Goal: Task Accomplishment & Management: Use online tool/utility

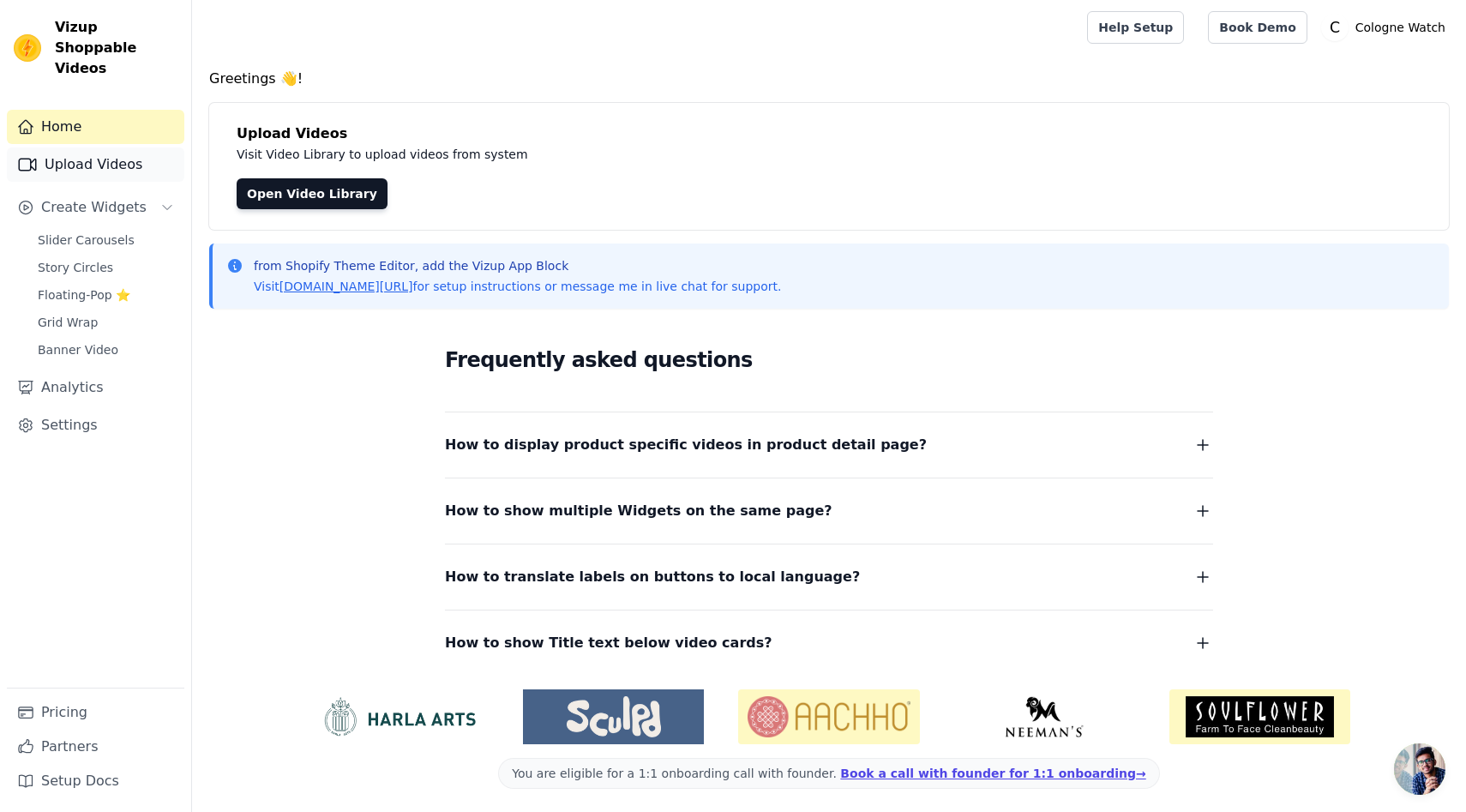
click at [93, 151] on link "Upload Videos" at bounding box center [95, 164] width 178 height 34
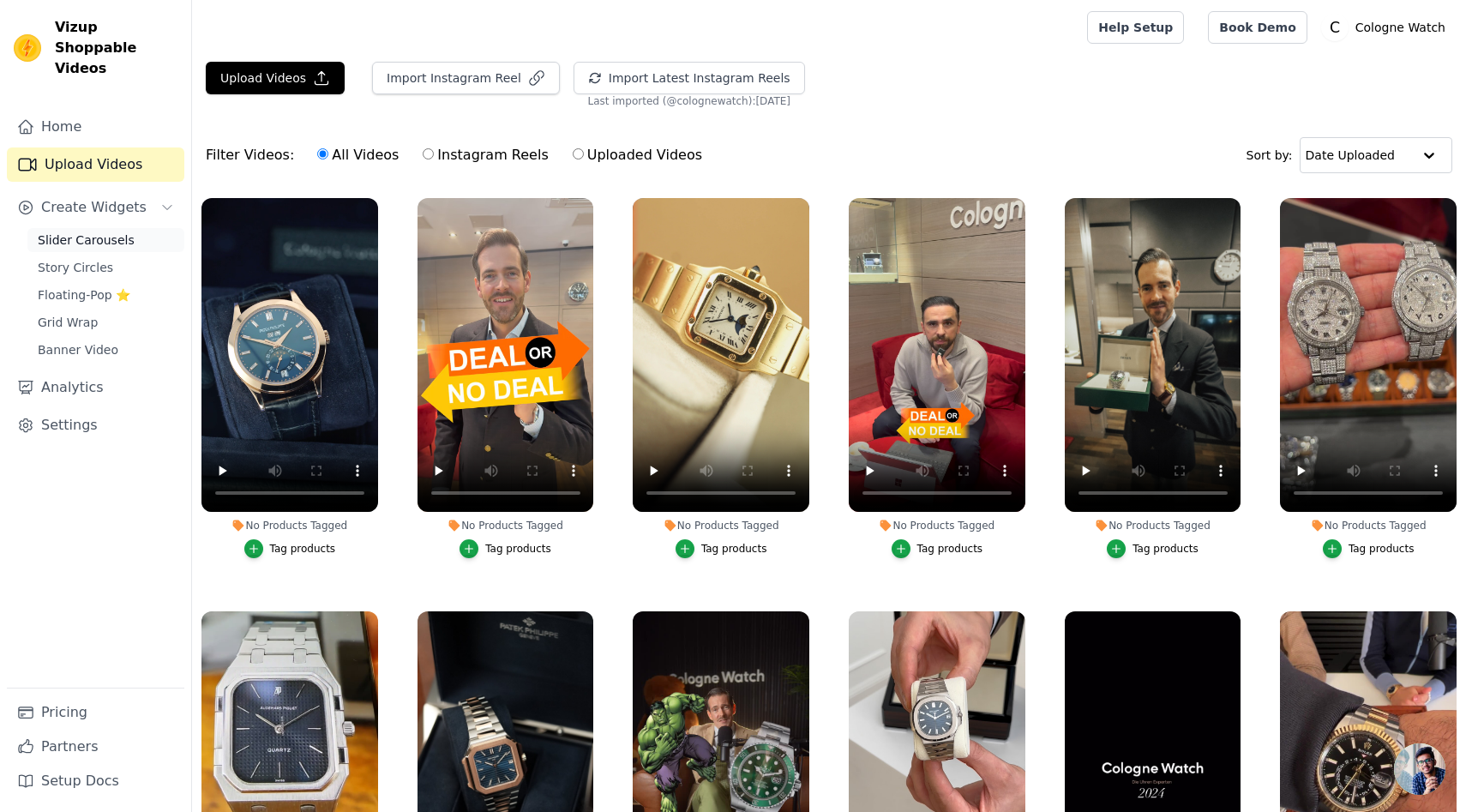
click at [100, 232] on span "Slider Carousels" at bounding box center [86, 241] width 97 height 18
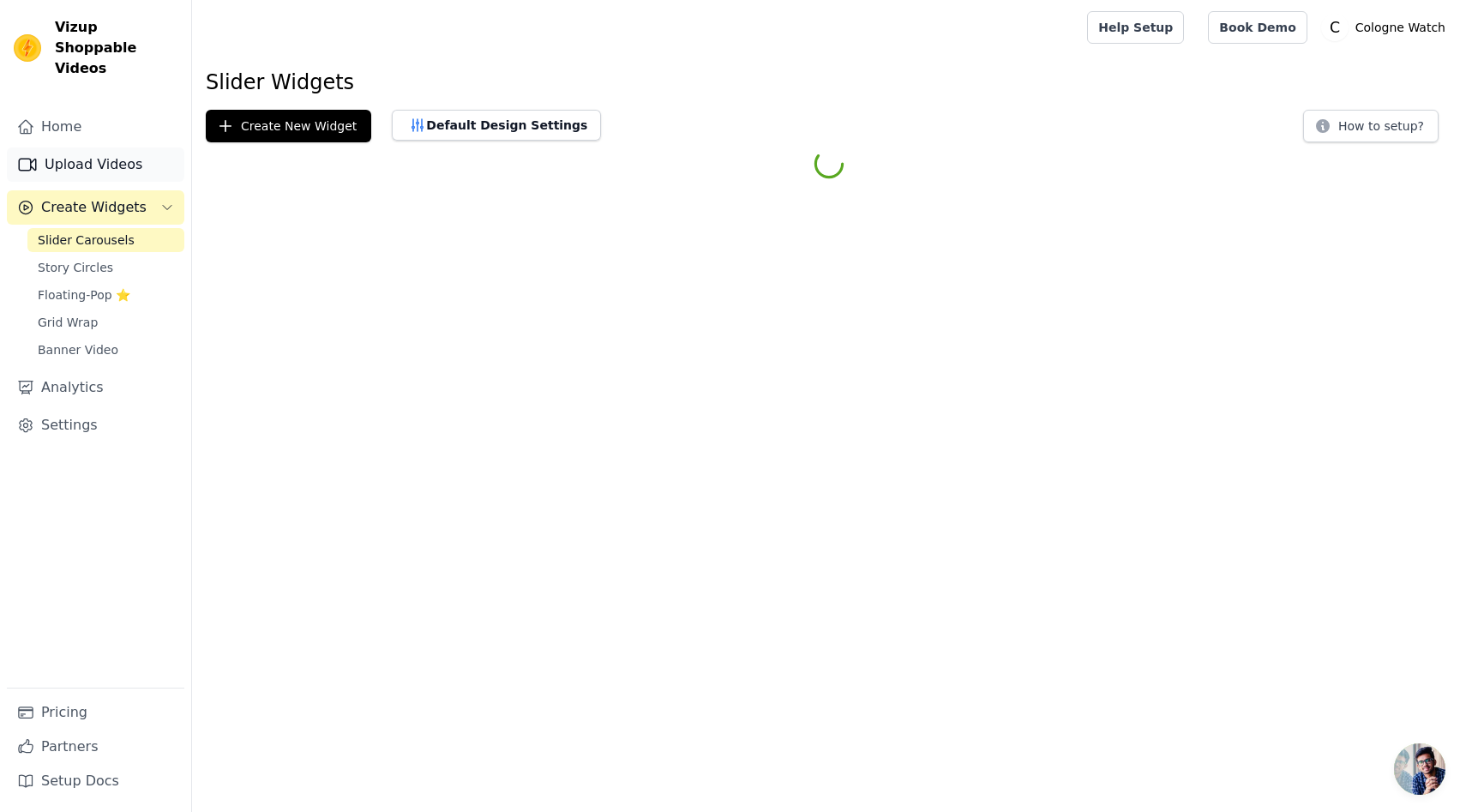
click at [99, 148] on link "Upload Videos" at bounding box center [95, 164] width 178 height 34
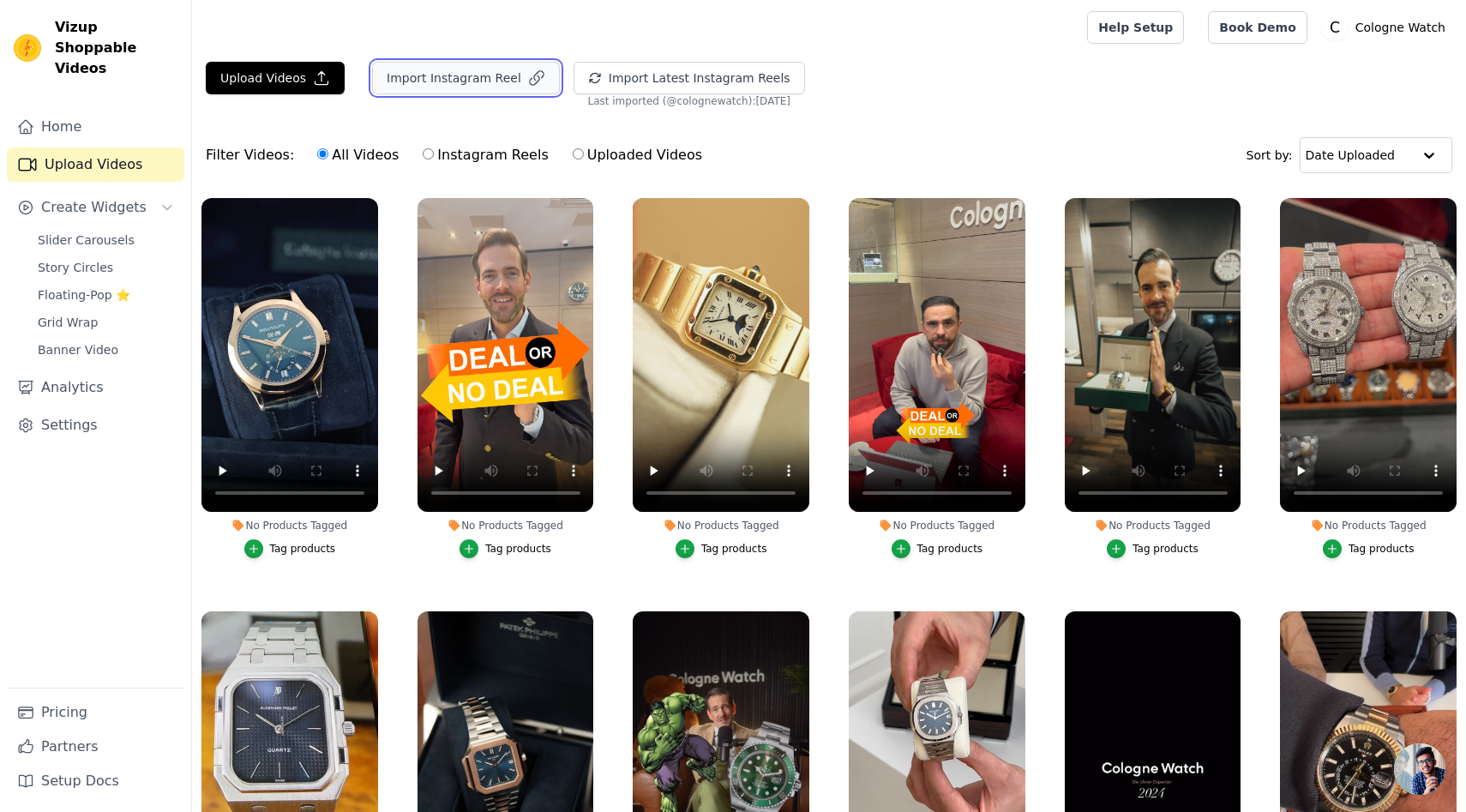
click at [465, 80] on button "Import Instagram Reel" at bounding box center [466, 78] width 188 height 32
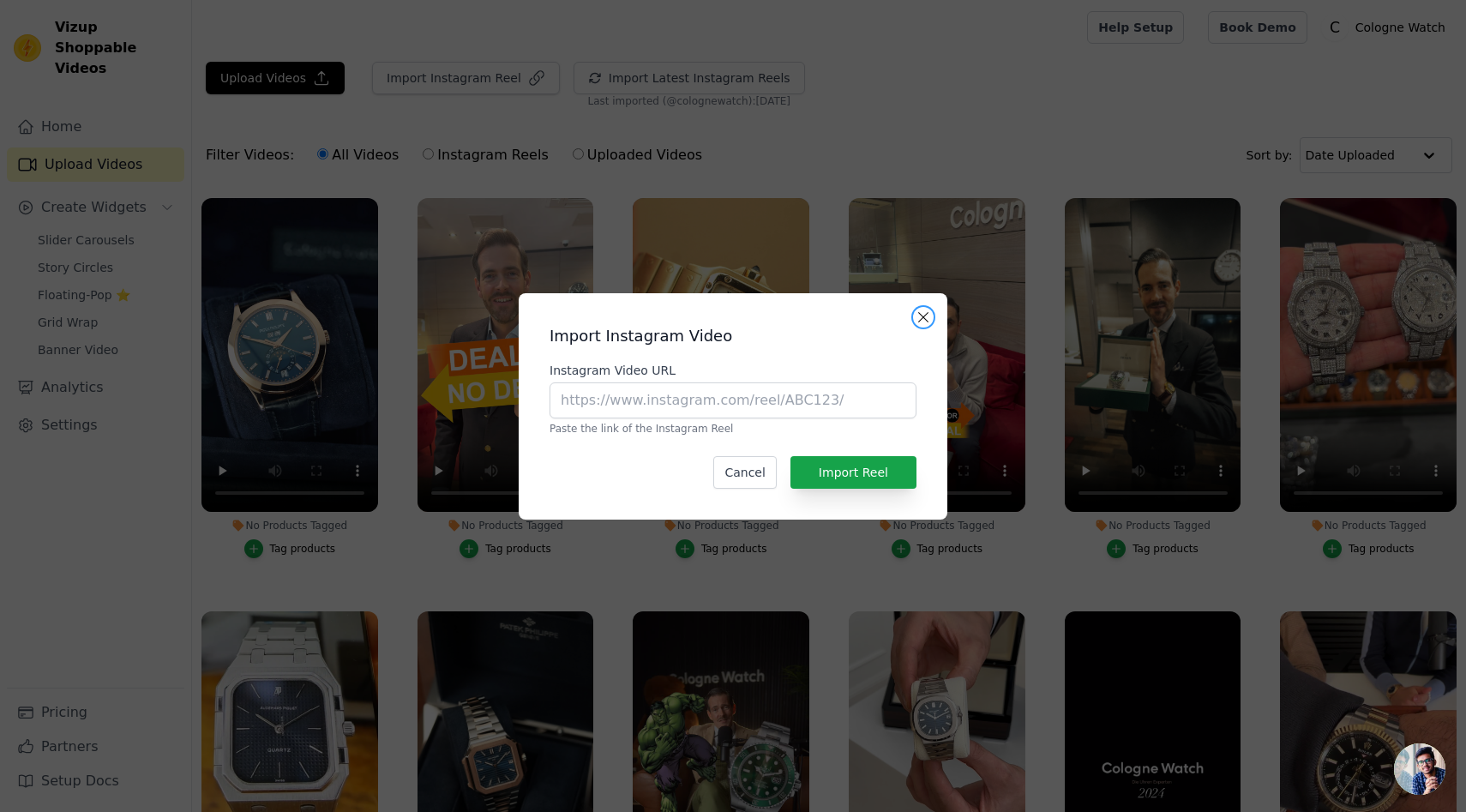
click at [921, 318] on button "Close modal" at bounding box center [923, 318] width 21 height 21
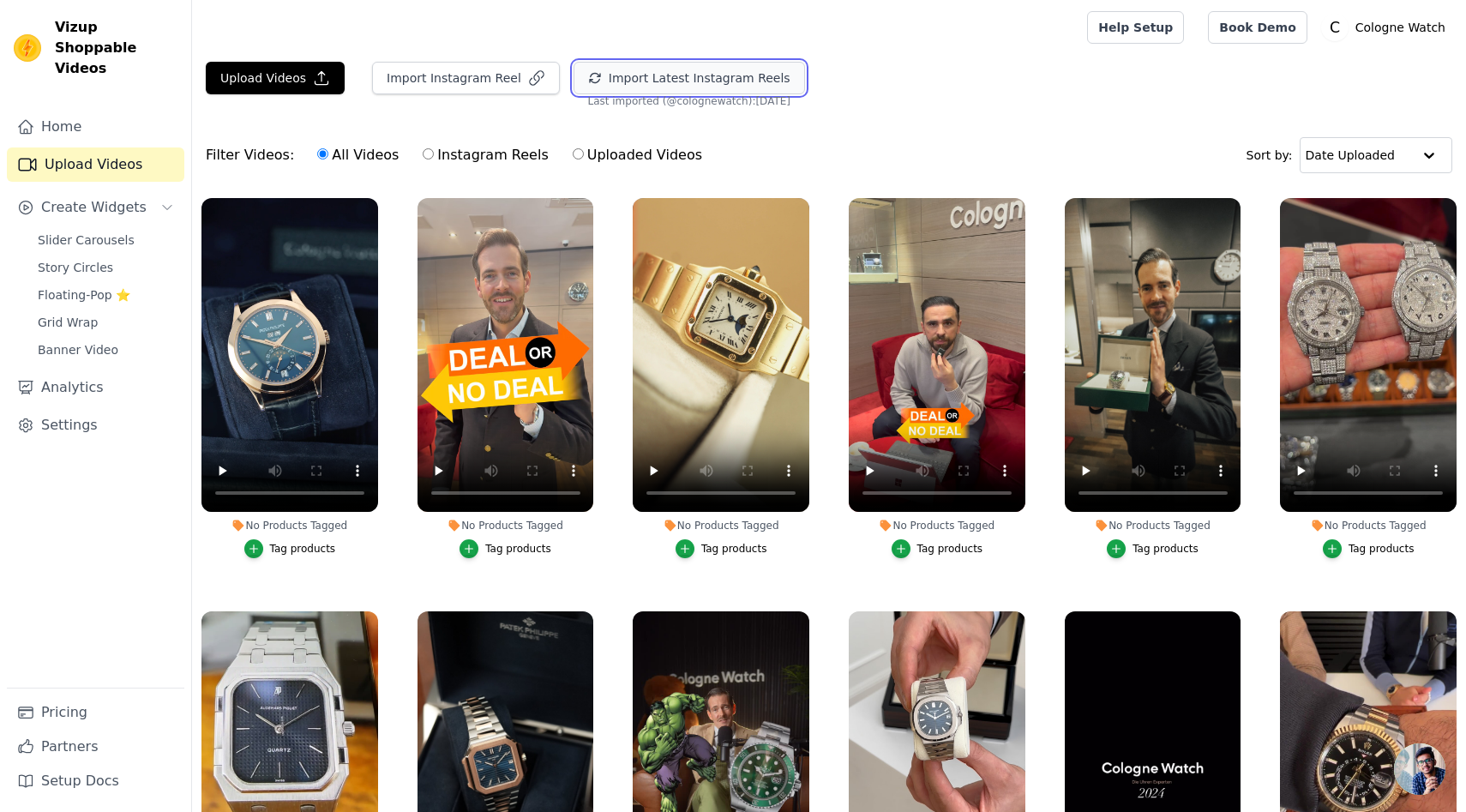
click at [703, 74] on button "Import Latest Instagram Reels" at bounding box center [689, 78] width 232 height 32
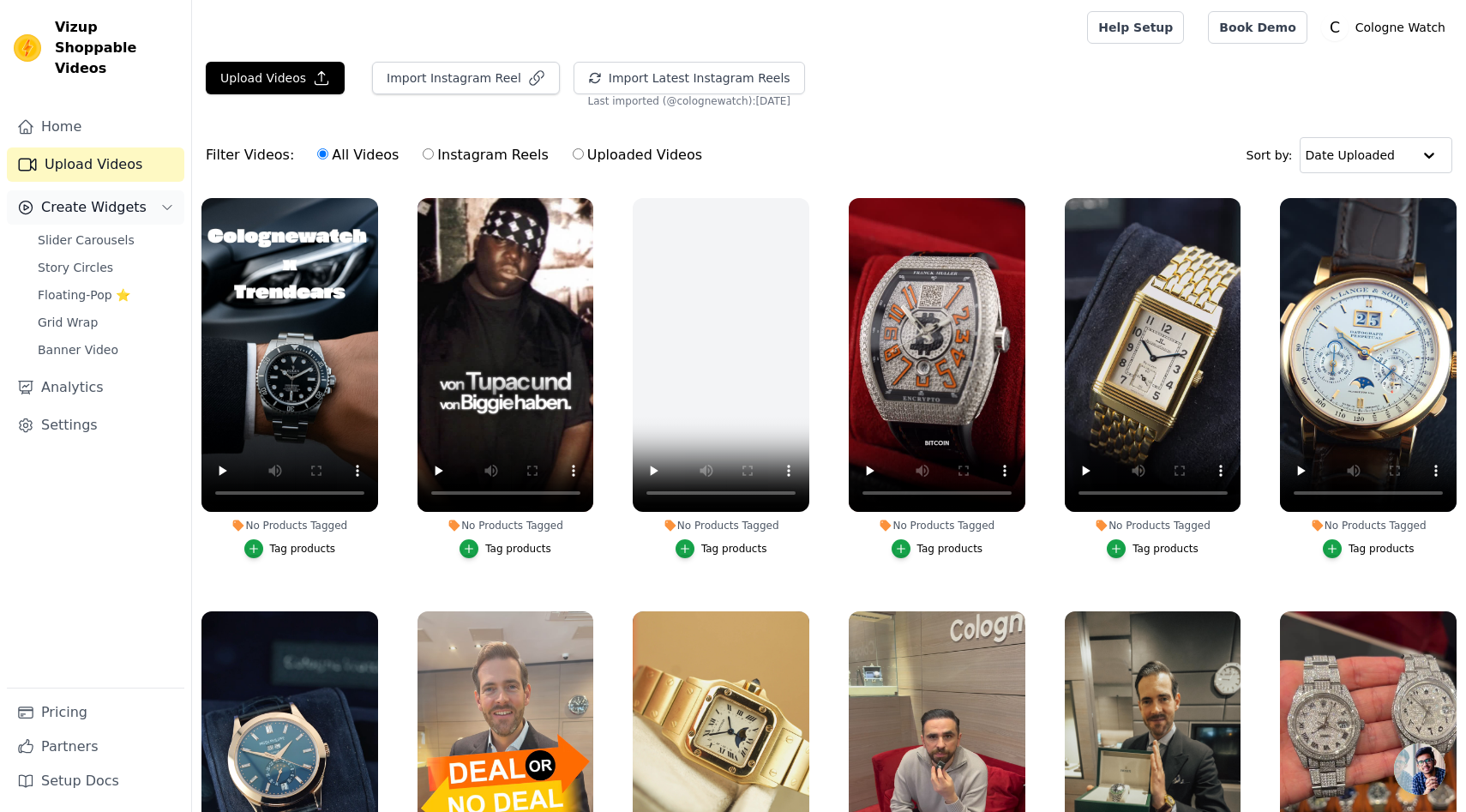
click at [96, 197] on span "Create Widgets" at bounding box center [94, 207] width 106 height 21
click at [95, 232] on span "Slider Carousels" at bounding box center [86, 241] width 97 height 18
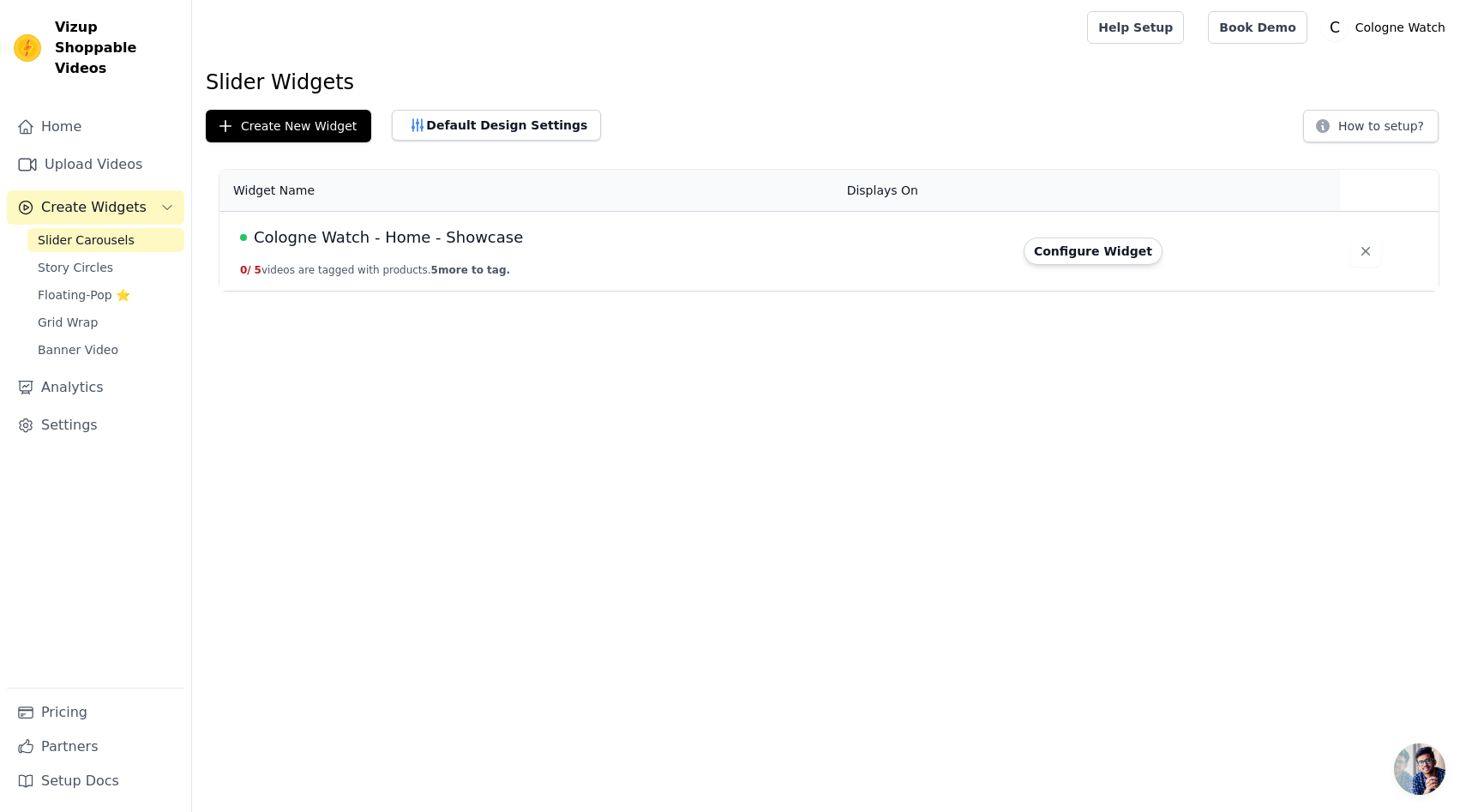
click at [403, 234] on span "Cologne Watch - Home - Showcase" at bounding box center [389, 237] width 270 height 24
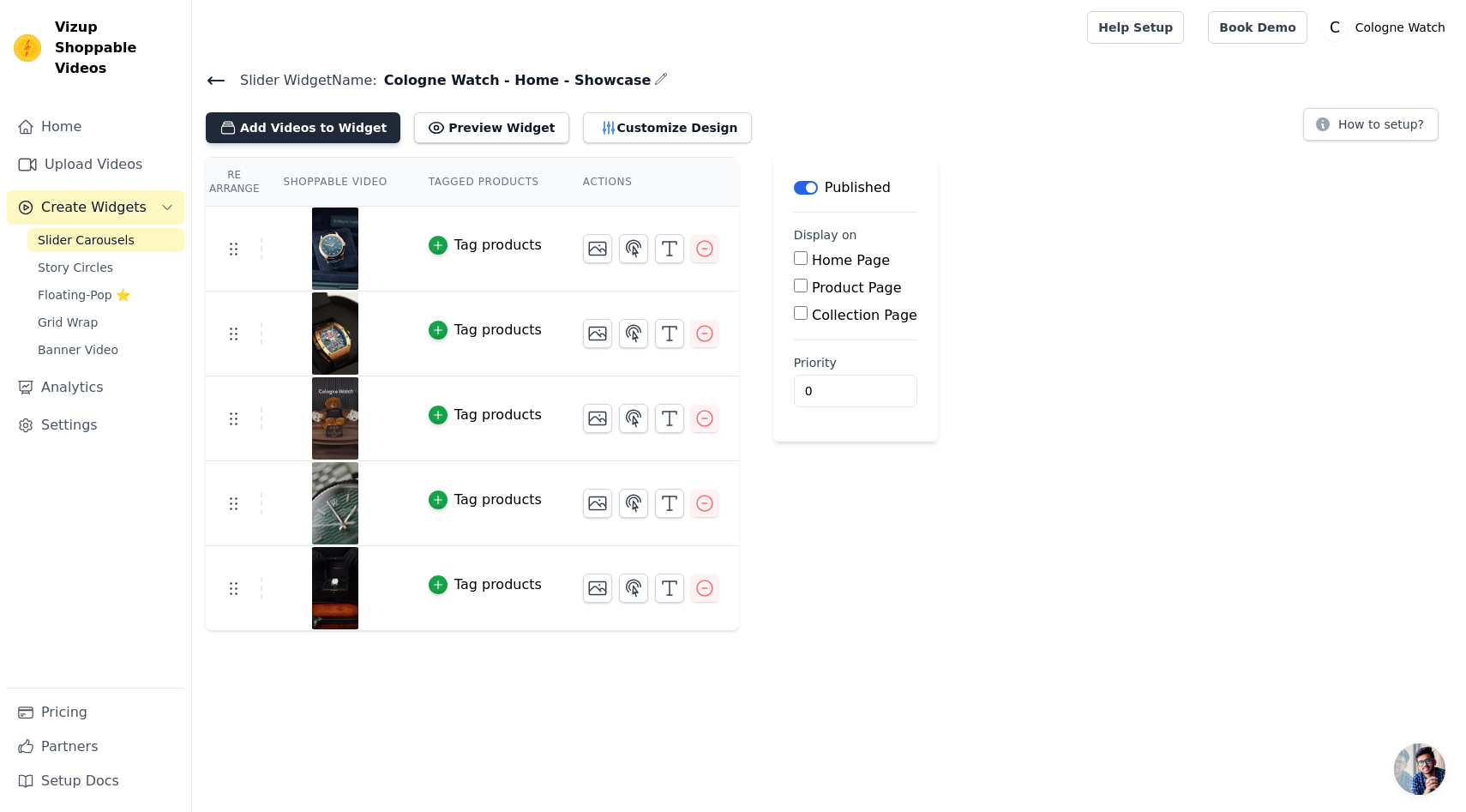
click at [295, 116] on button "Add Videos to Widget" at bounding box center [303, 127] width 194 height 31
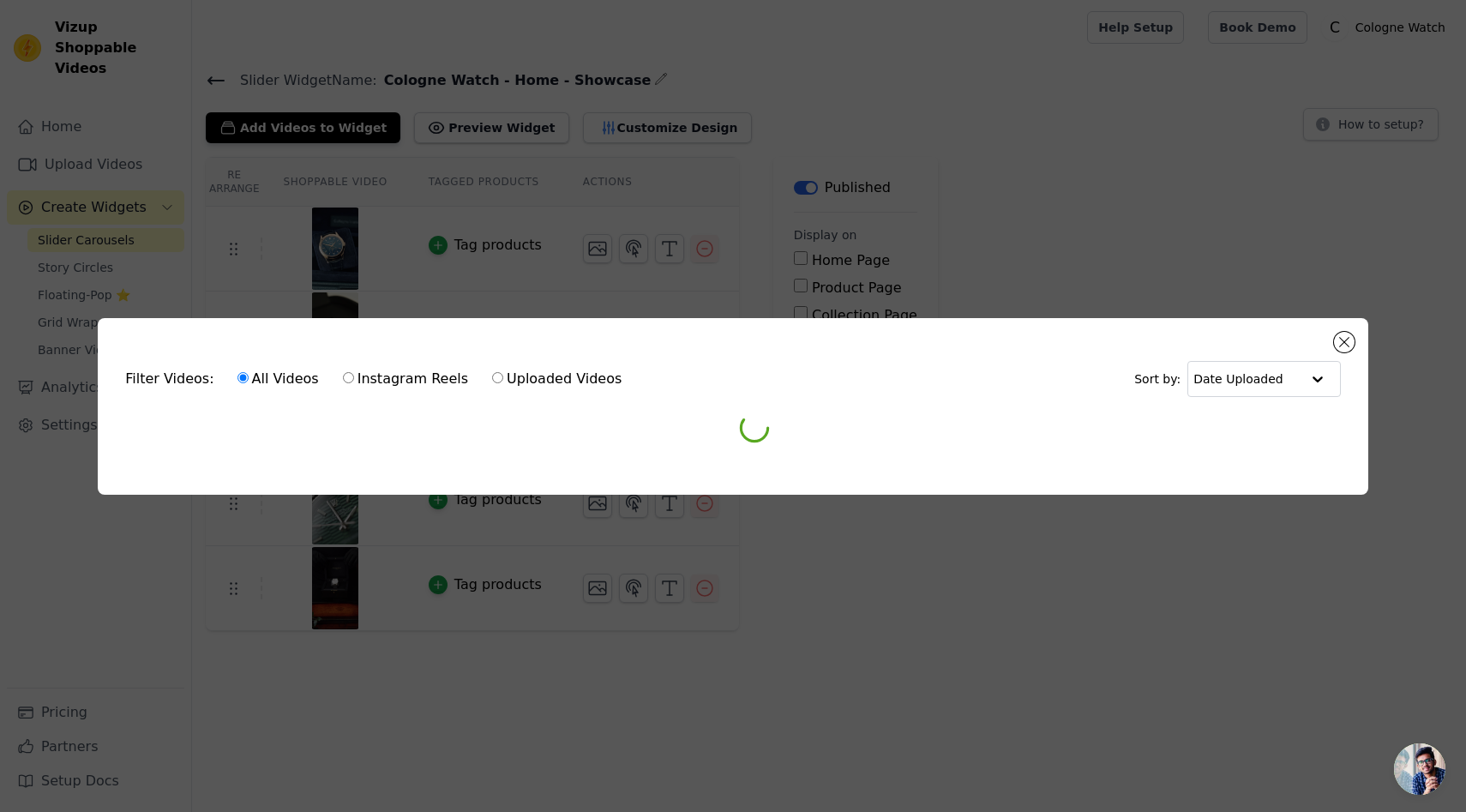
click at [343, 374] on input "Instagram Reels" at bounding box center [348, 377] width 11 height 11
radio input "true"
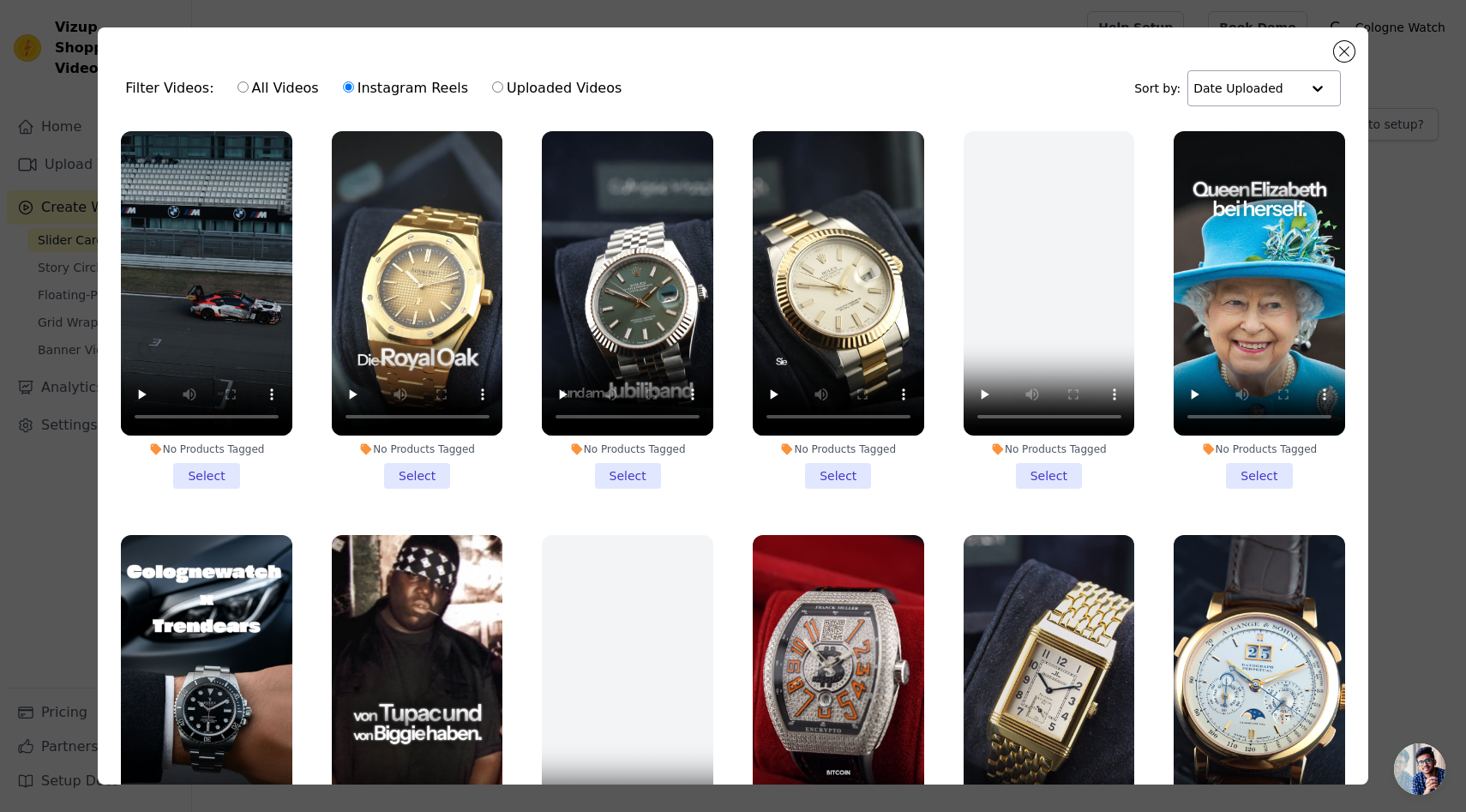
click at [1242, 88] on input "text" at bounding box center [1246, 88] width 106 height 34
click at [905, 71] on div "Filter Videos: All Videos Instagram Reels Uploaded Videos Sort by: Date Uploaded" at bounding box center [733, 88] width 1243 height 66
click at [1339, 53] on button "Close modal" at bounding box center [1345, 52] width 21 height 21
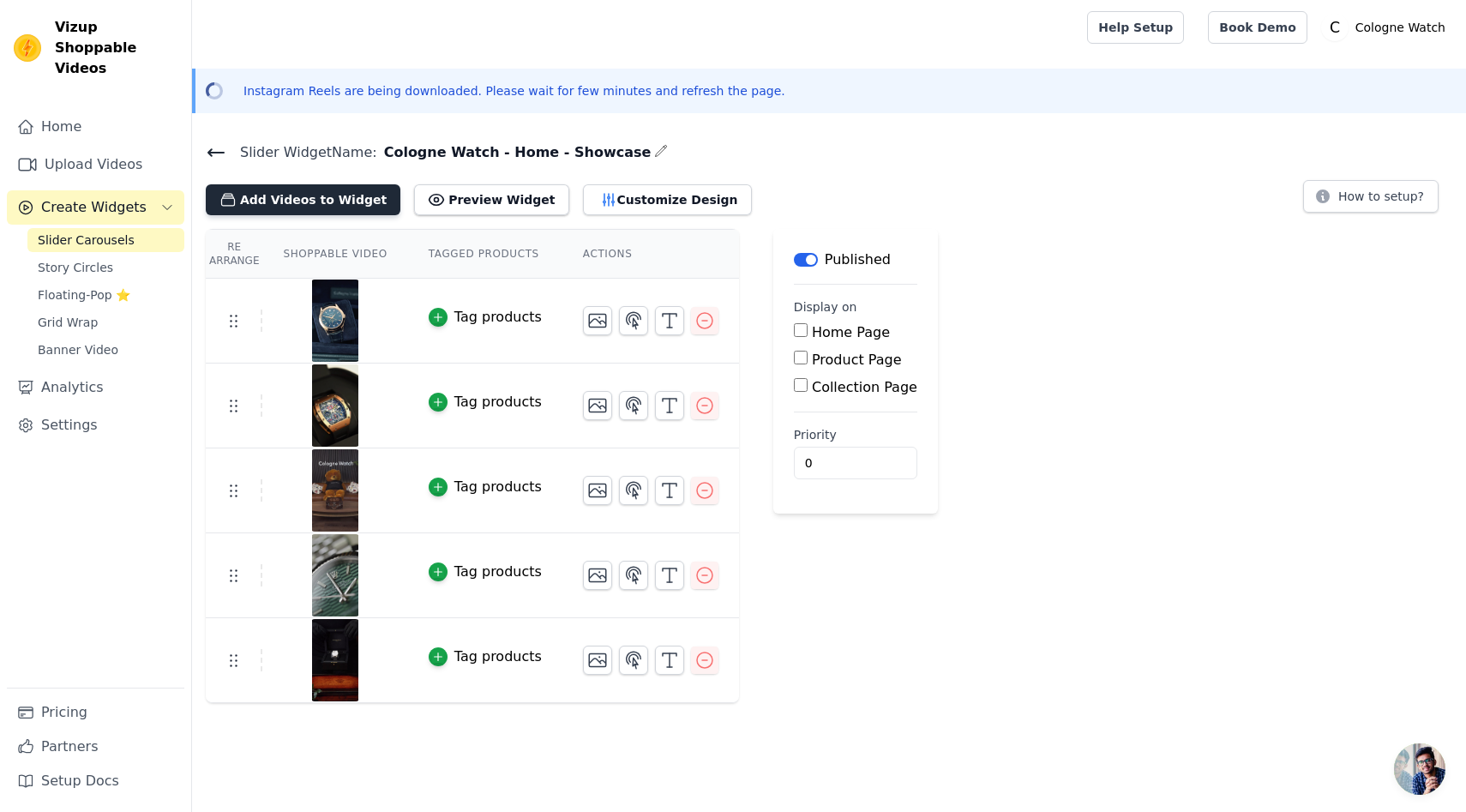
click at [298, 197] on button "Add Videos to Widget" at bounding box center [303, 200] width 194 height 31
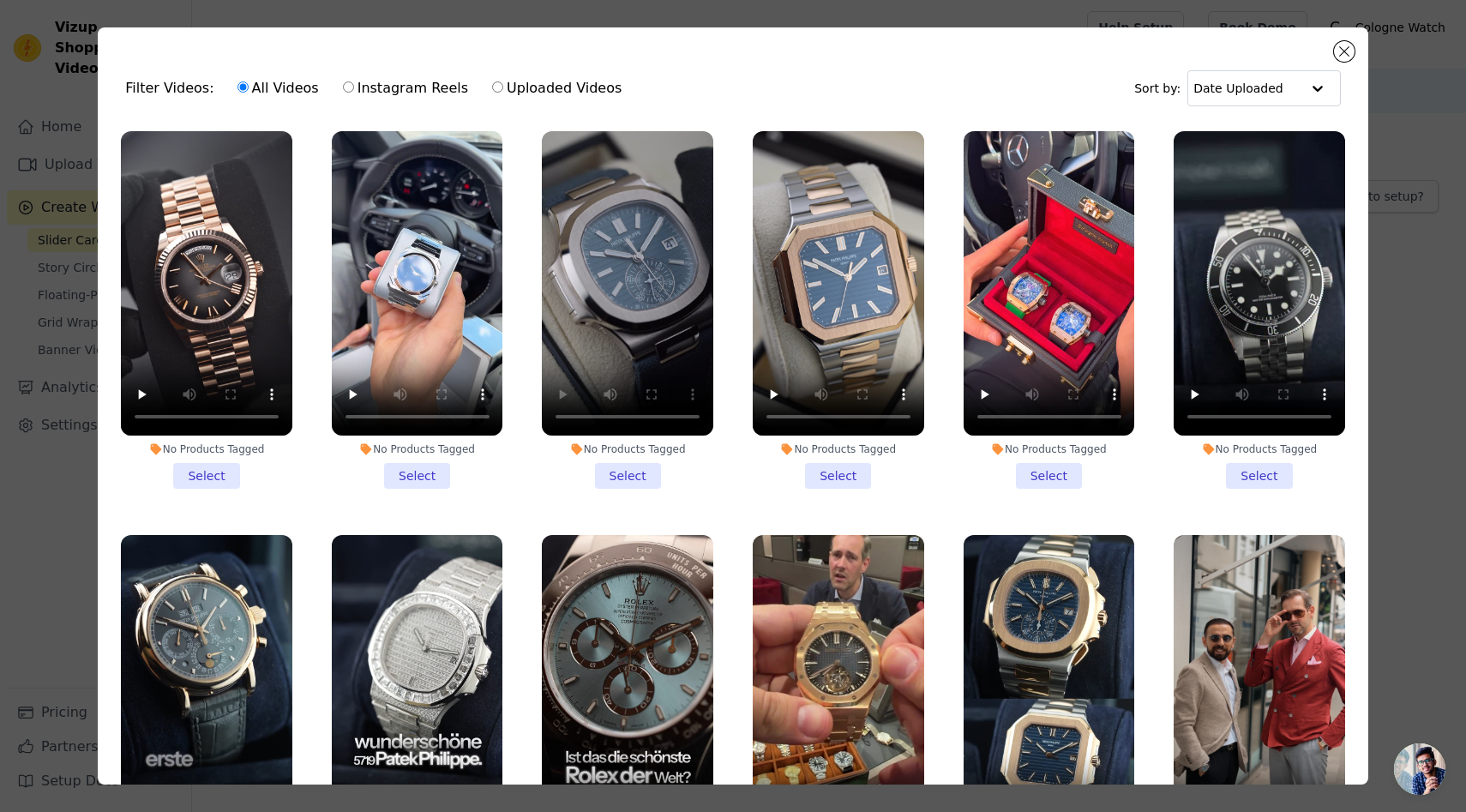
click at [635, 472] on li "No Products Tagged Select" at bounding box center [628, 310] width 172 height 358
click at [0, 0] on input "No Products Tagged Select" at bounding box center [0, 0] width 0 height 0
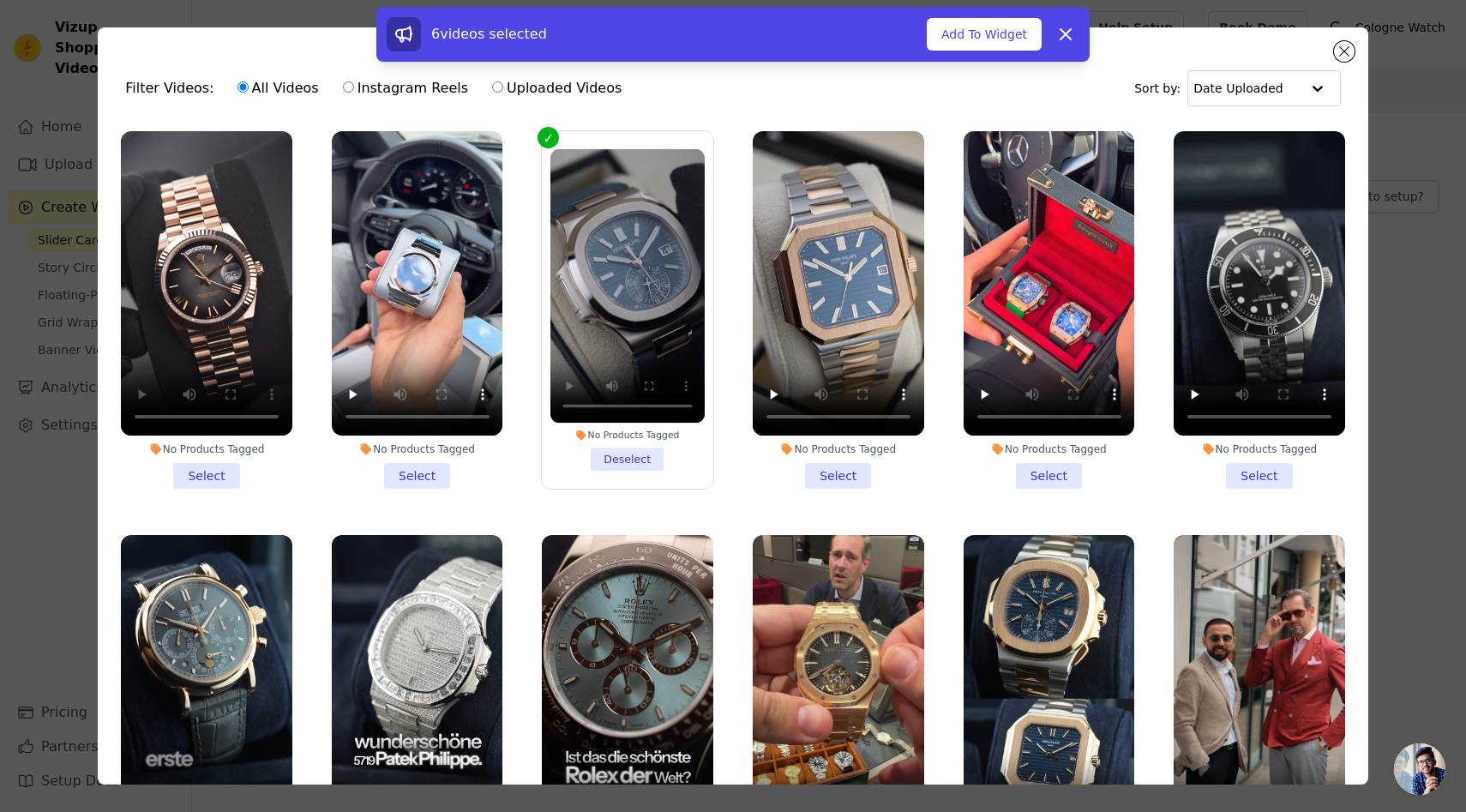
click at [215, 475] on li "No Products Tagged Select" at bounding box center [207, 310] width 172 height 358
click at [0, 0] on input "No Products Tagged Select" at bounding box center [0, 0] width 0 height 0
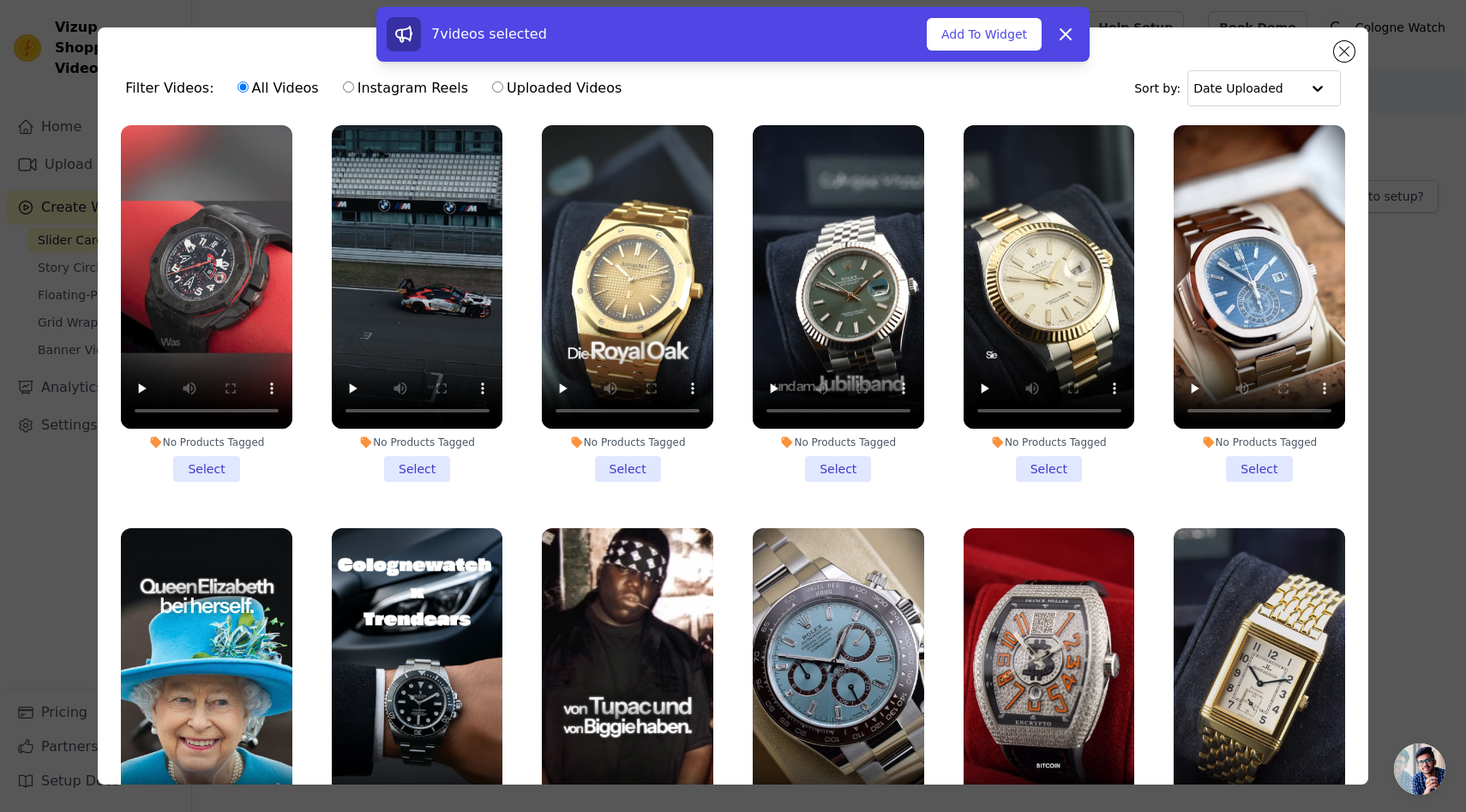
scroll to position [1052, 0]
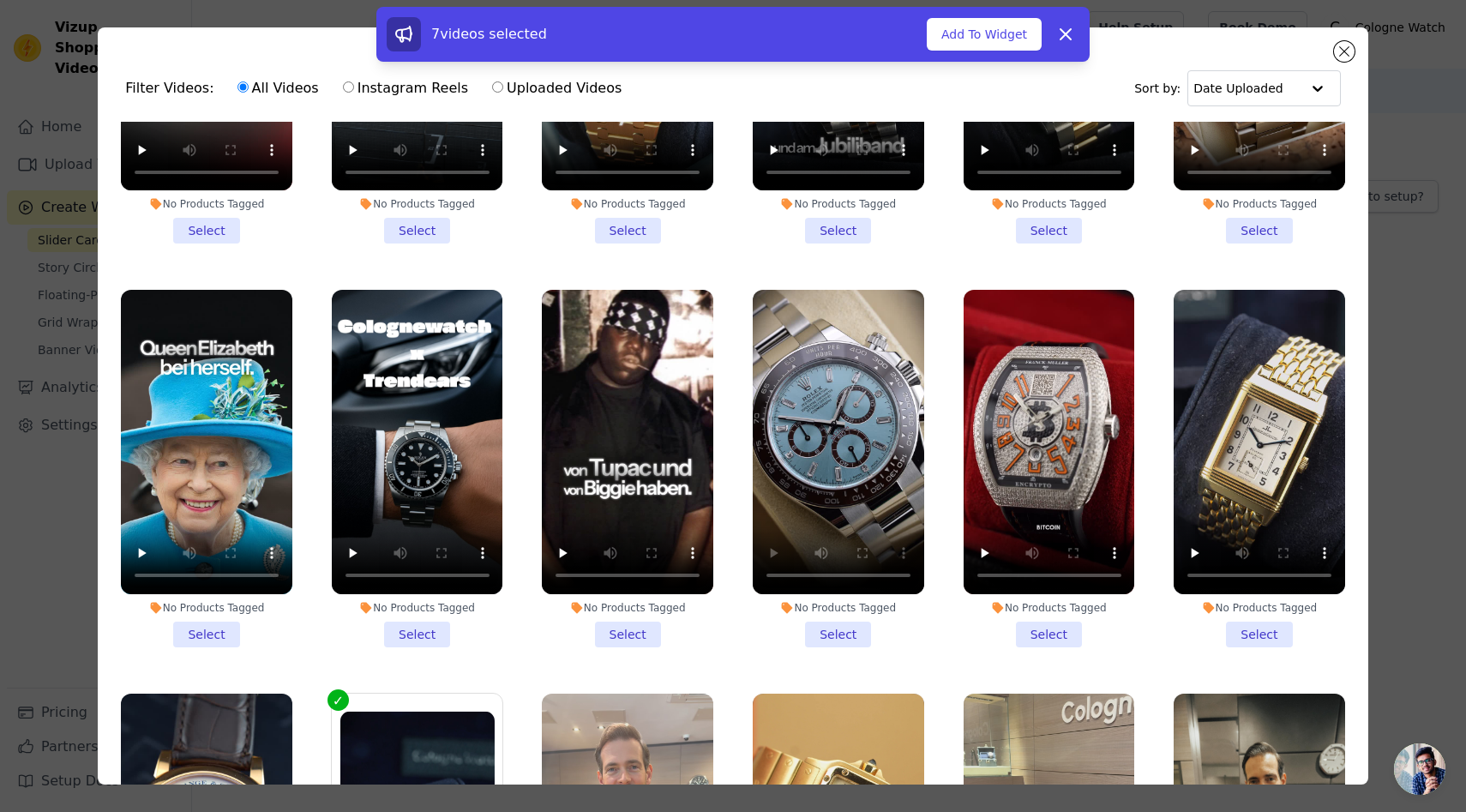
click at [831, 632] on li "No Products Tagged Select" at bounding box center [838, 468] width 172 height 358
click at [0, 0] on input "No Products Tagged Select" at bounding box center [0, 0] width 0 height 0
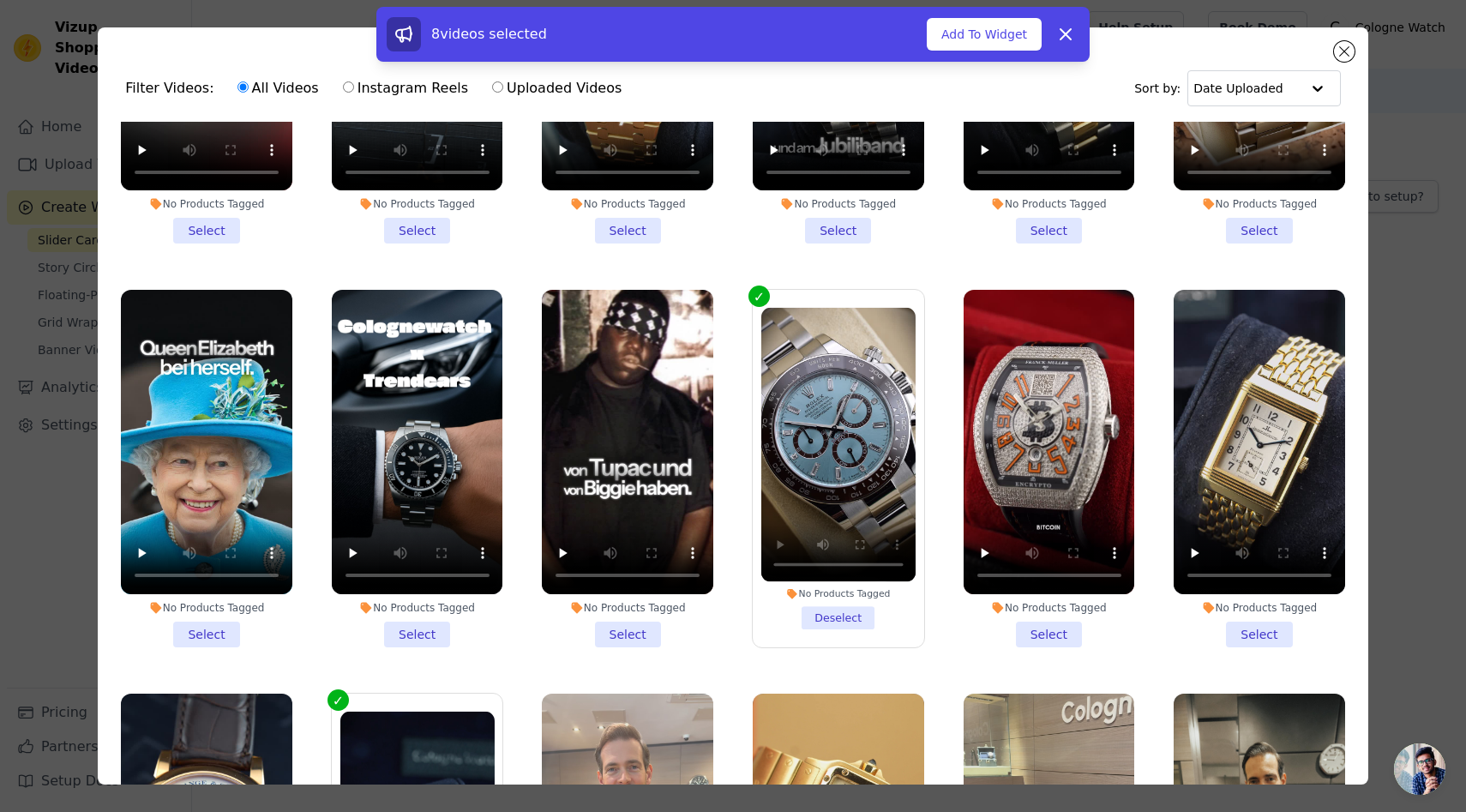
click at [1053, 634] on li "No Products Tagged Select" at bounding box center [1049, 468] width 172 height 358
click at [0, 0] on input "No Products Tagged Select" at bounding box center [0, 0] width 0 height 0
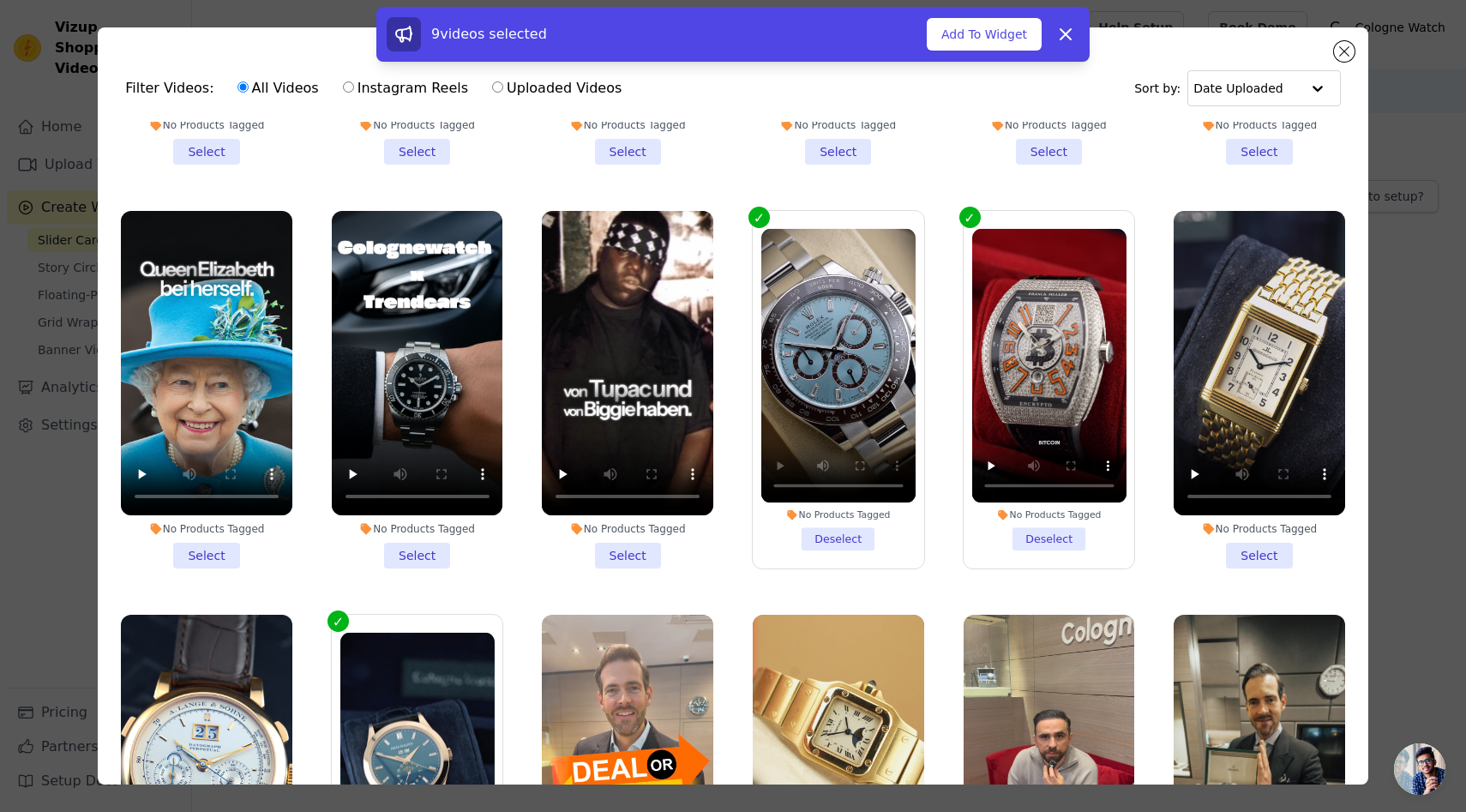
scroll to position [0, 0]
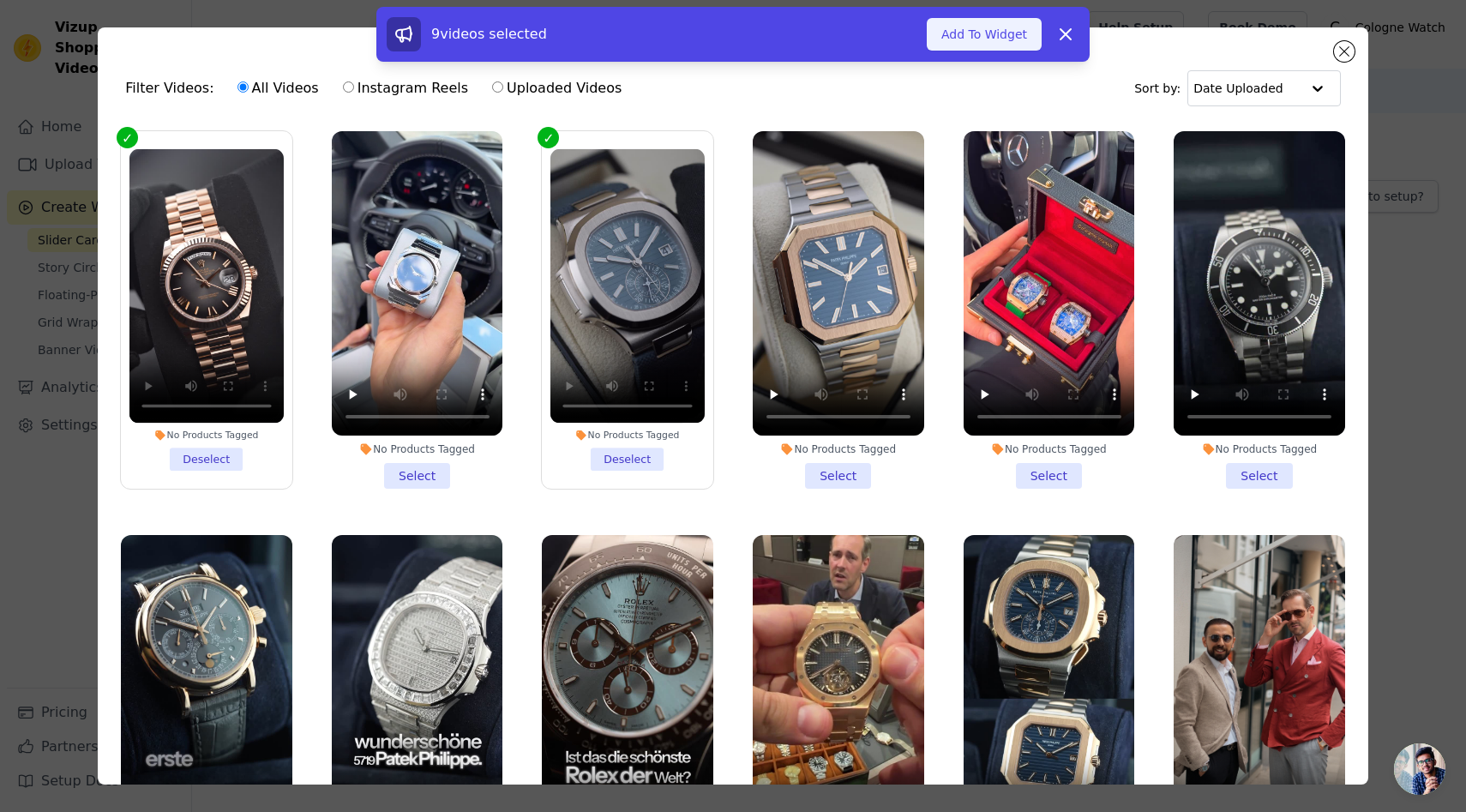
click at [962, 28] on button "Add To Widget" at bounding box center [984, 34] width 115 height 32
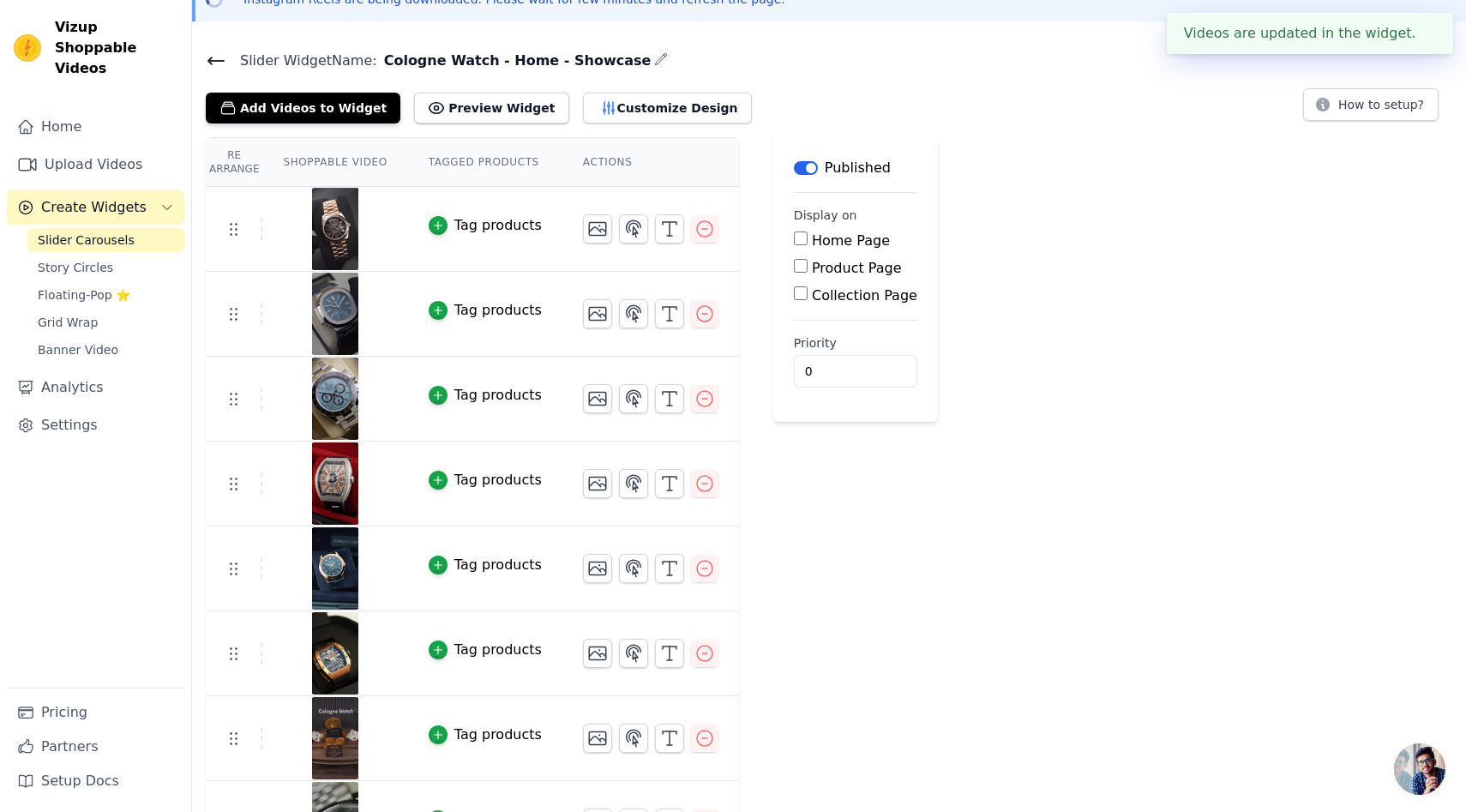
scroll to position [230, 0]
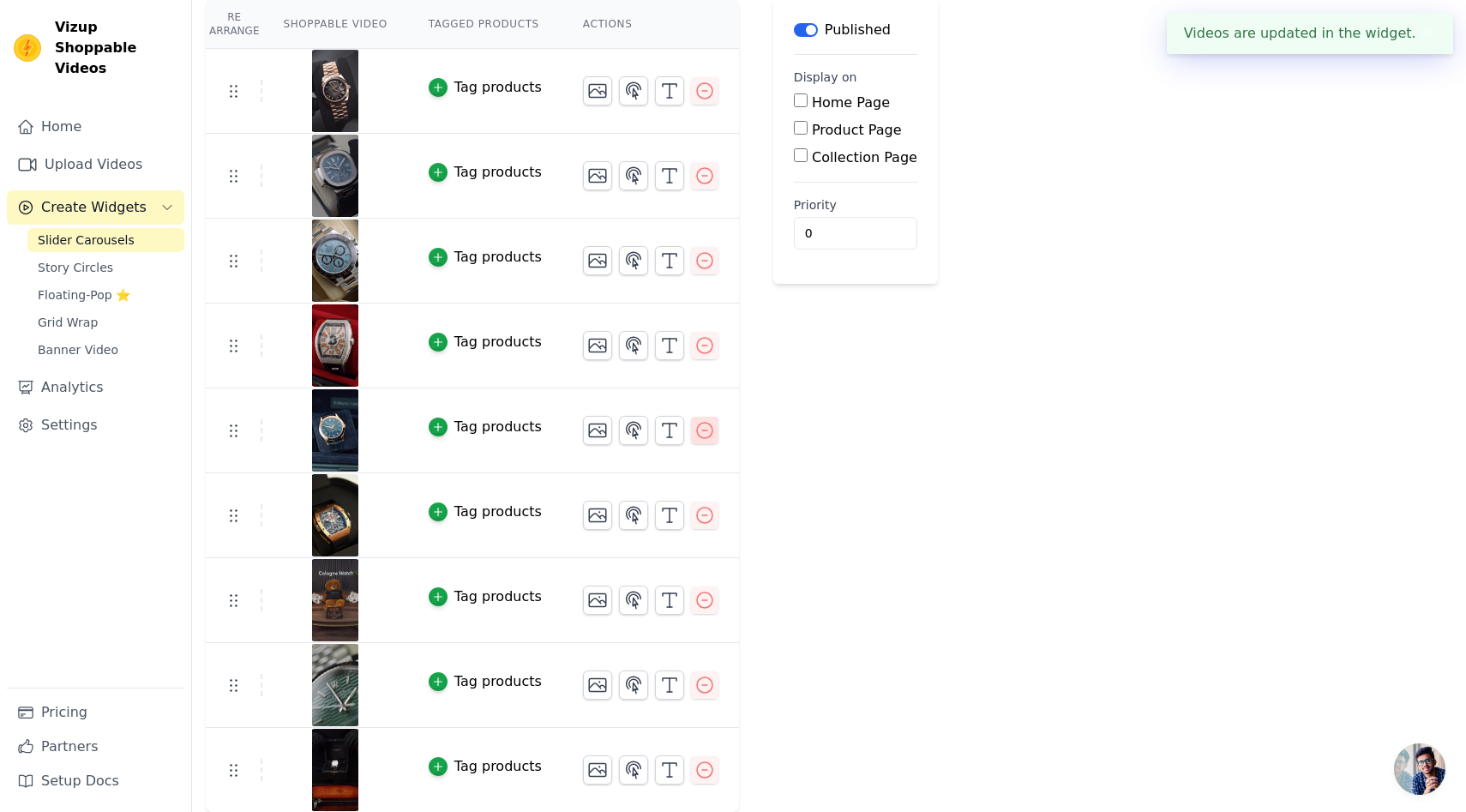
click at [707, 430] on icon "button" at bounding box center [705, 430] width 16 height 16
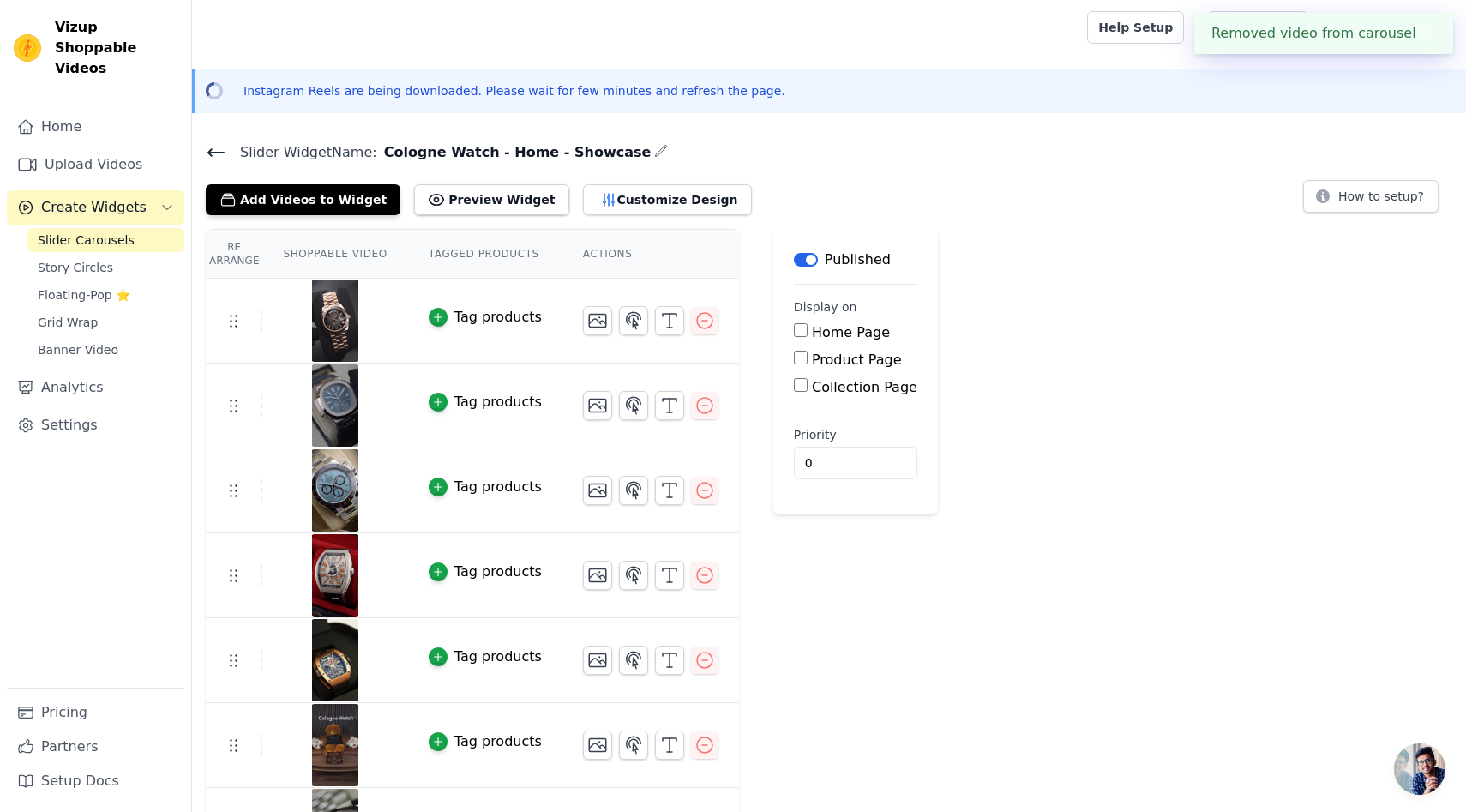
scroll to position [145, 0]
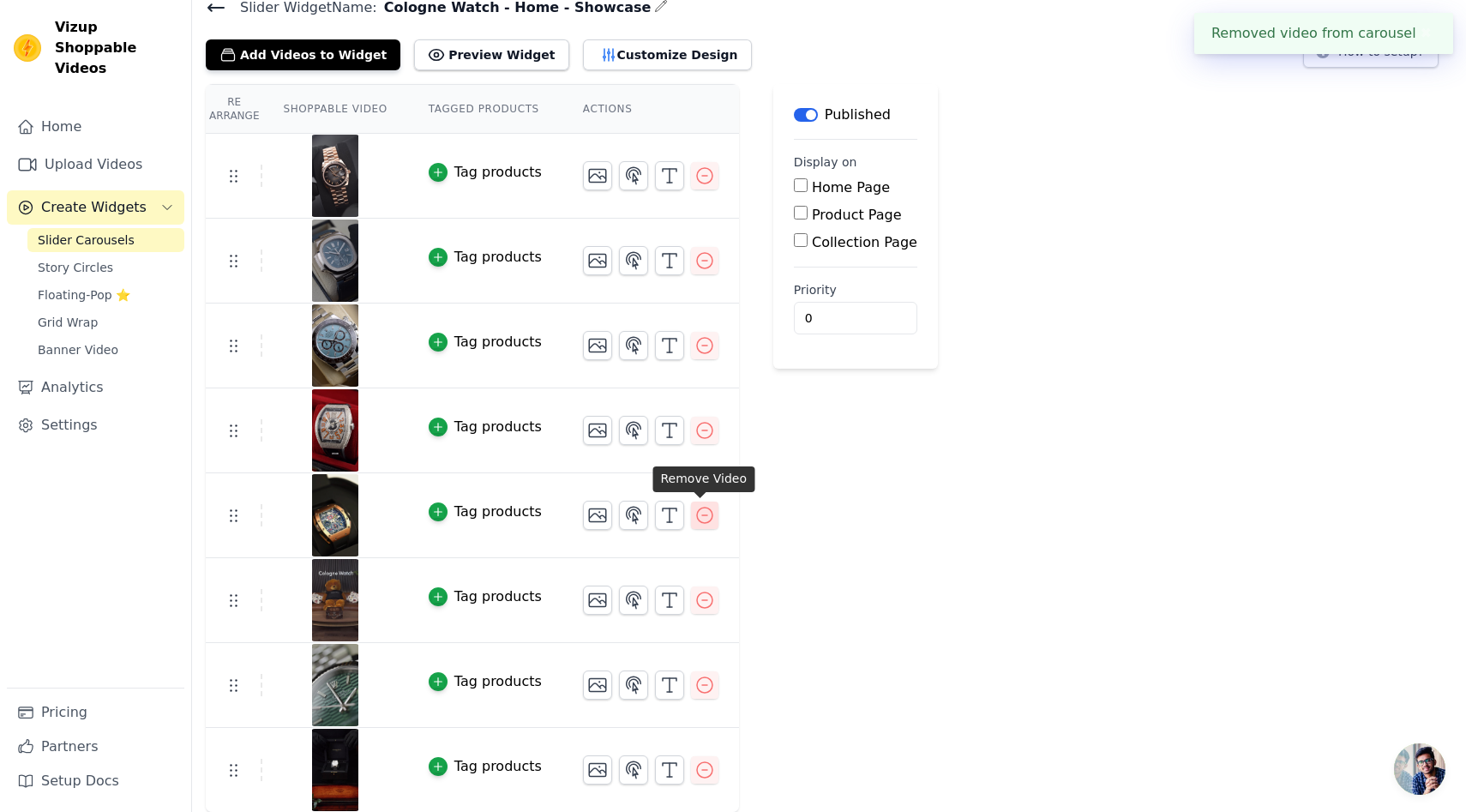
click at [705, 518] on icon "button" at bounding box center [705, 515] width 21 height 21
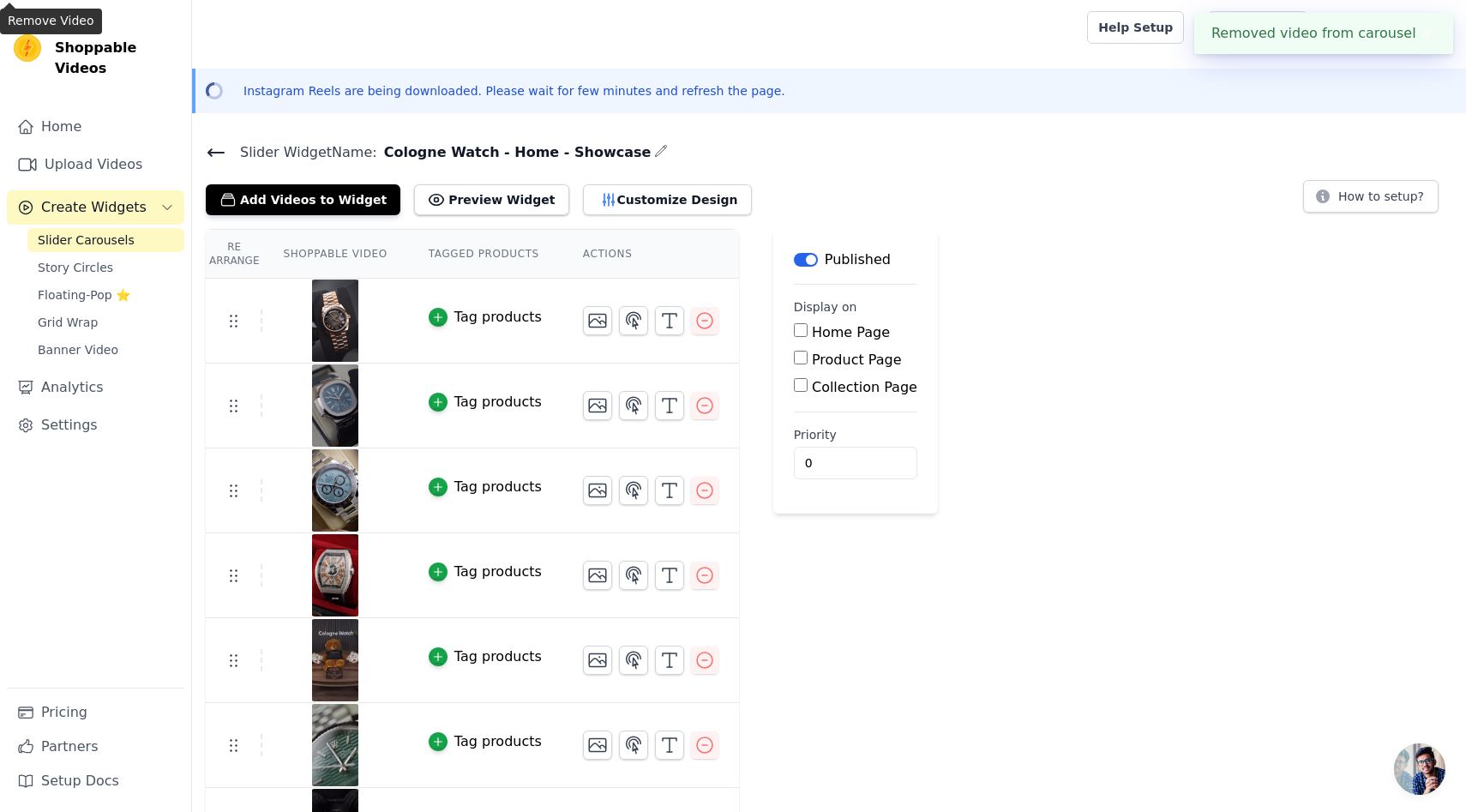
scroll to position [60, 0]
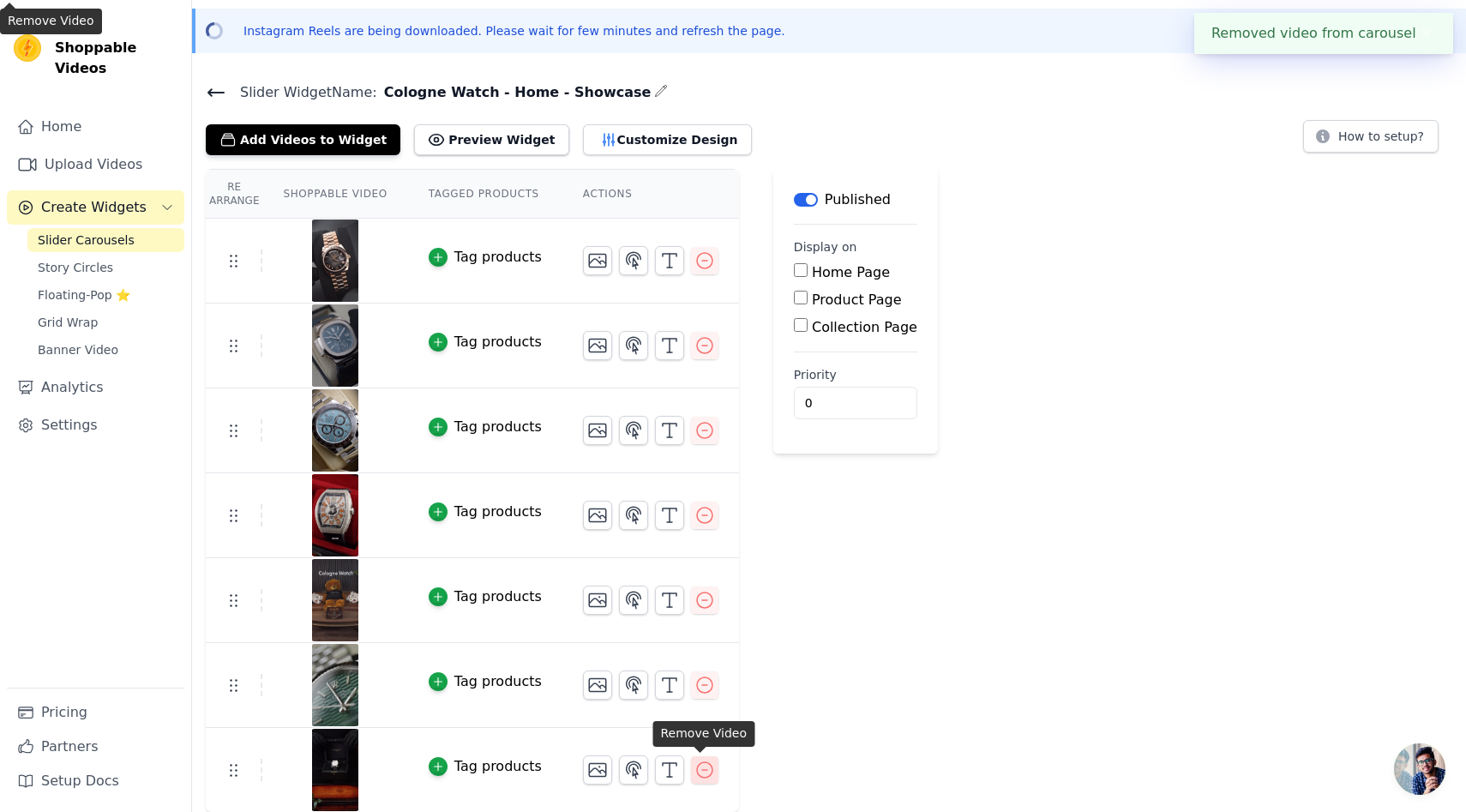
click at [701, 773] on icon "button" at bounding box center [705, 770] width 21 height 21
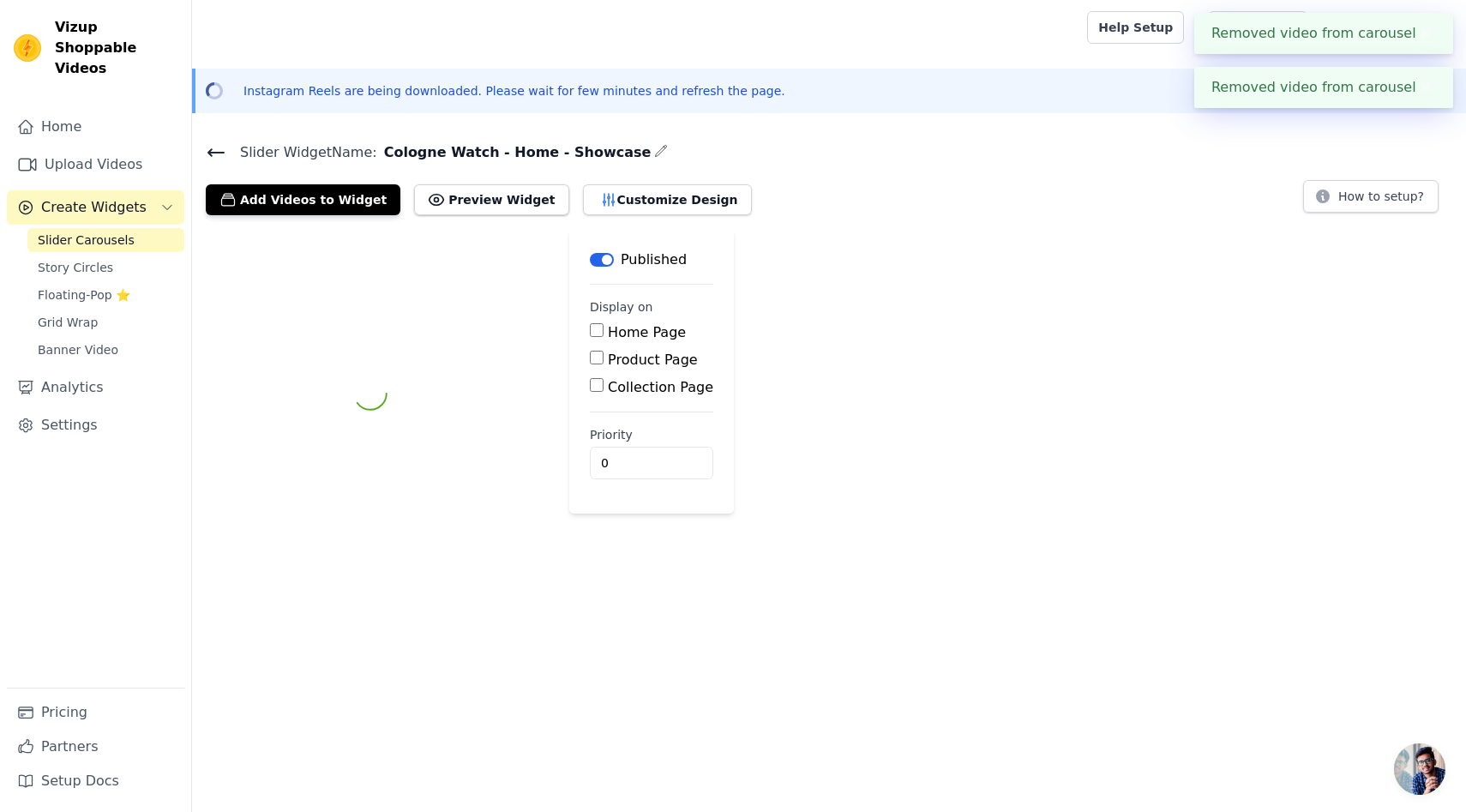
scroll to position [0, 0]
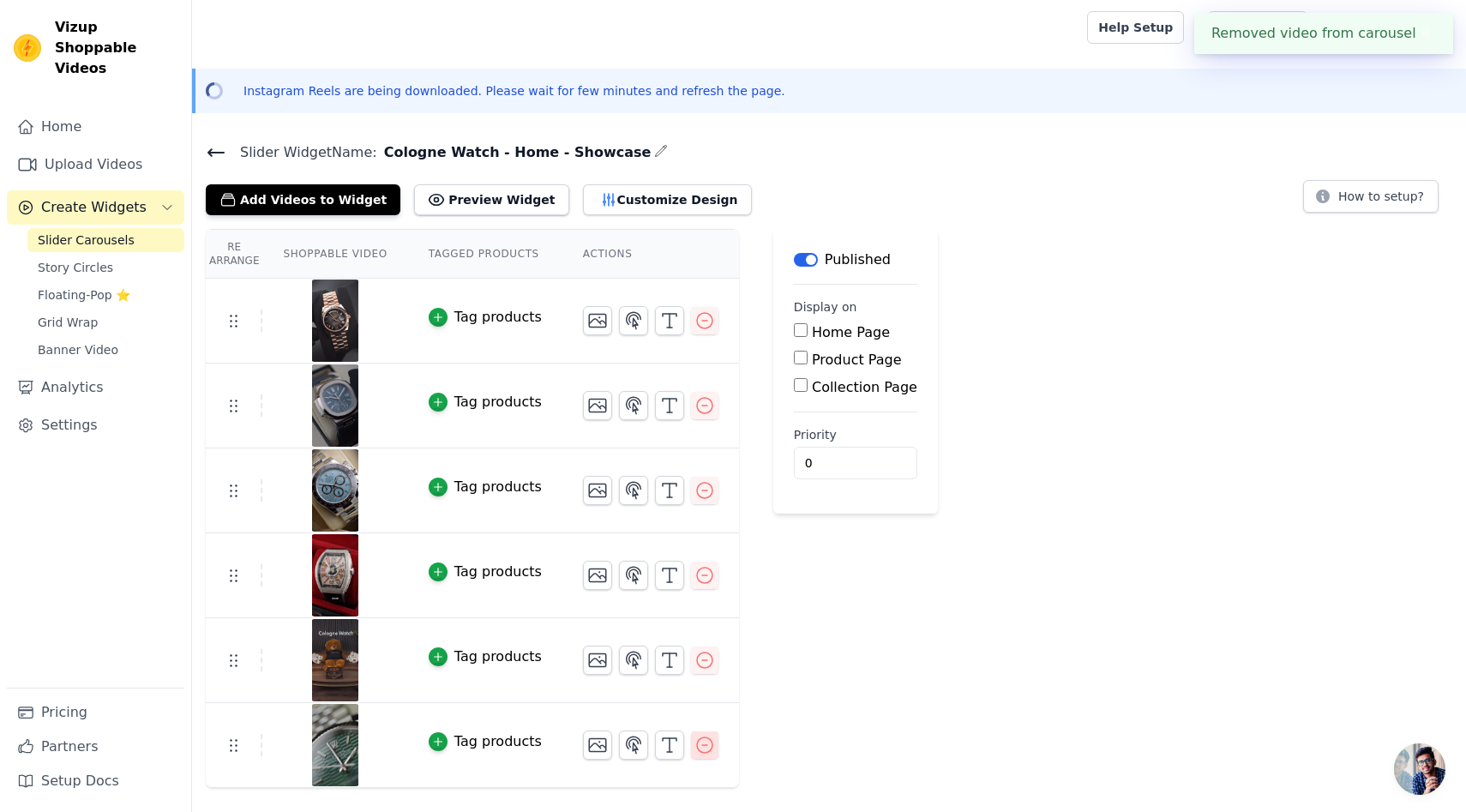
click at [707, 741] on icon "button" at bounding box center [705, 746] width 16 height 16
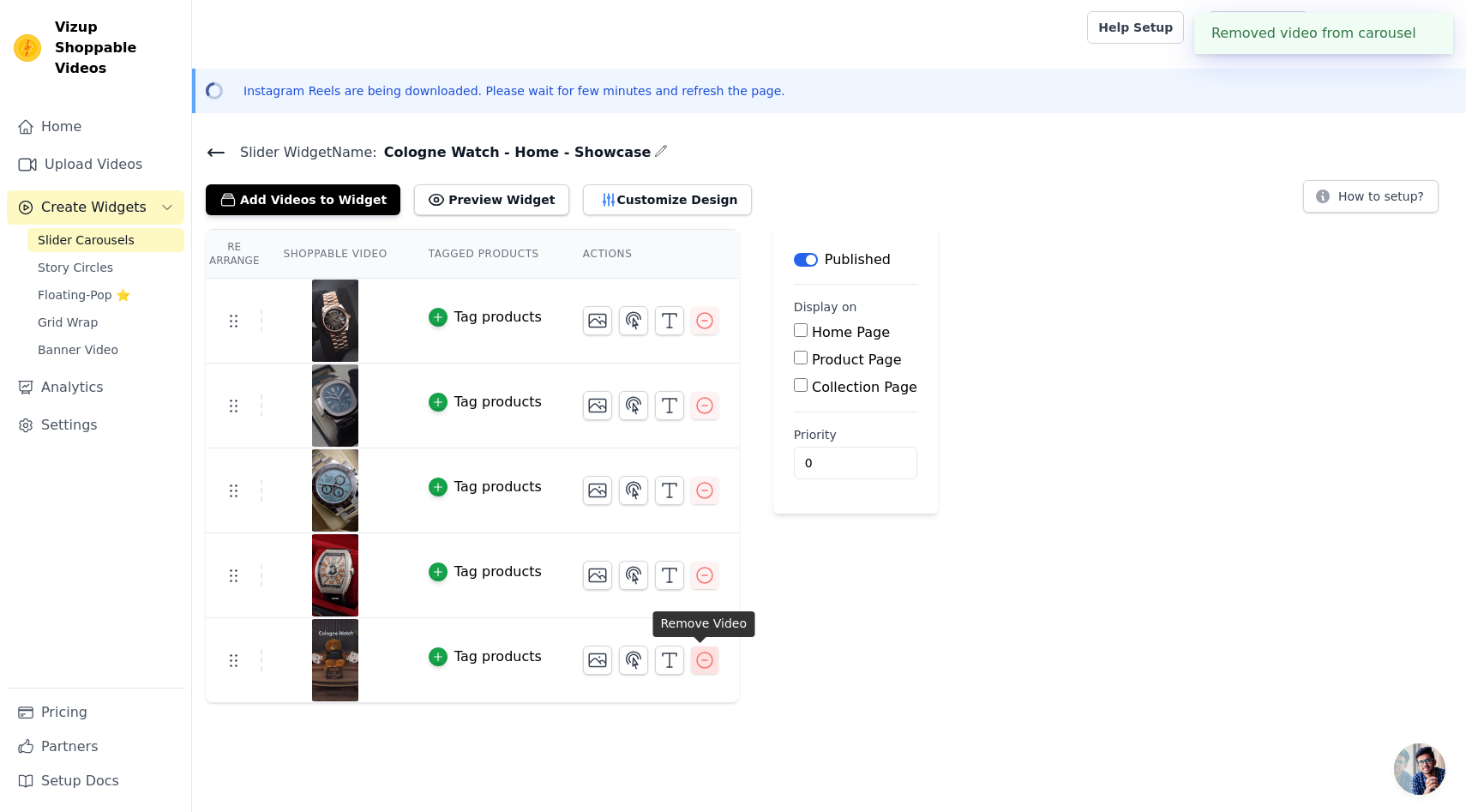
click at [701, 653] on icon "button" at bounding box center [705, 661] width 16 height 16
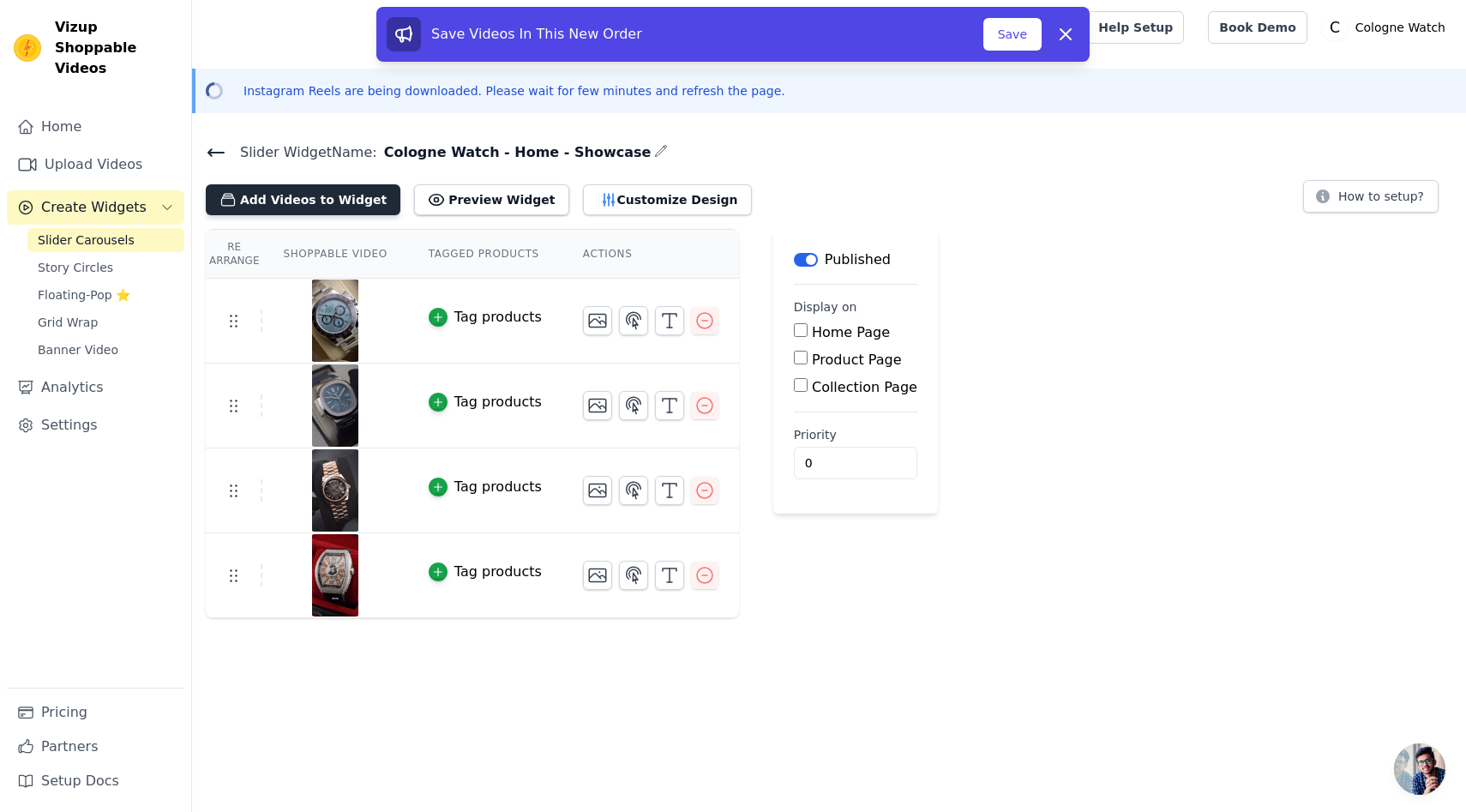
click at [291, 211] on button "Add Videos to Widget" at bounding box center [303, 200] width 194 height 31
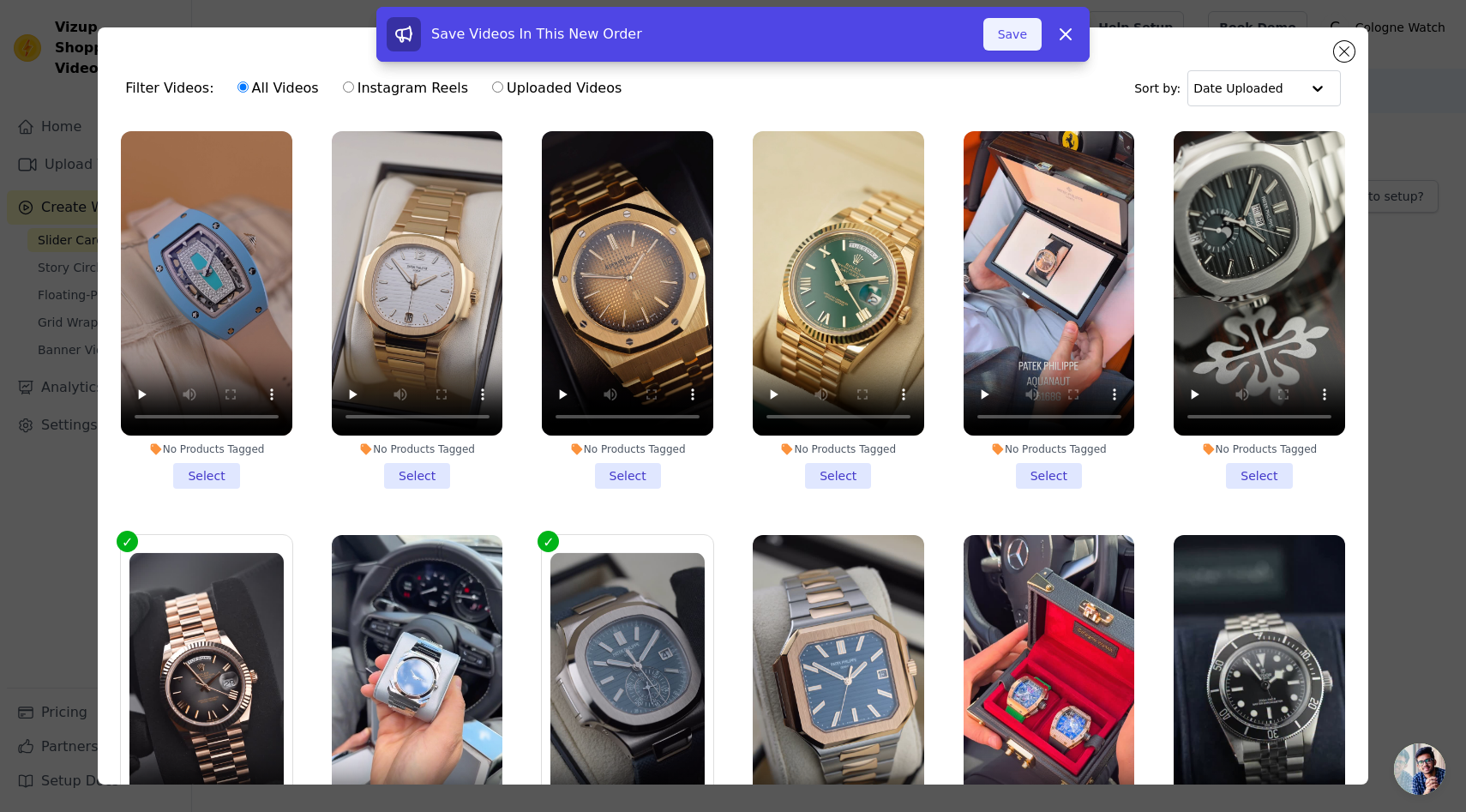
click at [1018, 39] on button "Save" at bounding box center [1013, 34] width 59 height 32
click at [1011, 26] on button "Save" at bounding box center [1013, 34] width 59 height 32
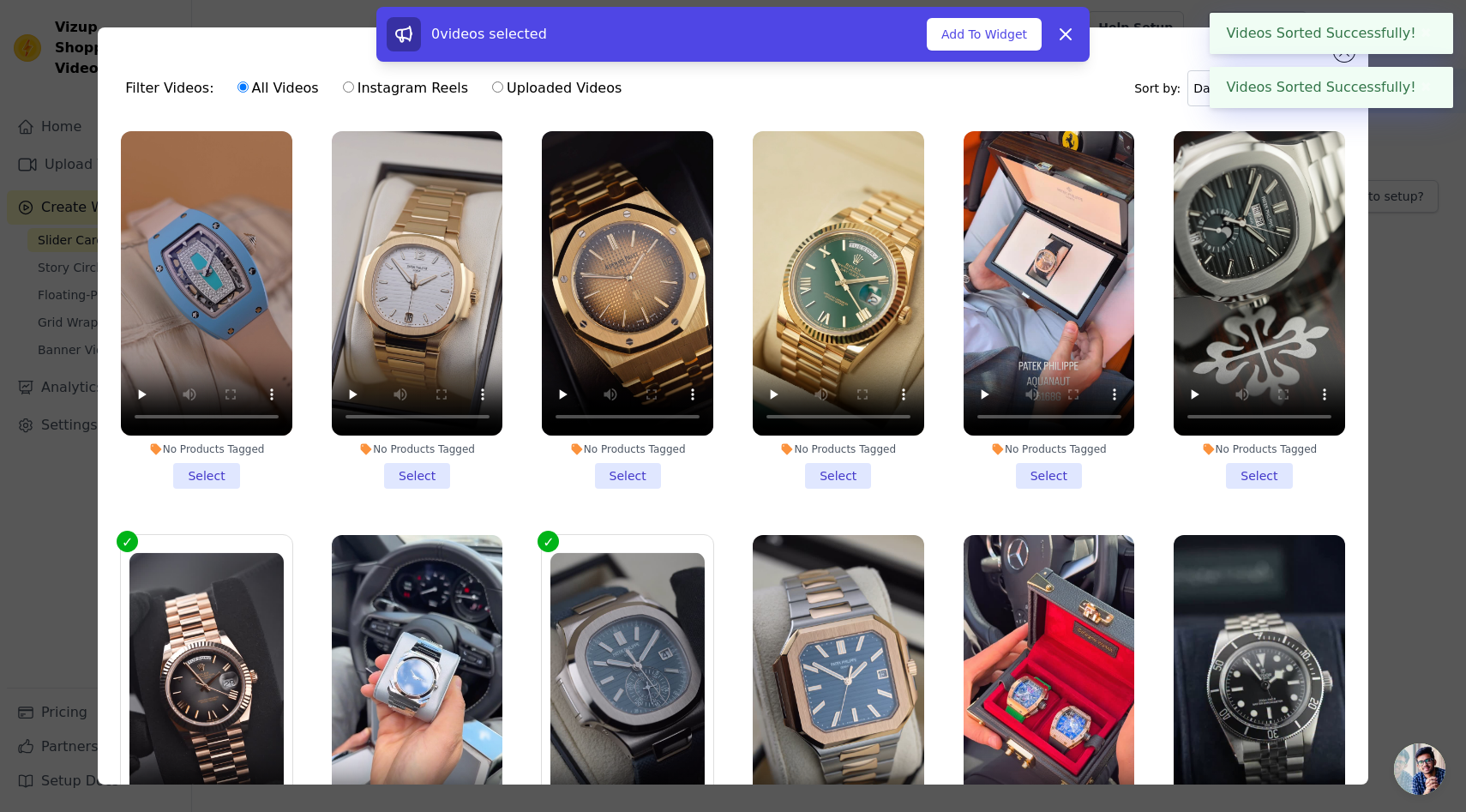
click at [343, 84] on input "Instagram Reels" at bounding box center [348, 87] width 11 height 11
radio input "true"
click at [1423, 90] on button "✖" at bounding box center [1427, 88] width 20 height 21
click at [1295, 94] on input "text" at bounding box center [1246, 88] width 106 height 34
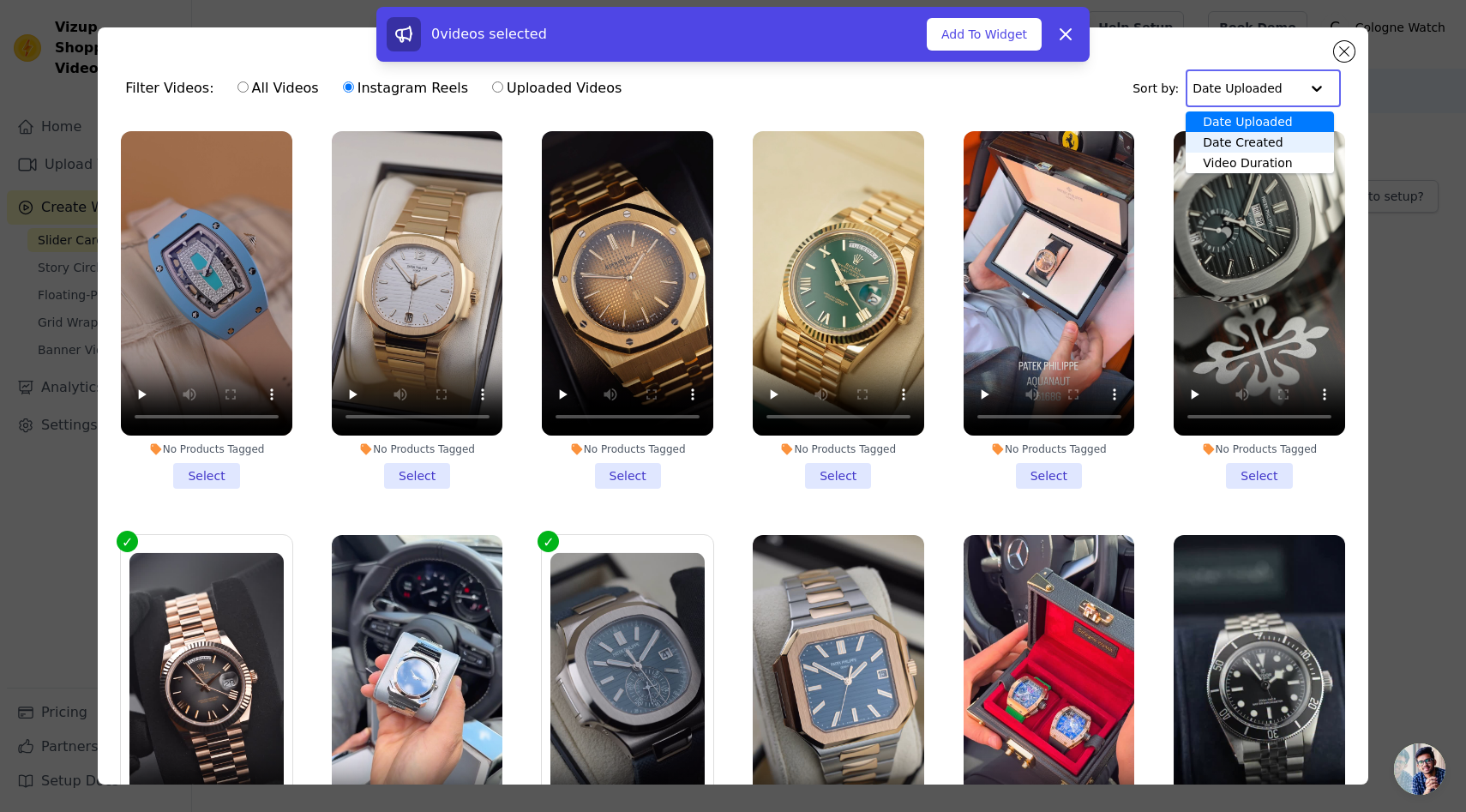
click at [1246, 144] on div "Date Created" at bounding box center [1259, 143] width 148 height 21
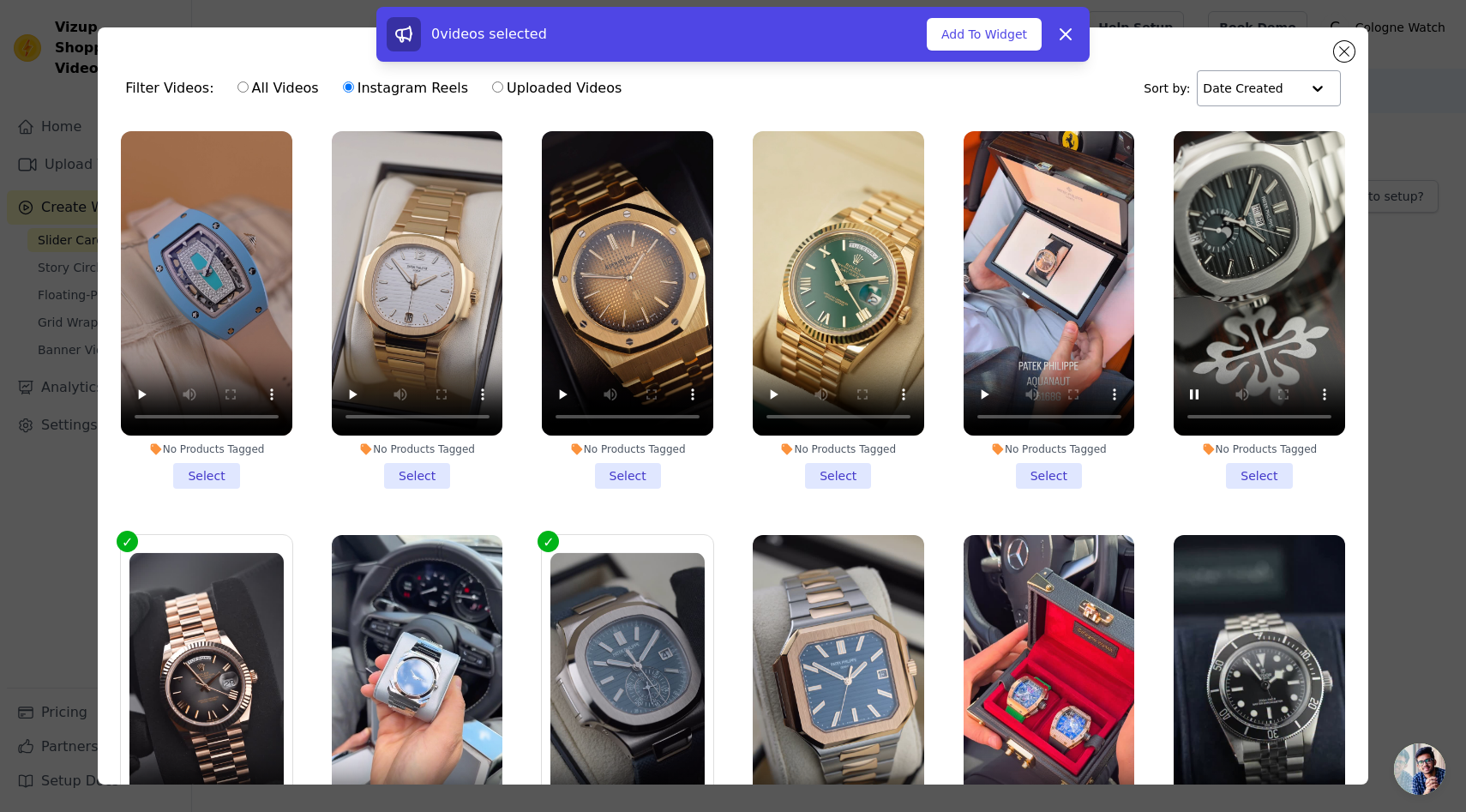
click at [1246, 478] on li "No Products Tagged Select" at bounding box center [1259, 310] width 172 height 358
click at [0, 0] on input "No Products Tagged Select" at bounding box center [0, 0] width 0 height 0
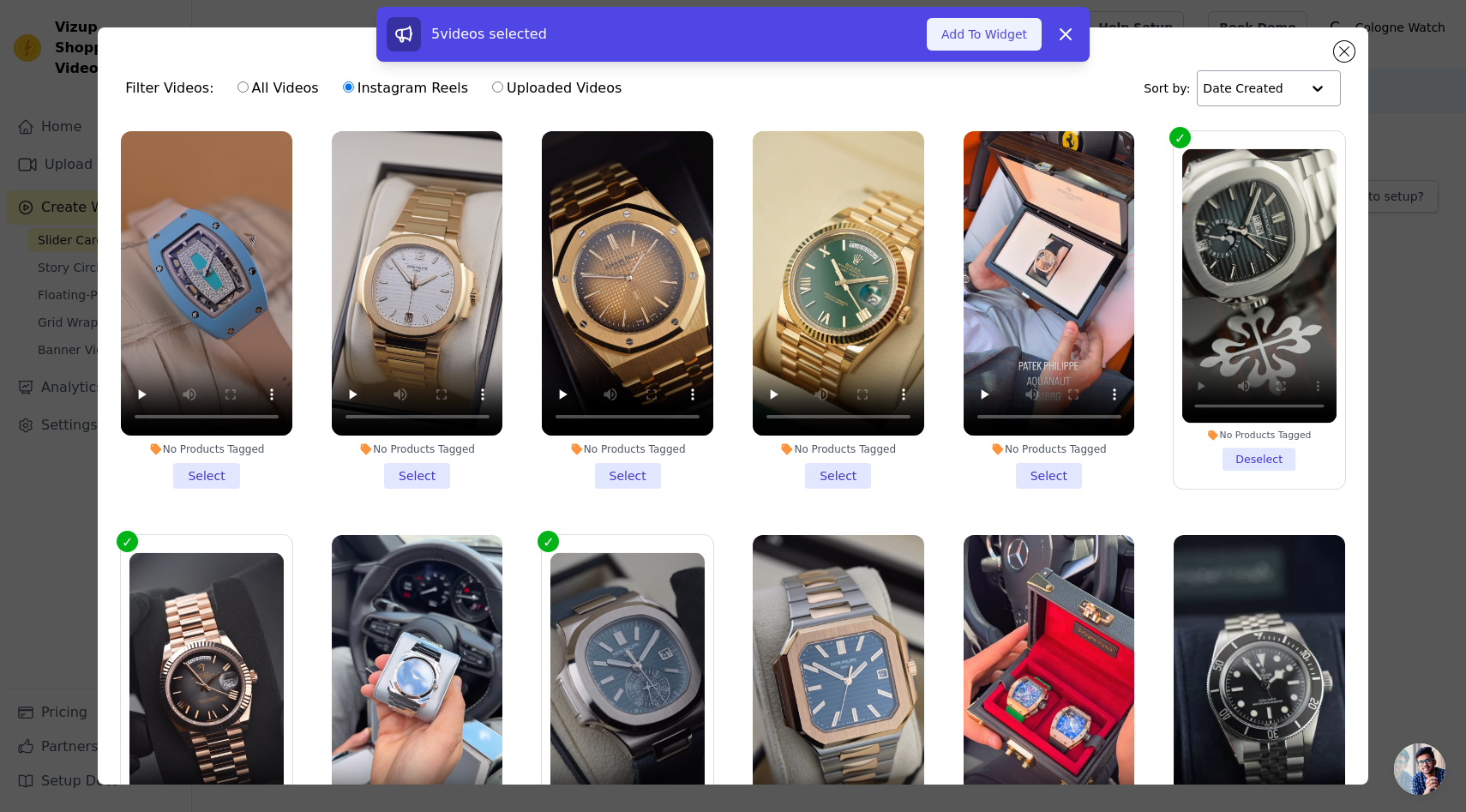
click at [998, 41] on button "Add To Widget" at bounding box center [984, 34] width 115 height 32
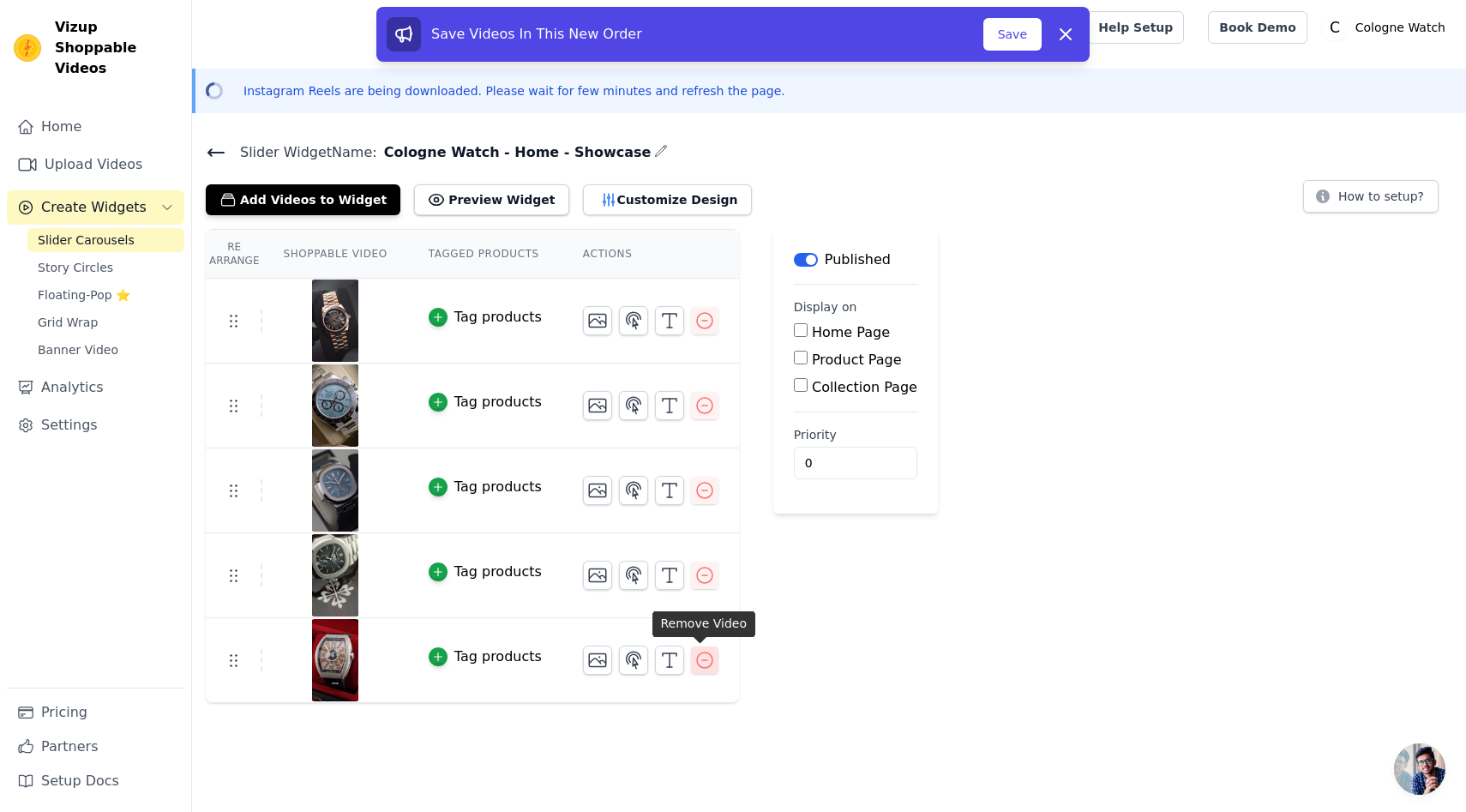
click at [703, 661] on icon "button" at bounding box center [705, 661] width 21 height 21
click at [314, 204] on button "Add Videos to Widget" at bounding box center [303, 200] width 194 height 31
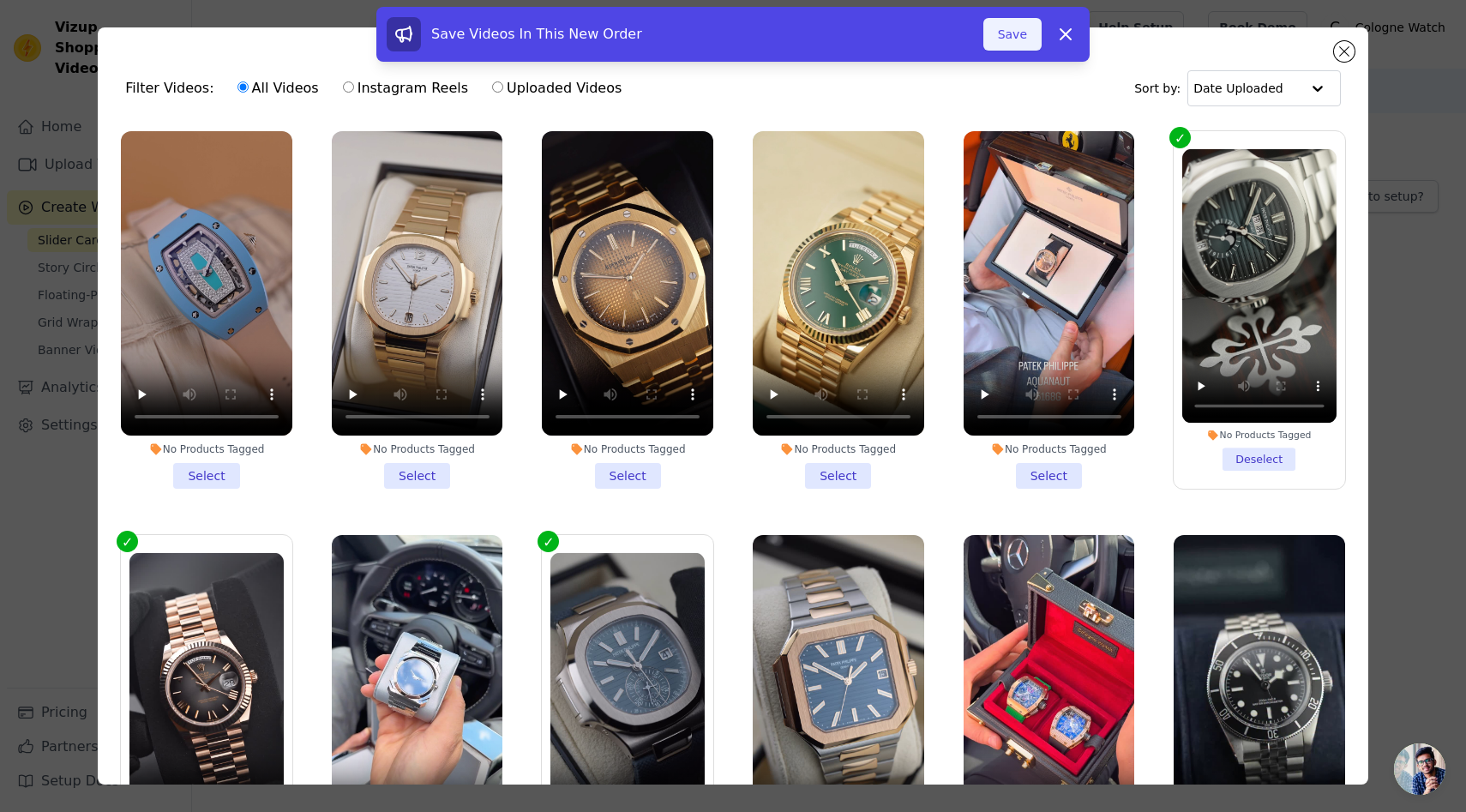
click at [1014, 35] on button "Save" at bounding box center [1013, 34] width 59 height 32
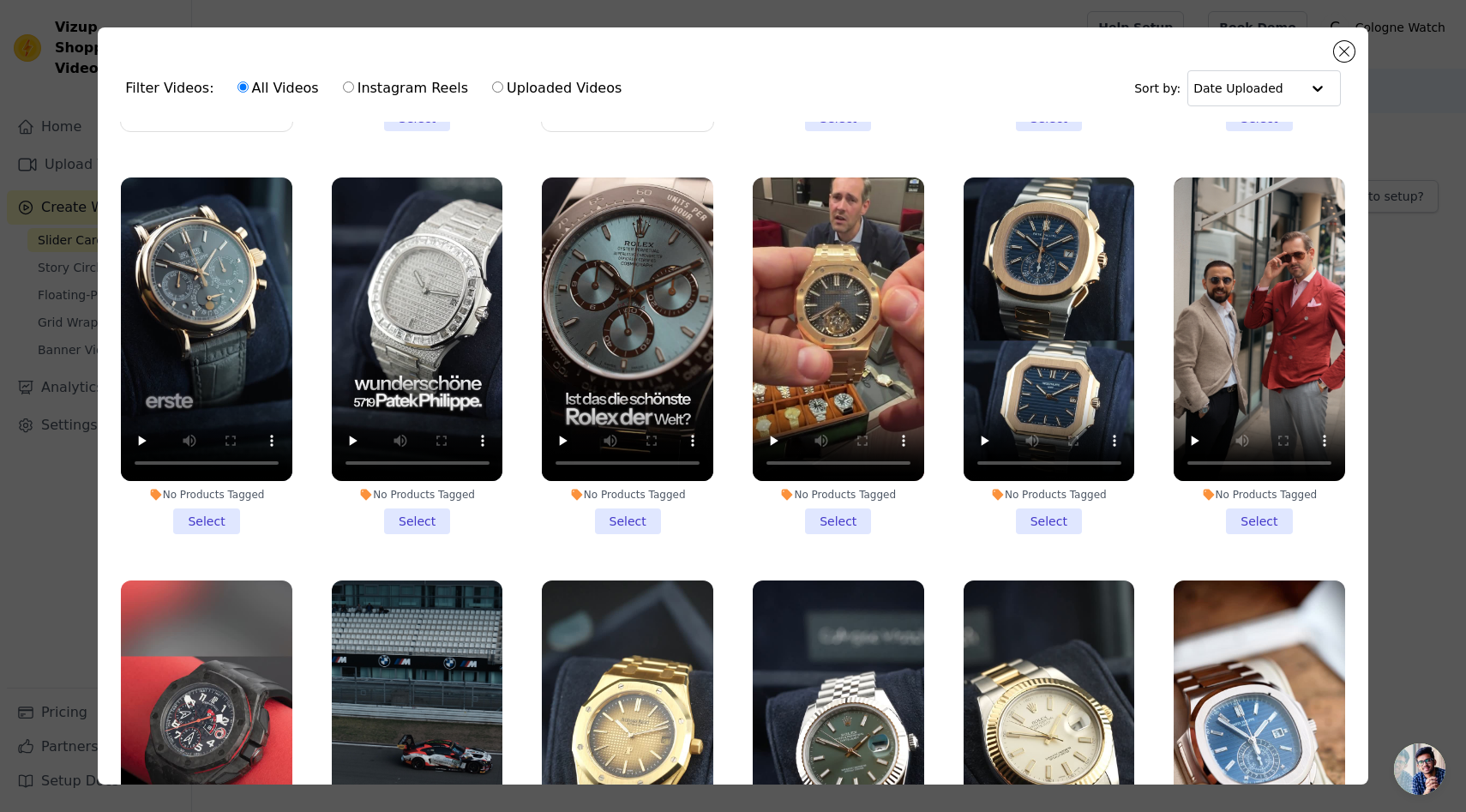
scroll to position [1077, 0]
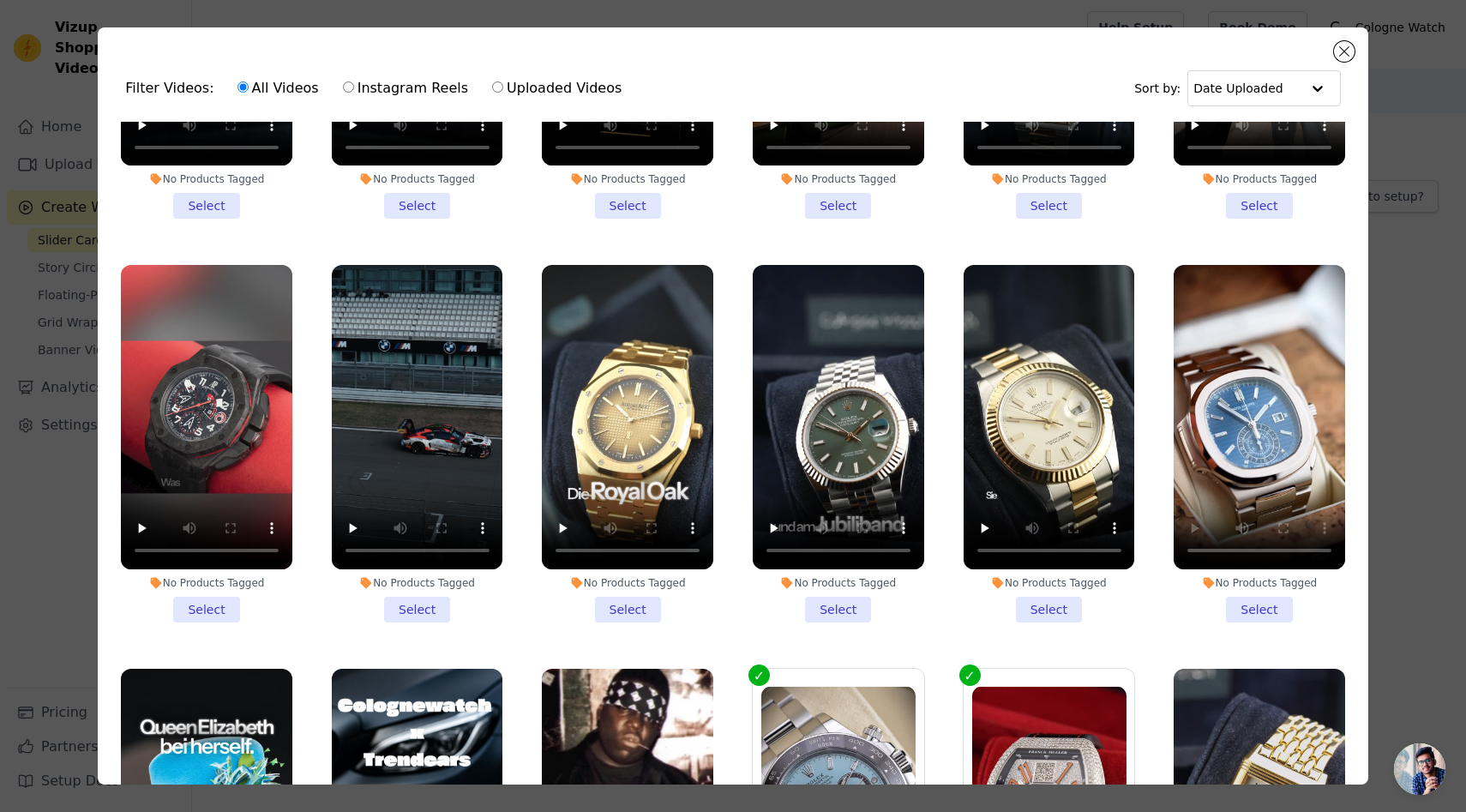
click at [1252, 607] on li "No Products Tagged Select" at bounding box center [1259, 444] width 172 height 358
click at [0, 0] on input "No Products Tagged Select" at bounding box center [0, 0] width 0 height 0
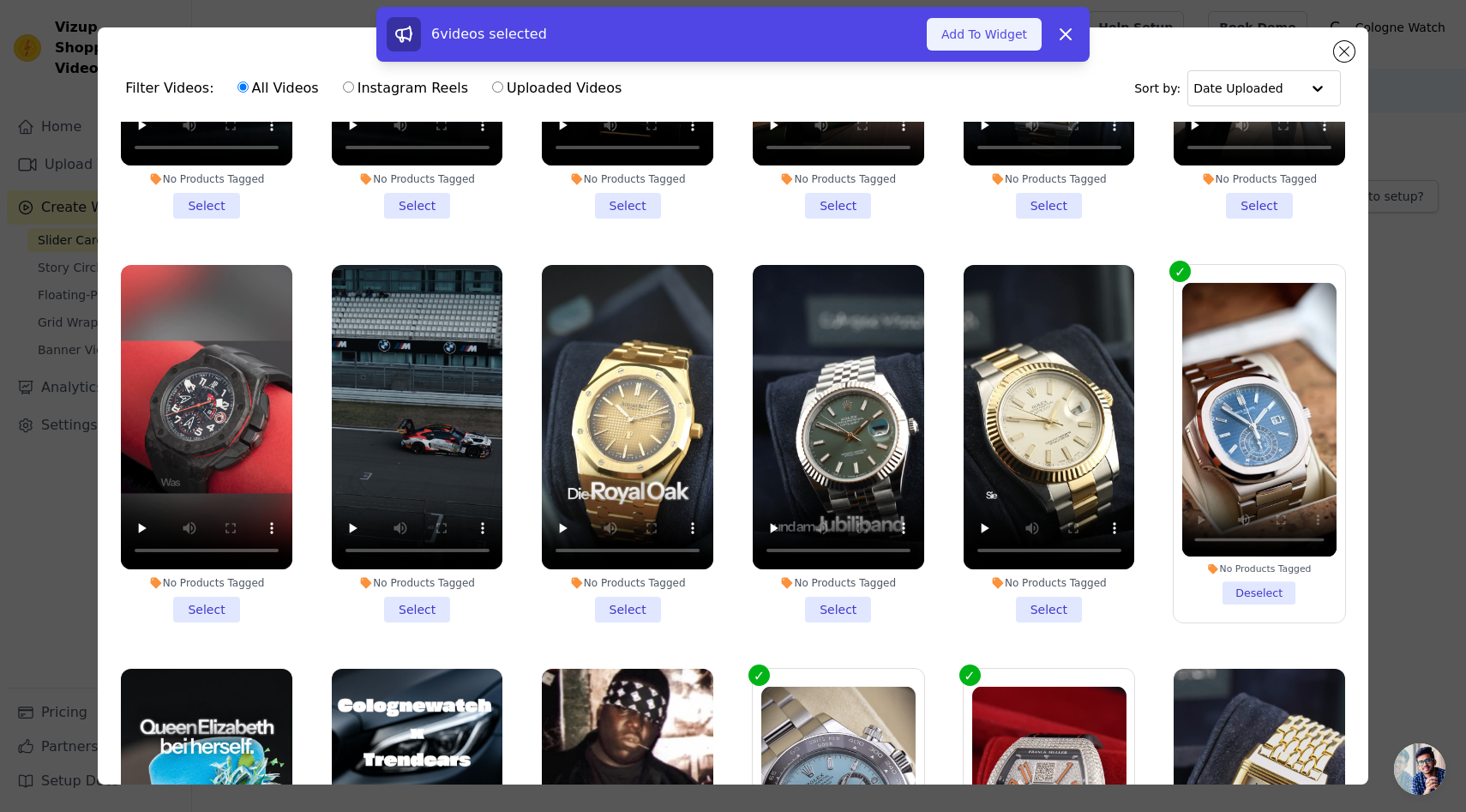
click at [990, 31] on button "Add To Widget" at bounding box center [984, 34] width 115 height 32
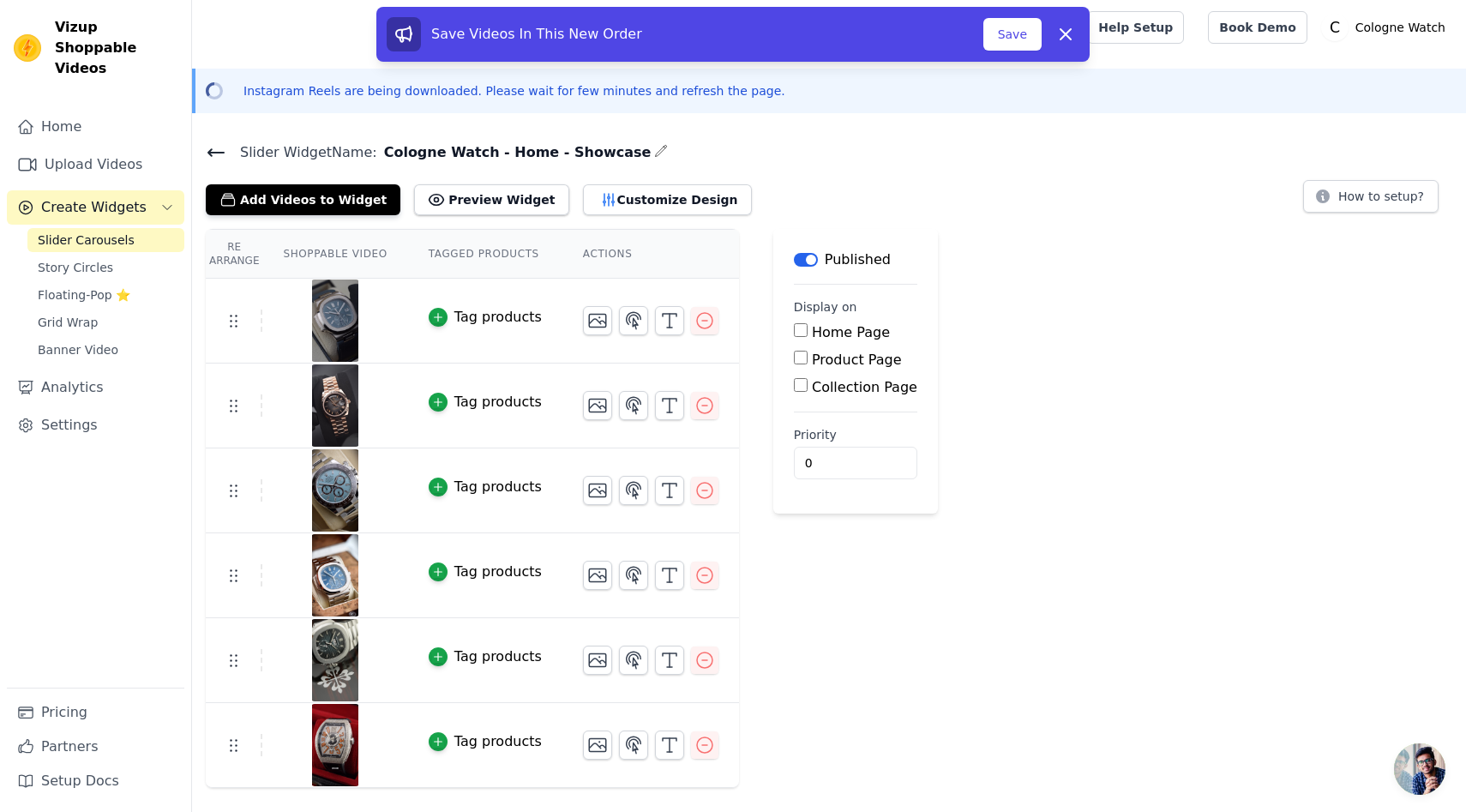
click at [335, 667] on img at bounding box center [335, 660] width 48 height 82
click at [712, 404] on button "button" at bounding box center [705, 405] width 27 height 27
click at [276, 197] on button "Add Videos to Widget" at bounding box center [303, 200] width 194 height 31
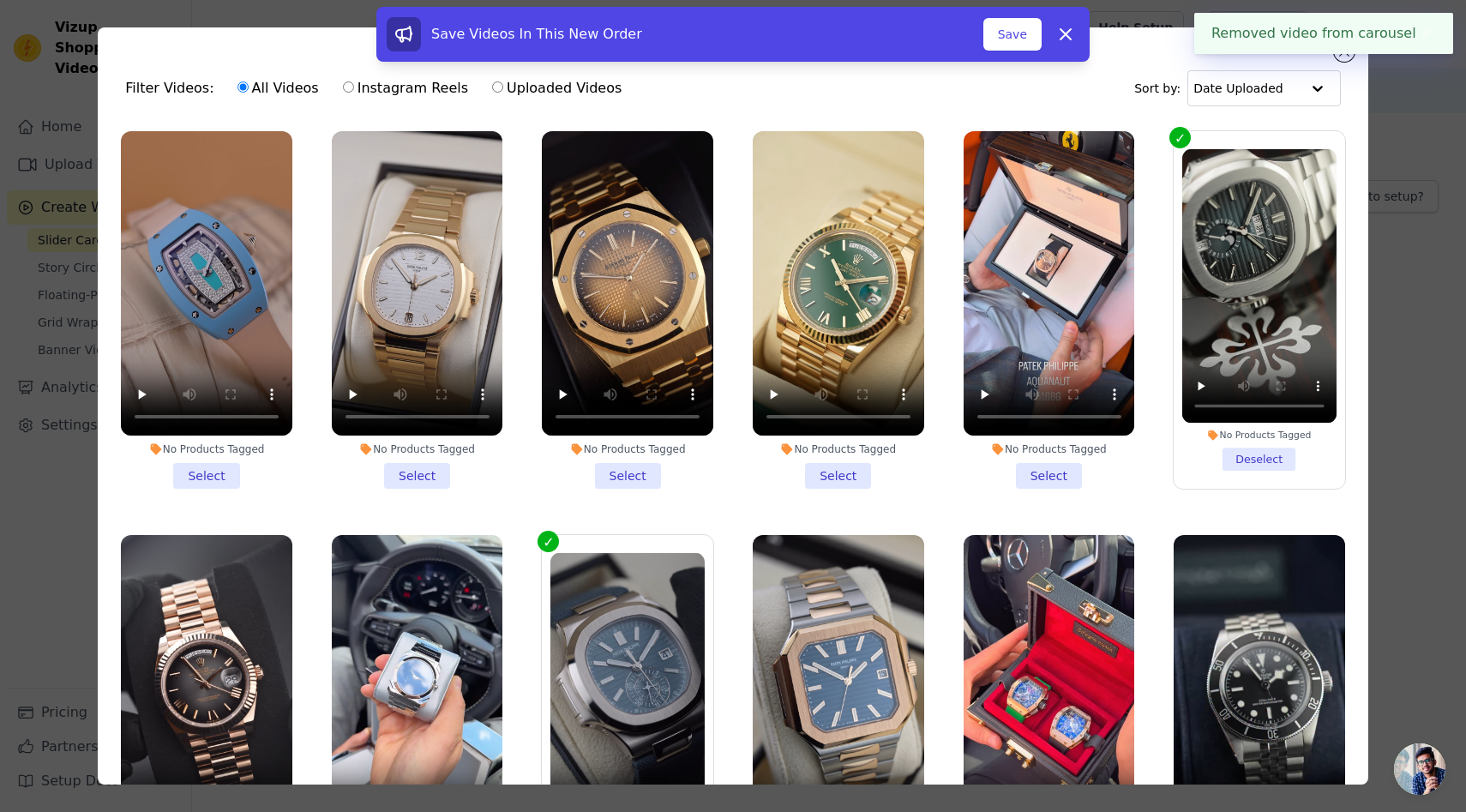
click at [358, 88] on label "Instagram Reels" at bounding box center [405, 88] width 127 height 22
click at [354, 88] on input "Instagram Reels" at bounding box center [348, 87] width 11 height 11
radio input "true"
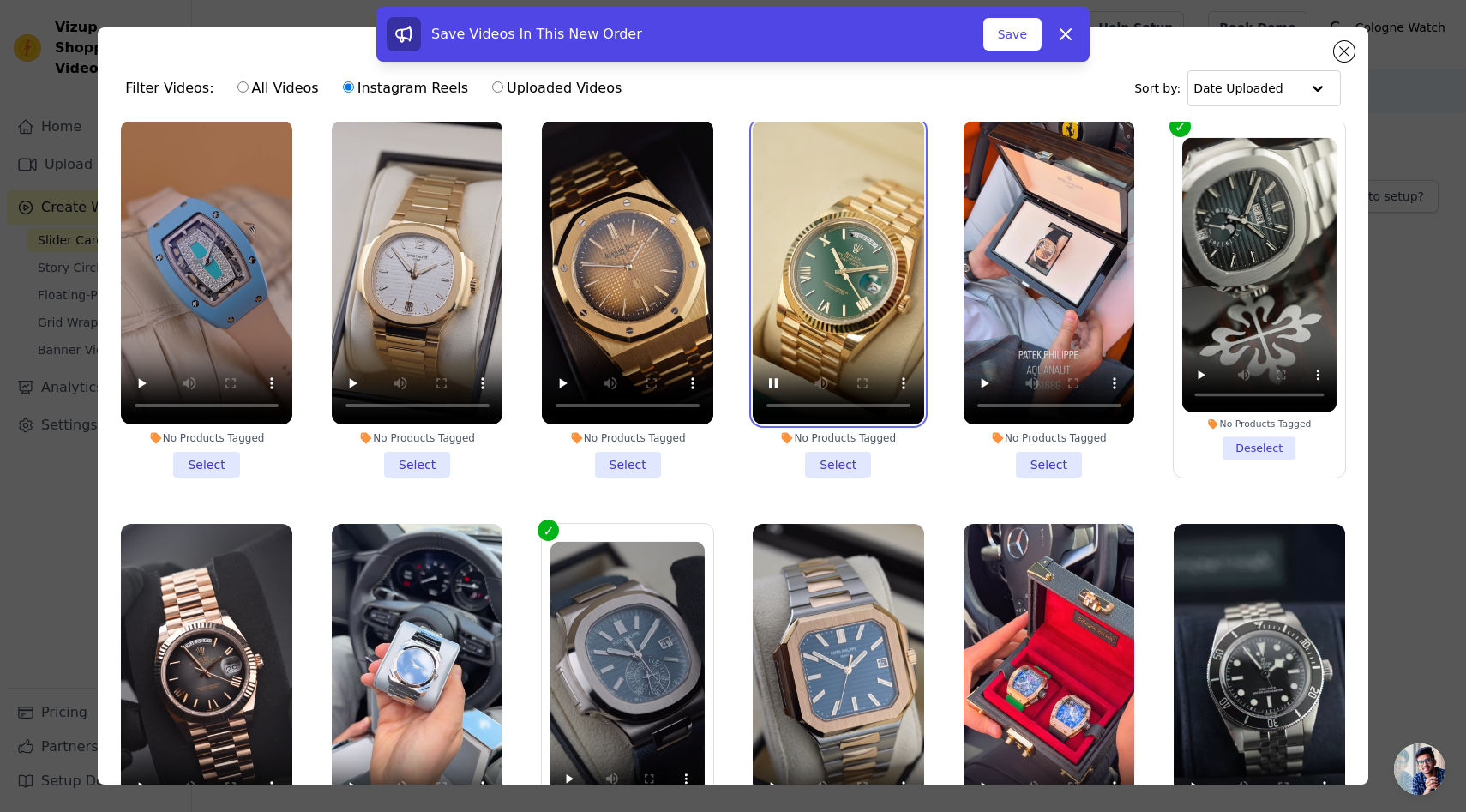
scroll to position [0, 0]
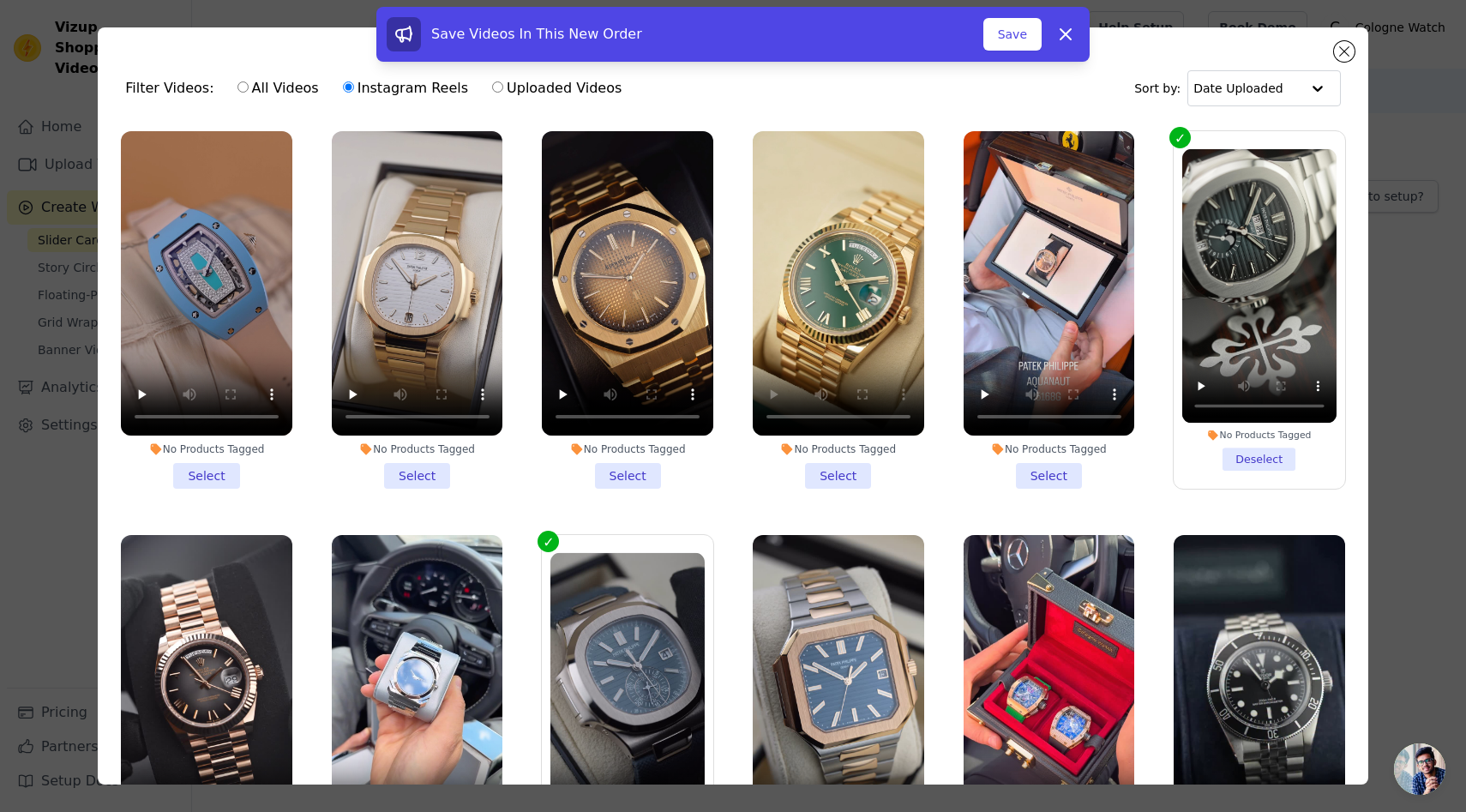
click at [845, 475] on li "No Products Tagged Select" at bounding box center [838, 310] width 172 height 358
click at [0, 0] on input "No Products Tagged Select" at bounding box center [0, 0] width 0 height 0
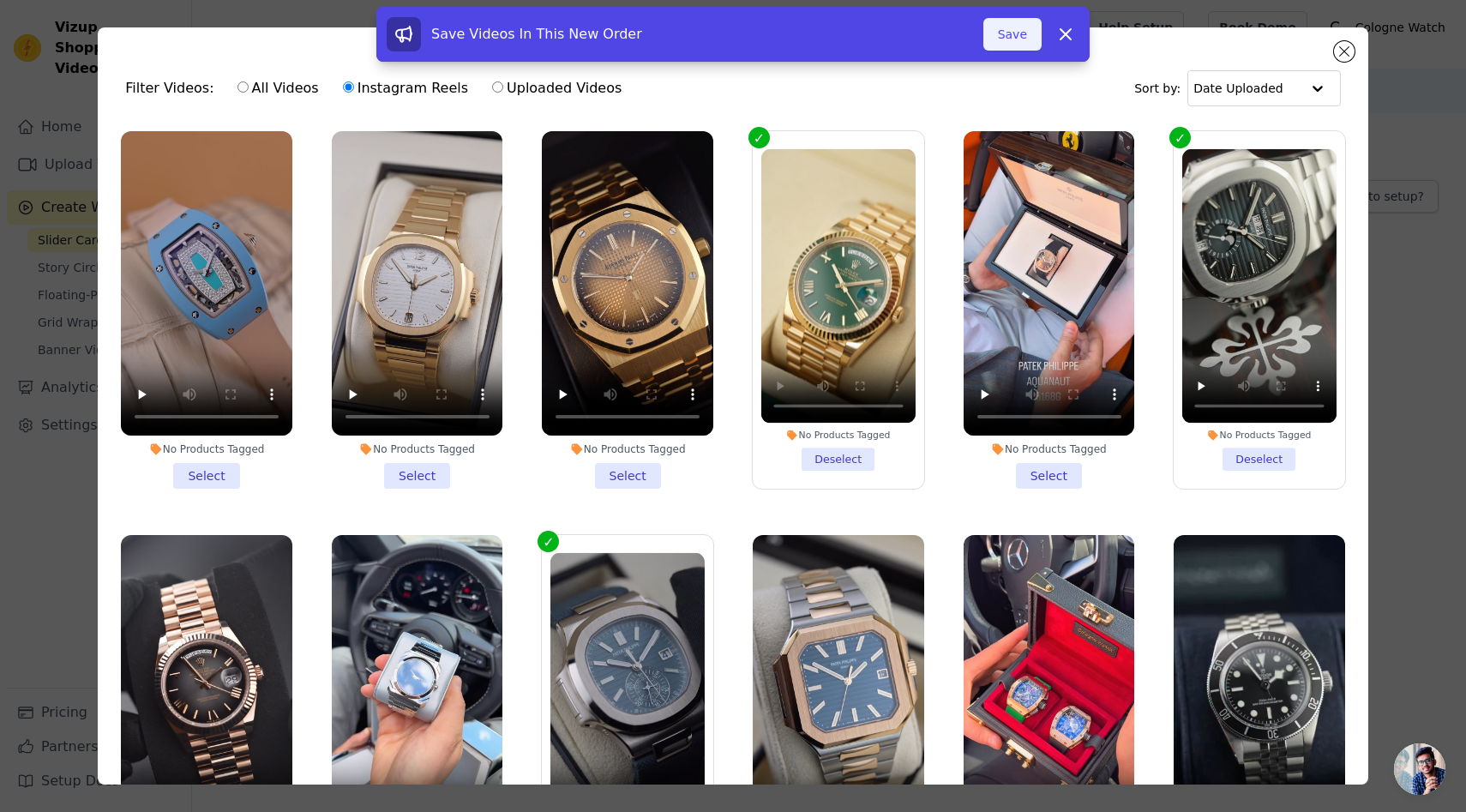
click at [1021, 46] on button "Save" at bounding box center [1013, 34] width 59 height 32
click at [991, 23] on button "Add To Widget" at bounding box center [984, 34] width 115 height 32
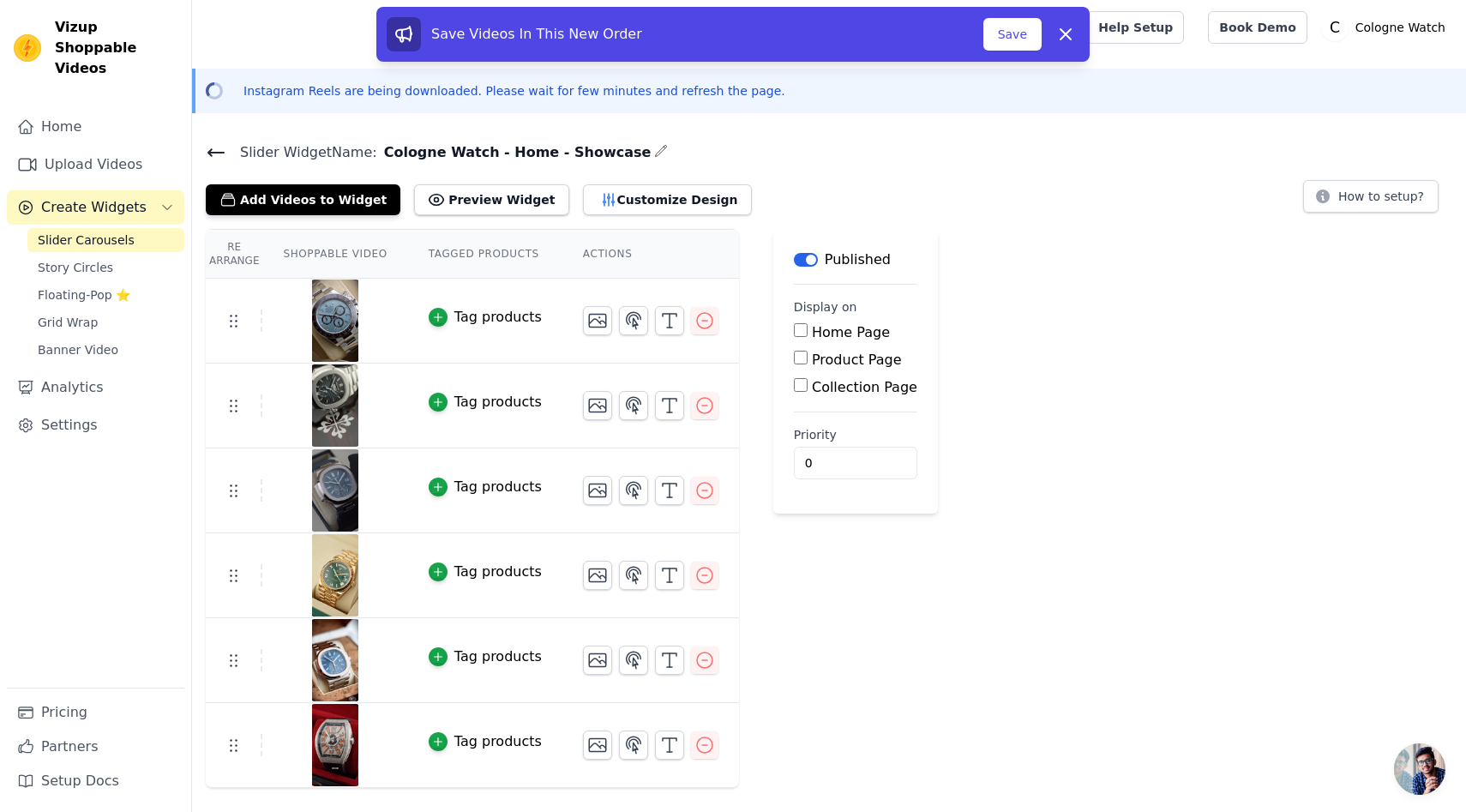
click at [714, 740] on td at bounding box center [651, 738] width 177 height 70
click at [709, 745] on icon "button" at bounding box center [705, 746] width 21 height 21
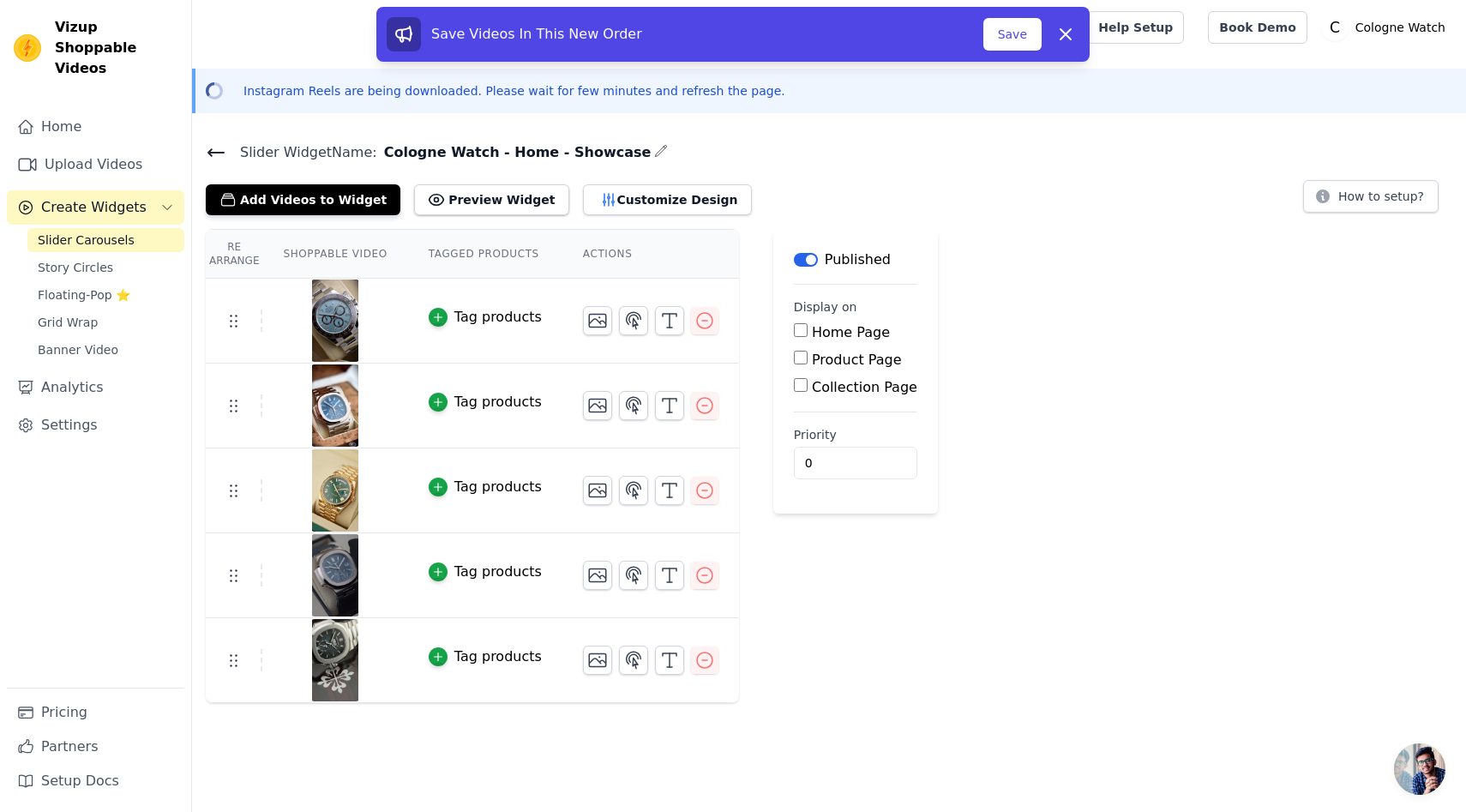
drag, startPoint x: 699, startPoint y: 405, endPoint x: 683, endPoint y: 416, distance: 19.4
click at [698, 405] on icon "button" at bounding box center [705, 406] width 21 height 21
click at [287, 197] on button "Add Videos to Widget" at bounding box center [303, 200] width 194 height 31
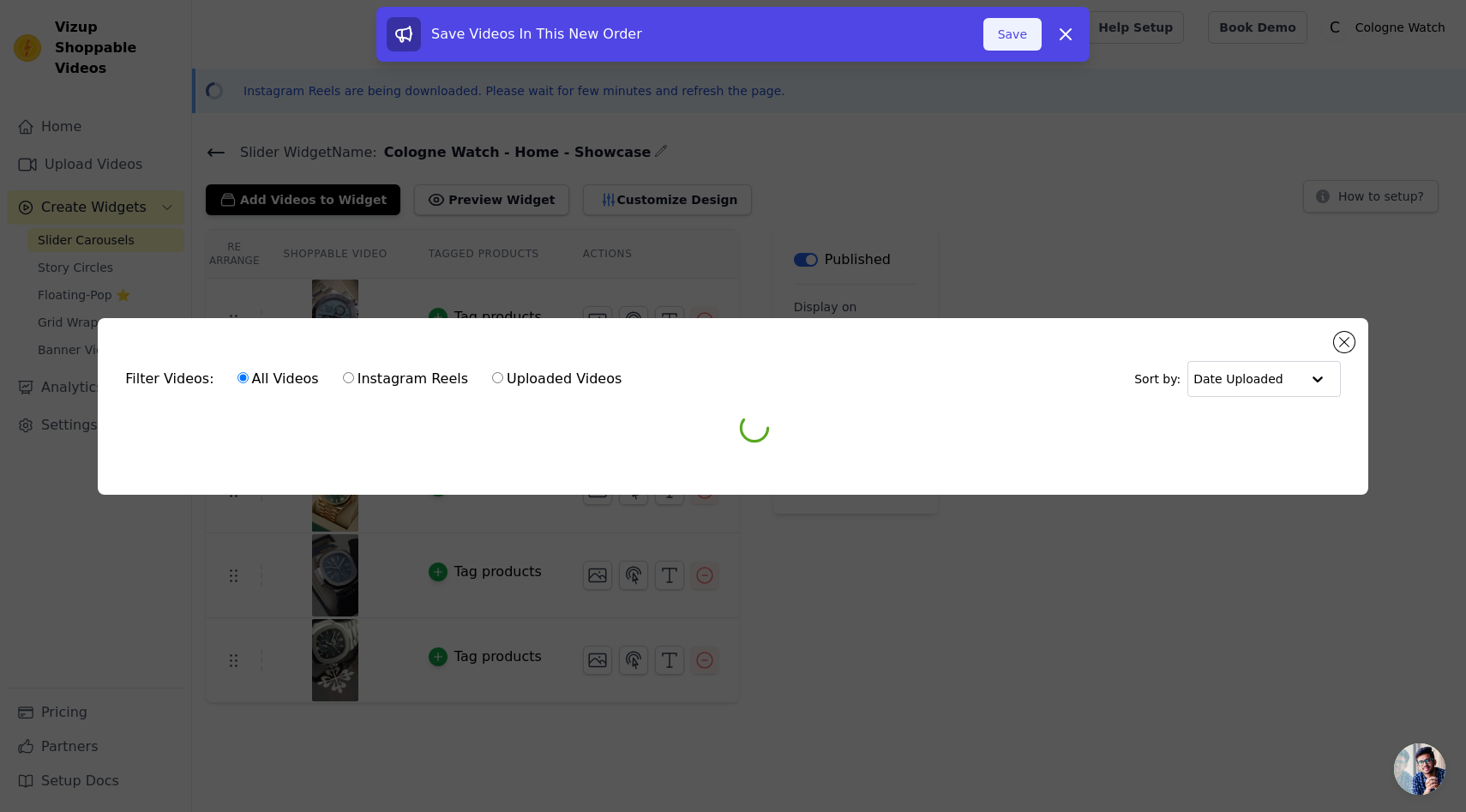
click at [1016, 36] on button "Save" at bounding box center [1013, 34] width 59 height 32
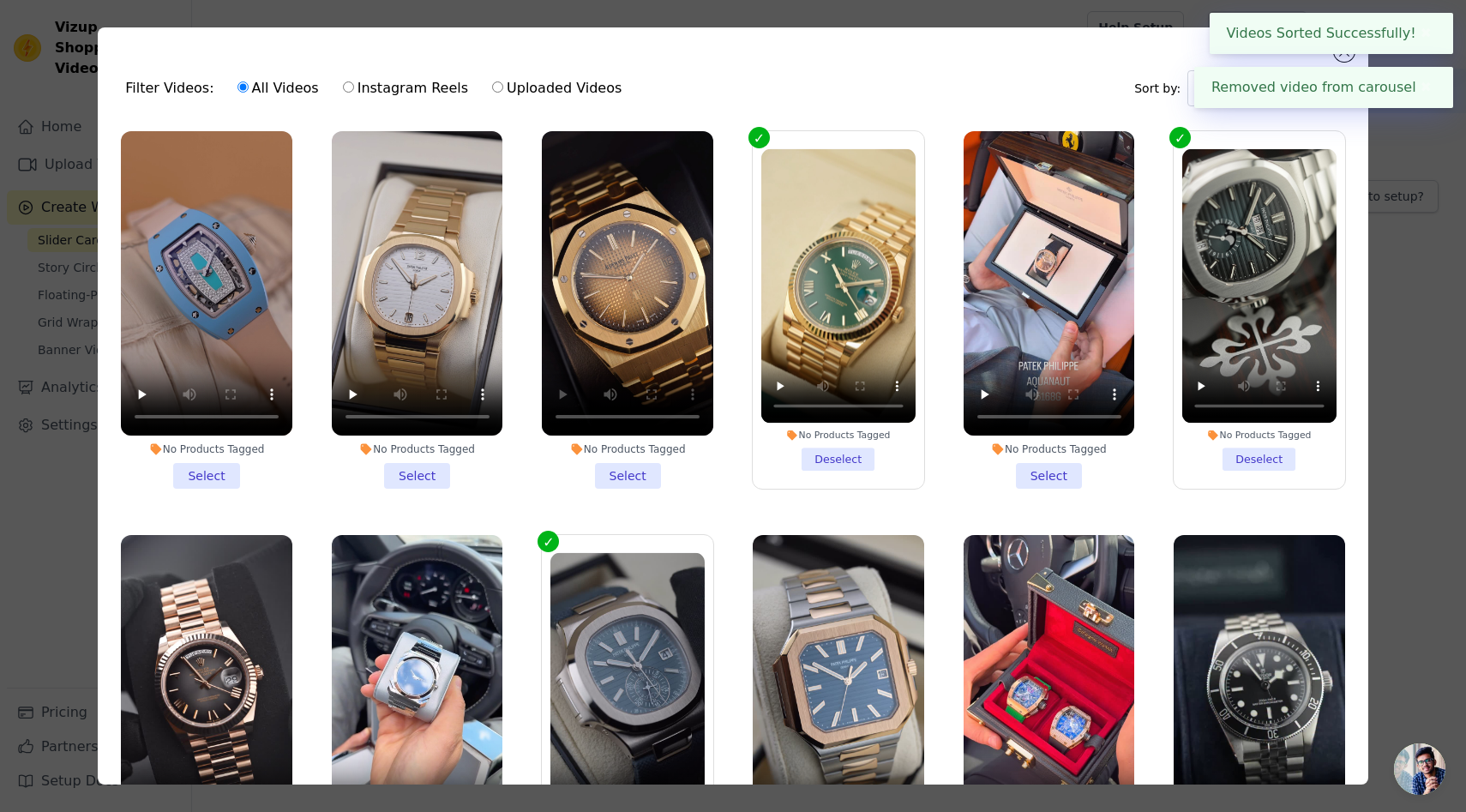
click at [641, 474] on li "No Products Tagged Select" at bounding box center [628, 310] width 172 height 358
click at [0, 0] on input "No Products Tagged Select" at bounding box center [0, 0] width 0 height 0
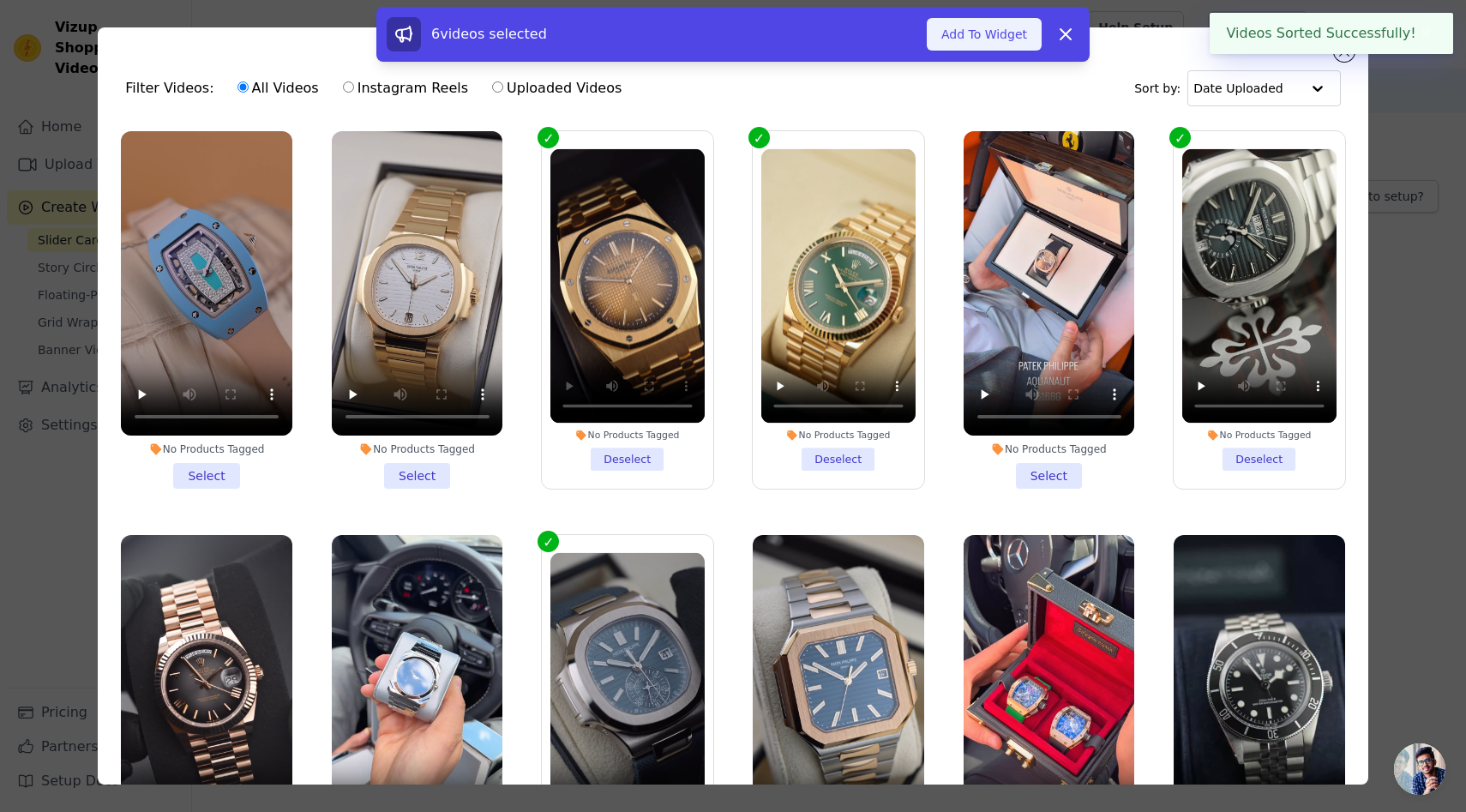
click at [959, 29] on button "Add To Widget" at bounding box center [984, 34] width 115 height 32
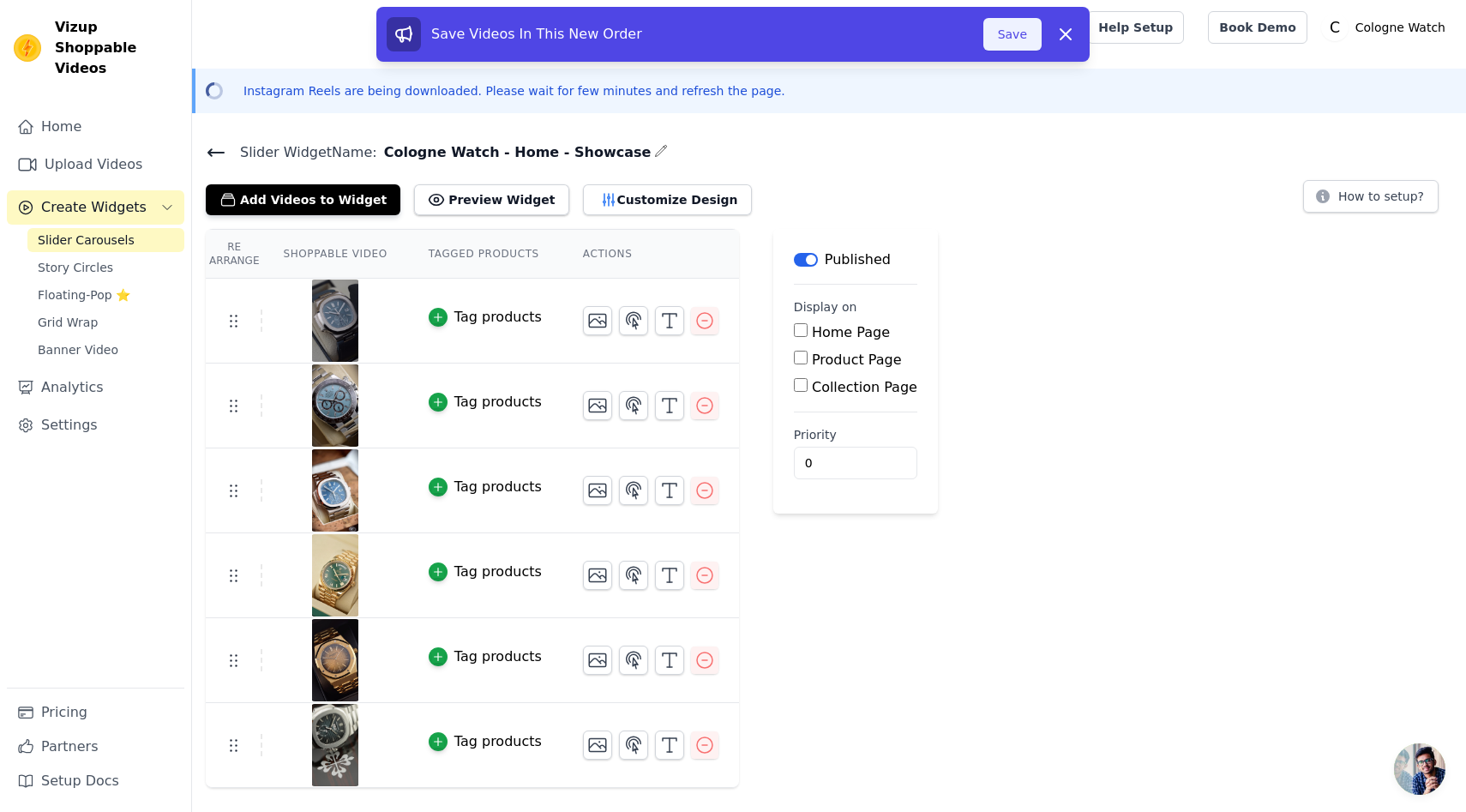
click at [1015, 36] on button "Save" at bounding box center [1013, 34] width 59 height 32
click at [1006, 34] on button "Save" at bounding box center [1013, 34] width 59 height 32
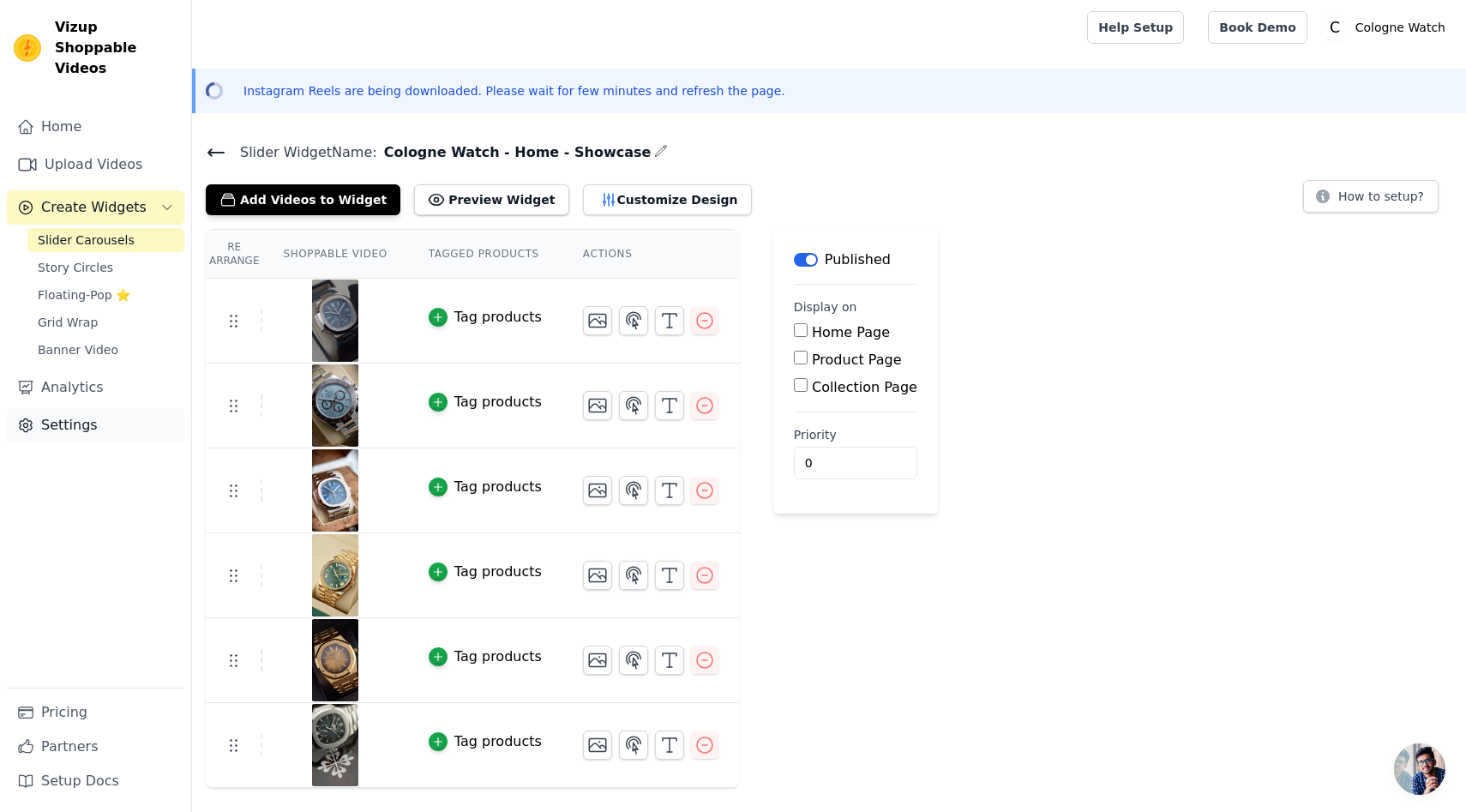
click at [88, 408] on link "Settings" at bounding box center [95, 424] width 178 height 34
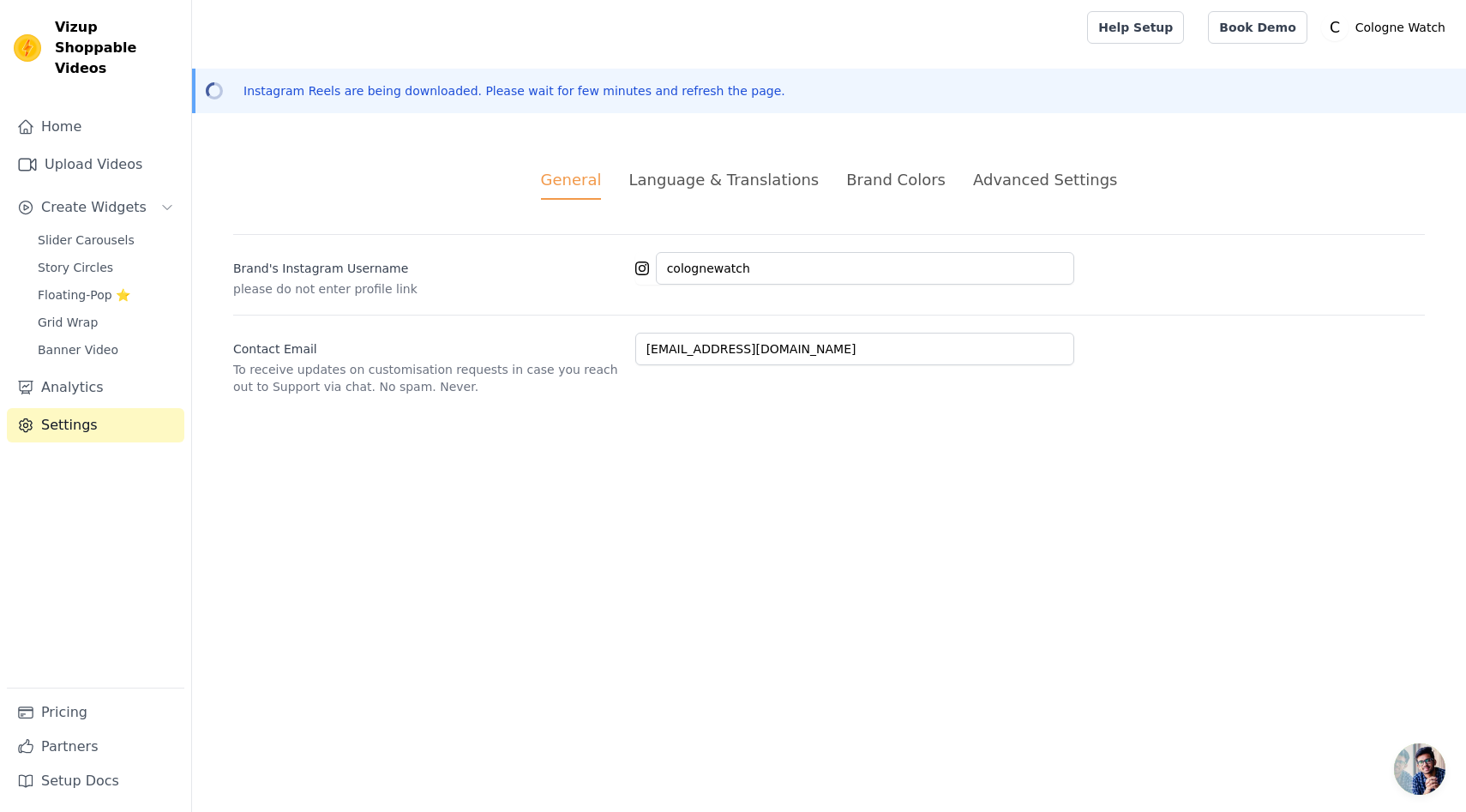
click at [728, 183] on div "Language & Translations" at bounding box center [724, 179] width 191 height 23
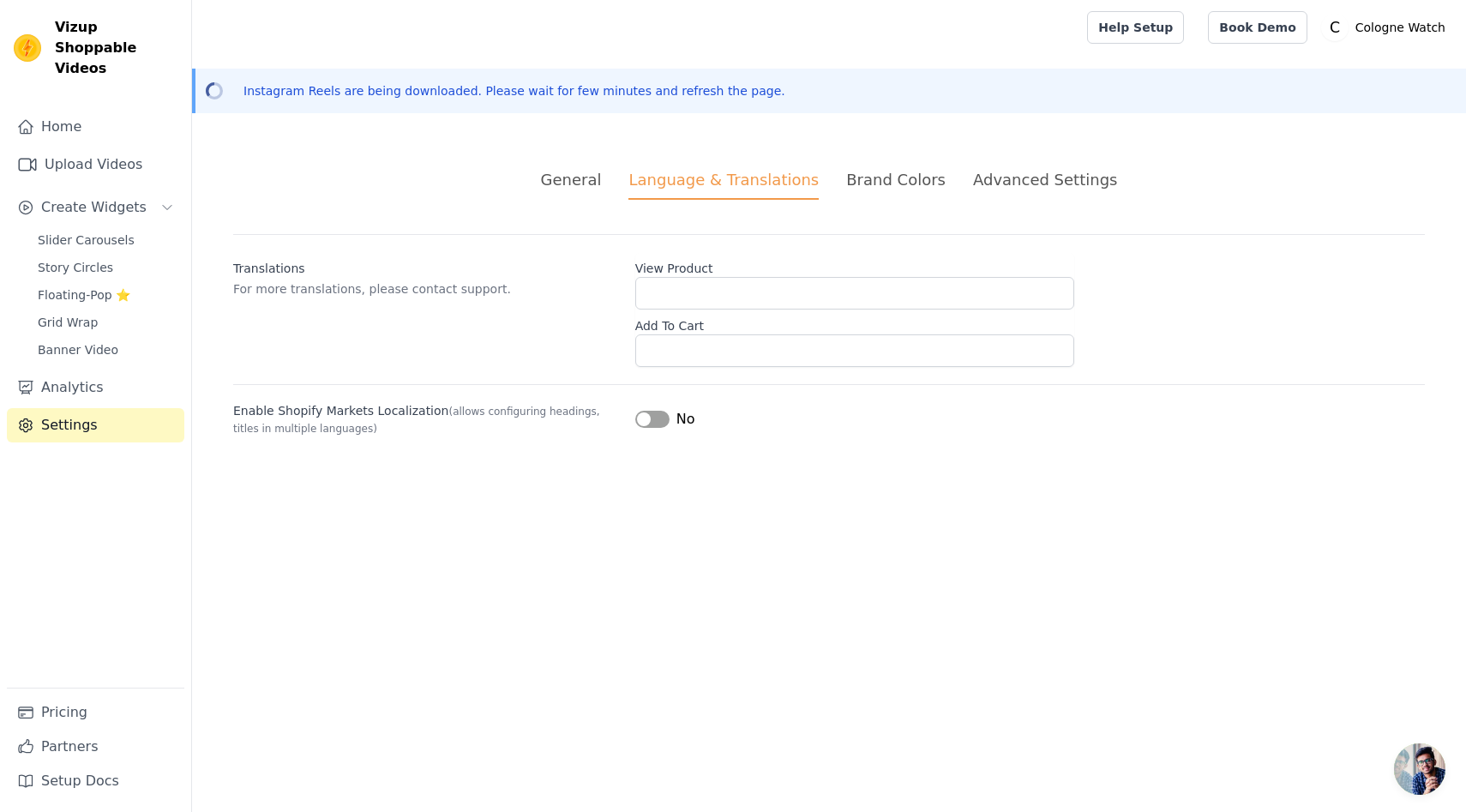
click at [1001, 180] on div "Advanced Settings" at bounding box center [1045, 179] width 144 height 23
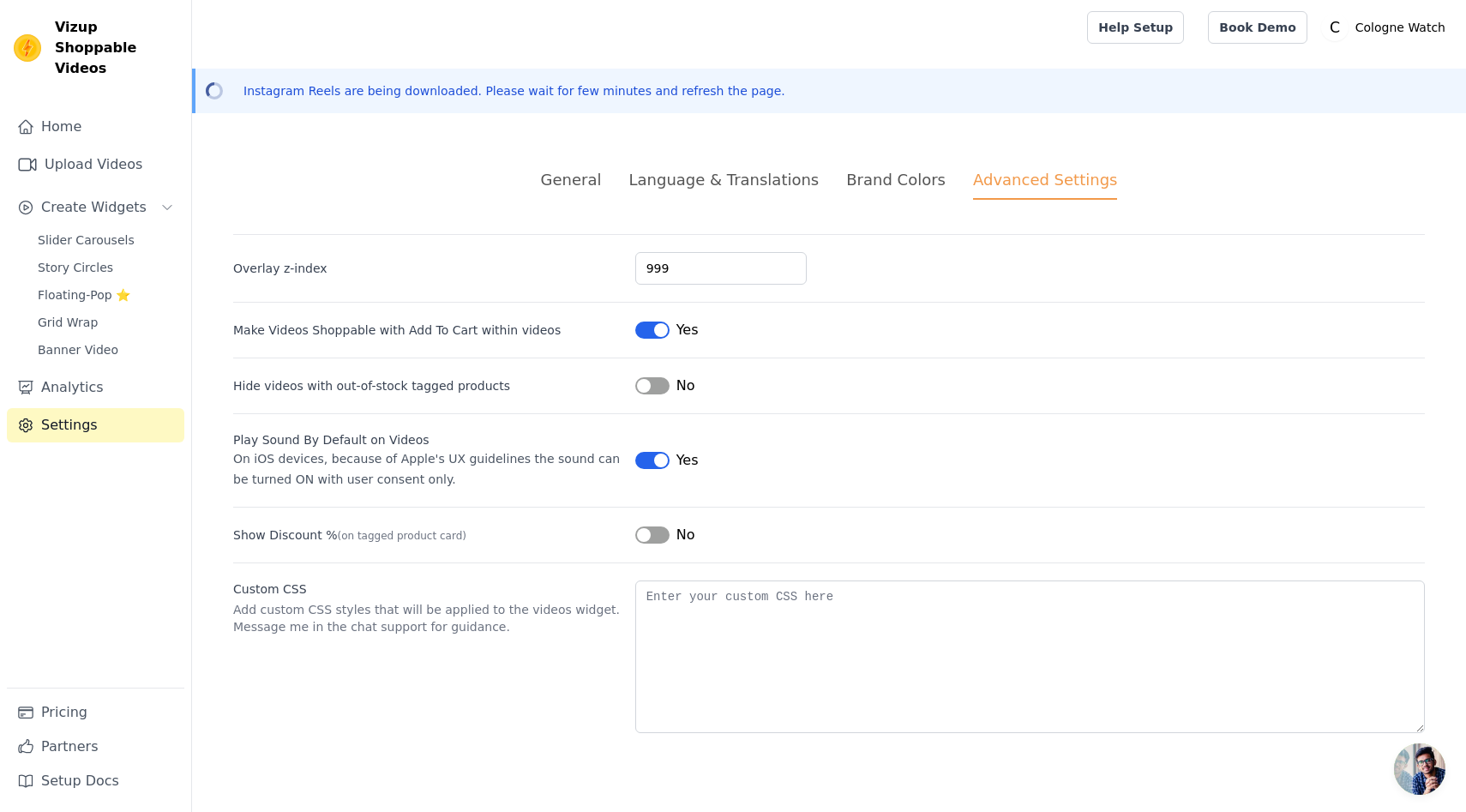
click at [655, 332] on button "Label" at bounding box center [652, 330] width 34 height 18
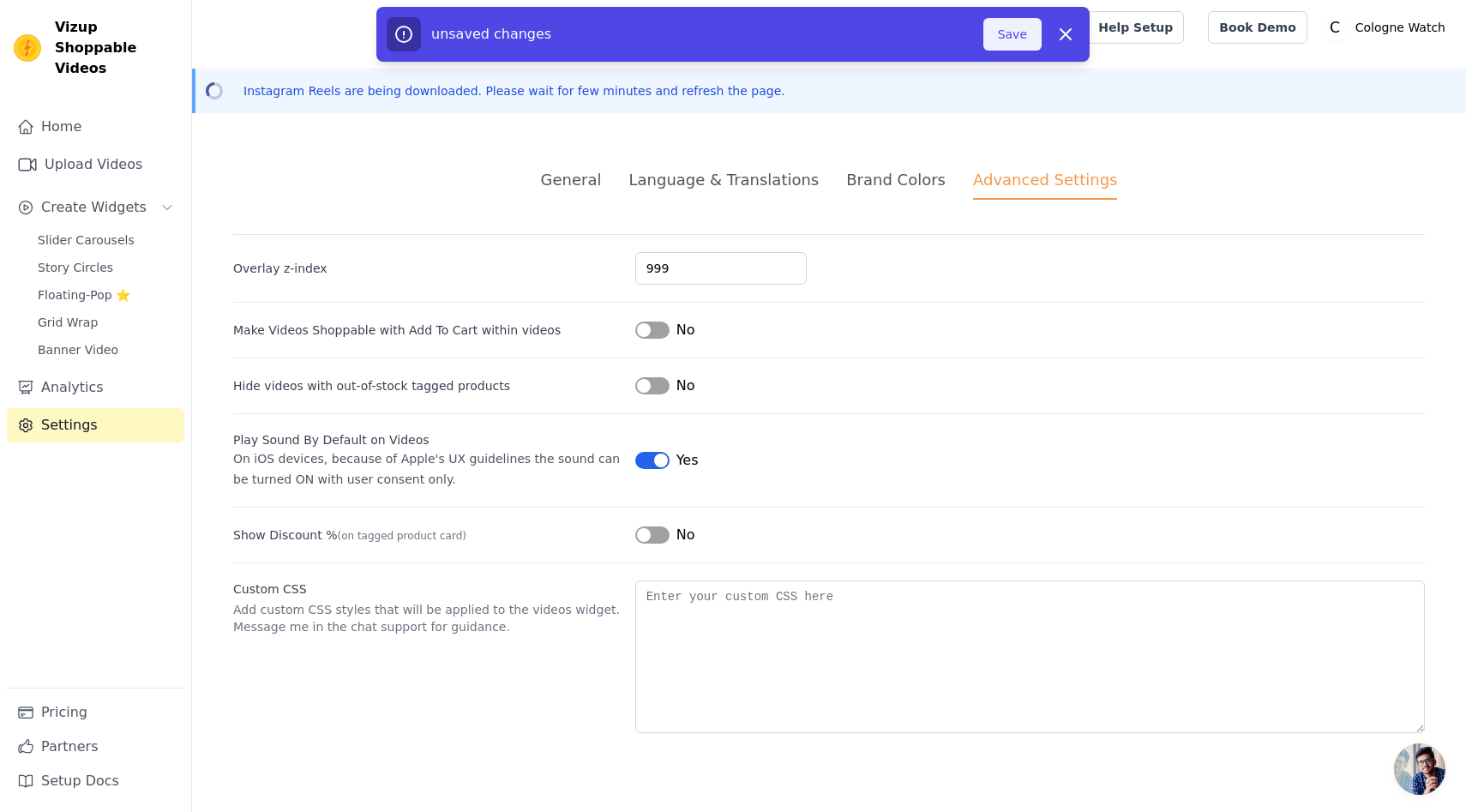
click at [1023, 31] on button "Save" at bounding box center [1013, 34] width 59 height 32
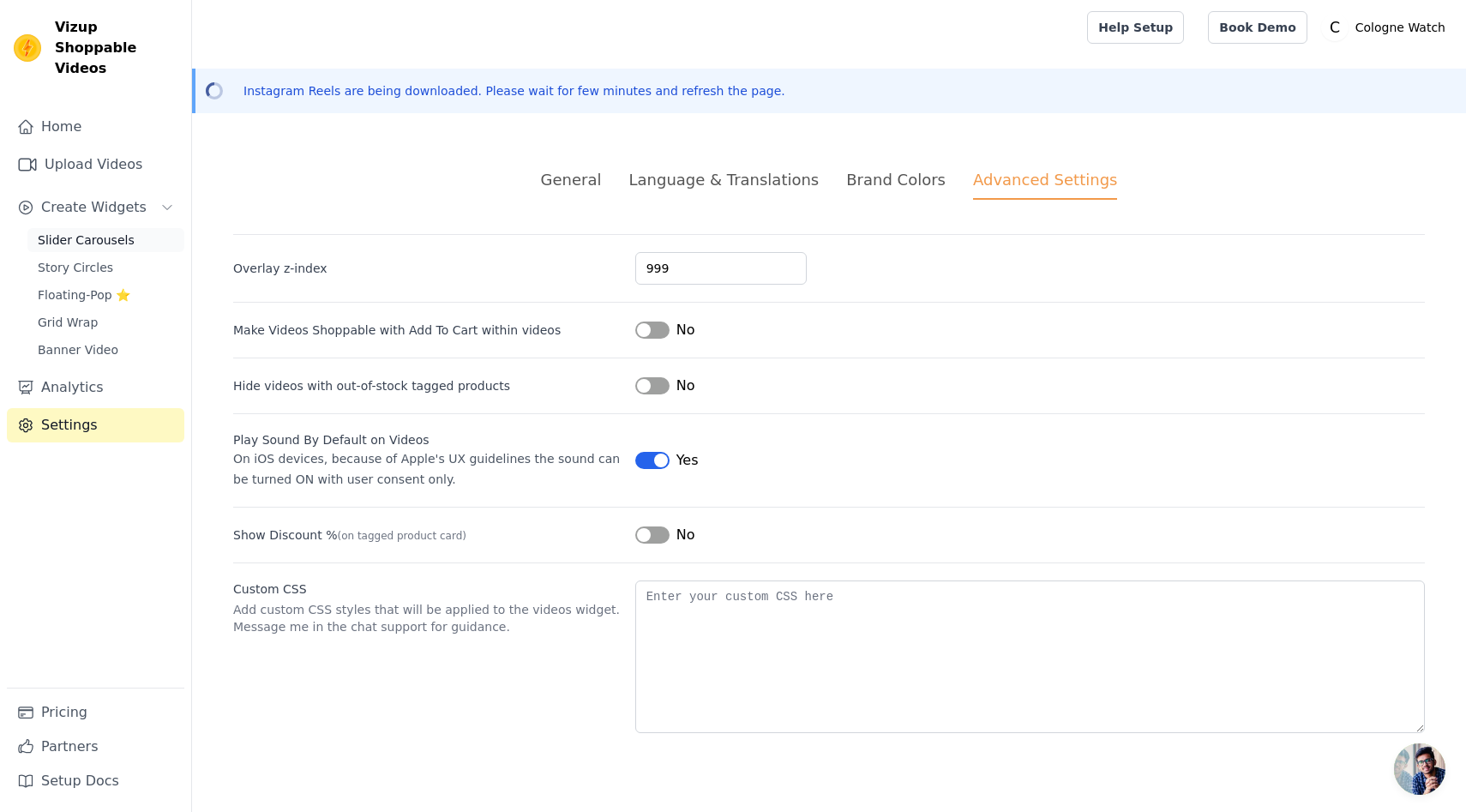
click at [95, 232] on span "Slider Carousels" at bounding box center [86, 241] width 97 height 18
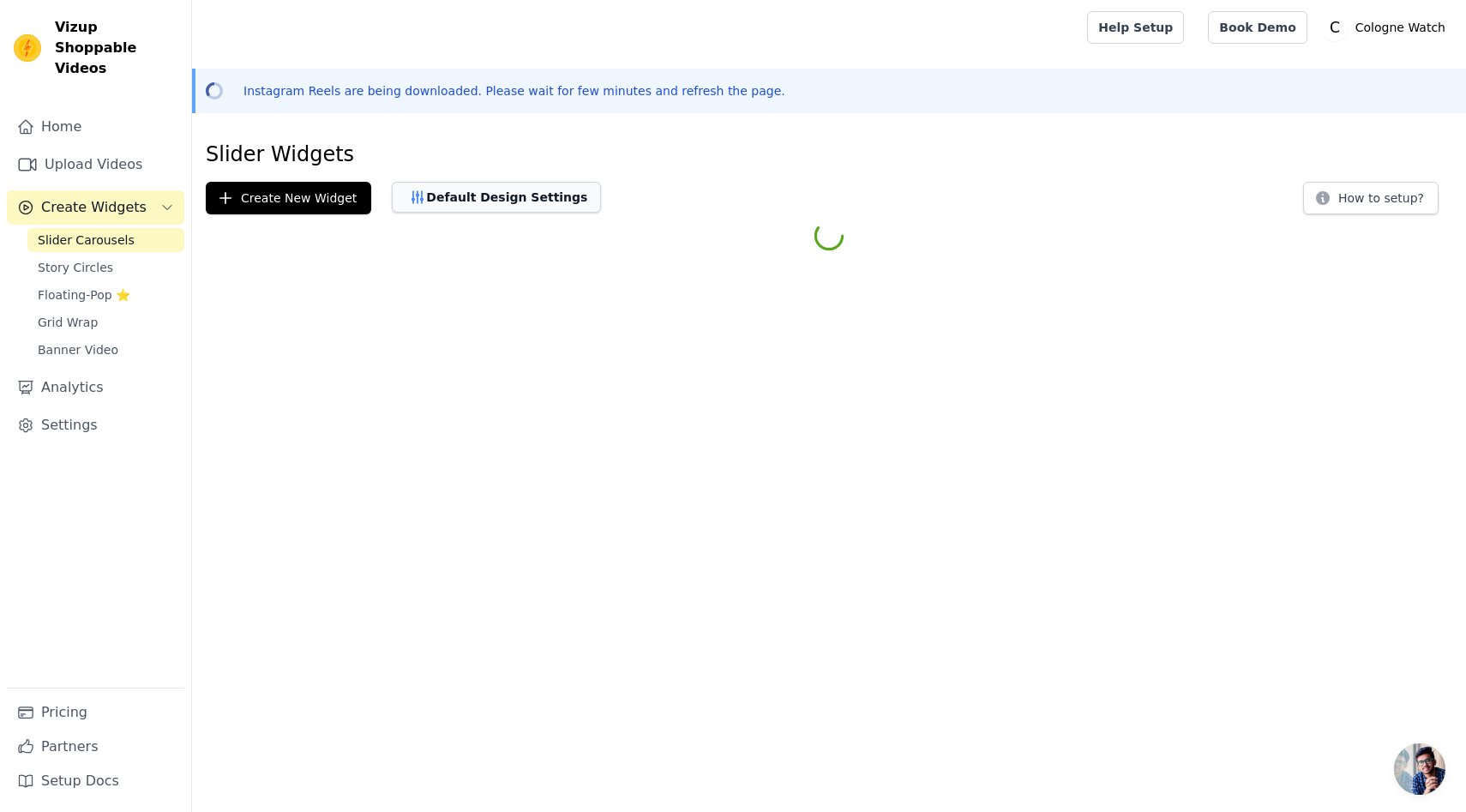
click at [530, 194] on button "Default Design Settings" at bounding box center [496, 197] width 209 height 31
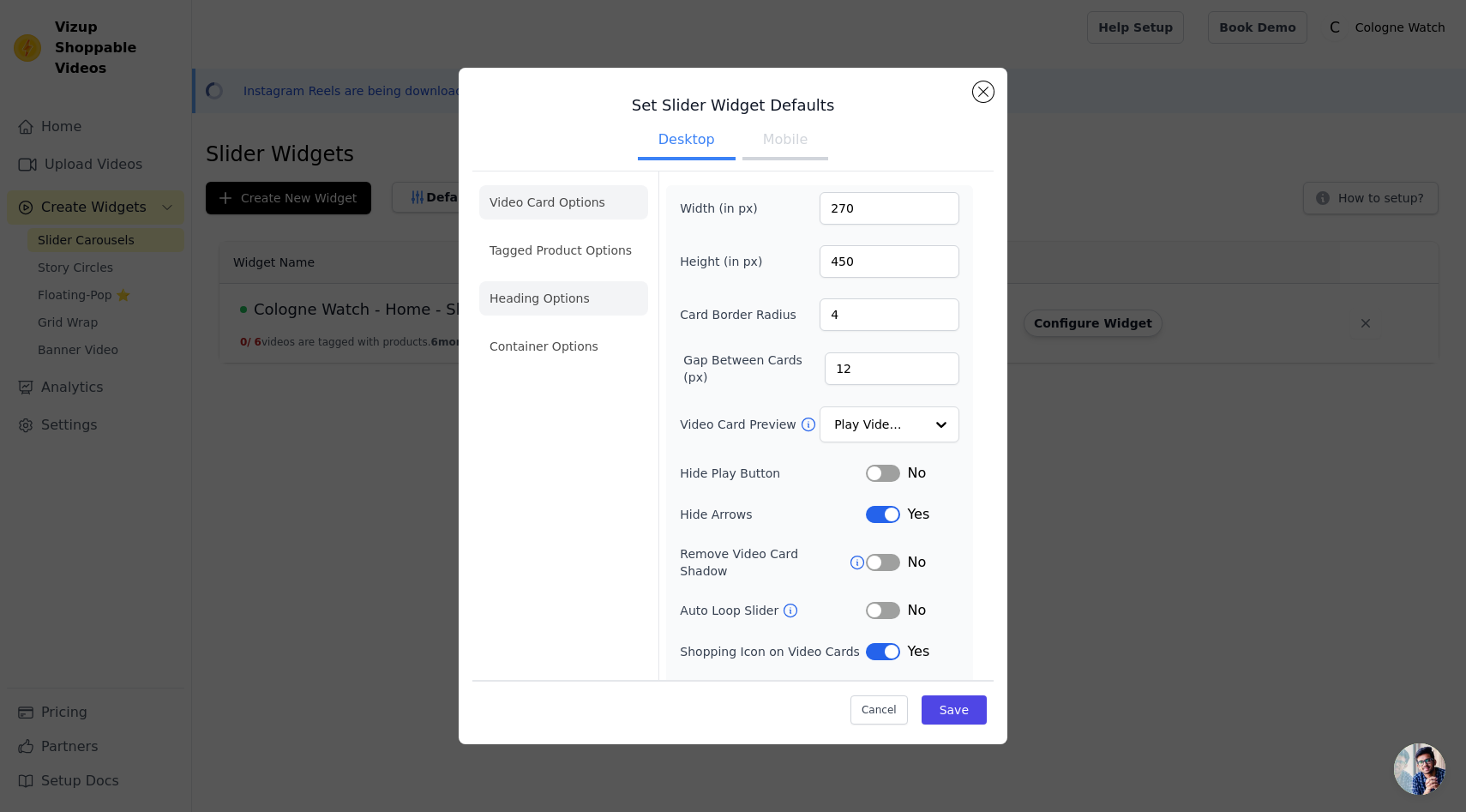
click at [591, 300] on li "Heading Options" at bounding box center [564, 298] width 169 height 34
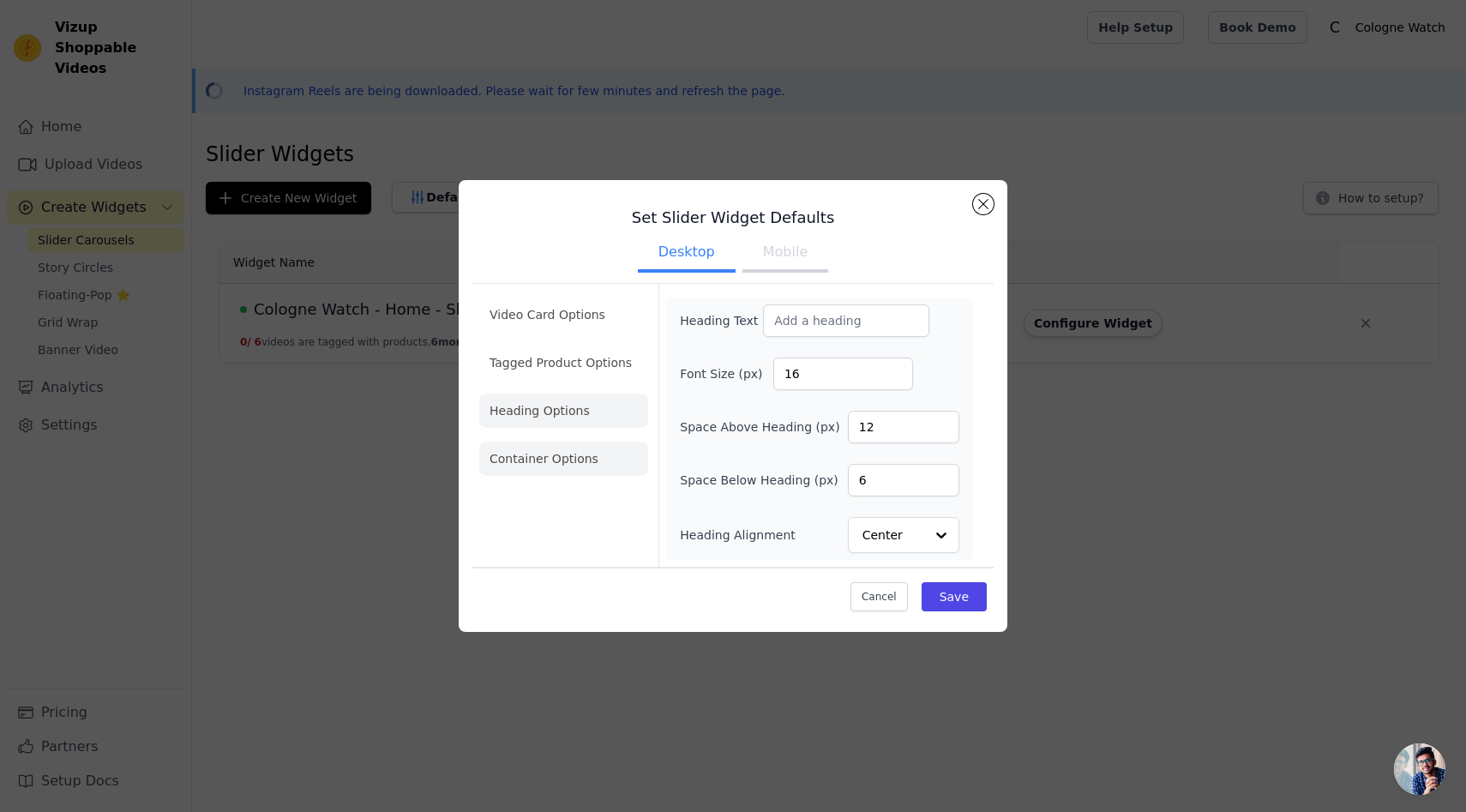
click at [585, 447] on li "Container Options" at bounding box center [564, 458] width 169 height 34
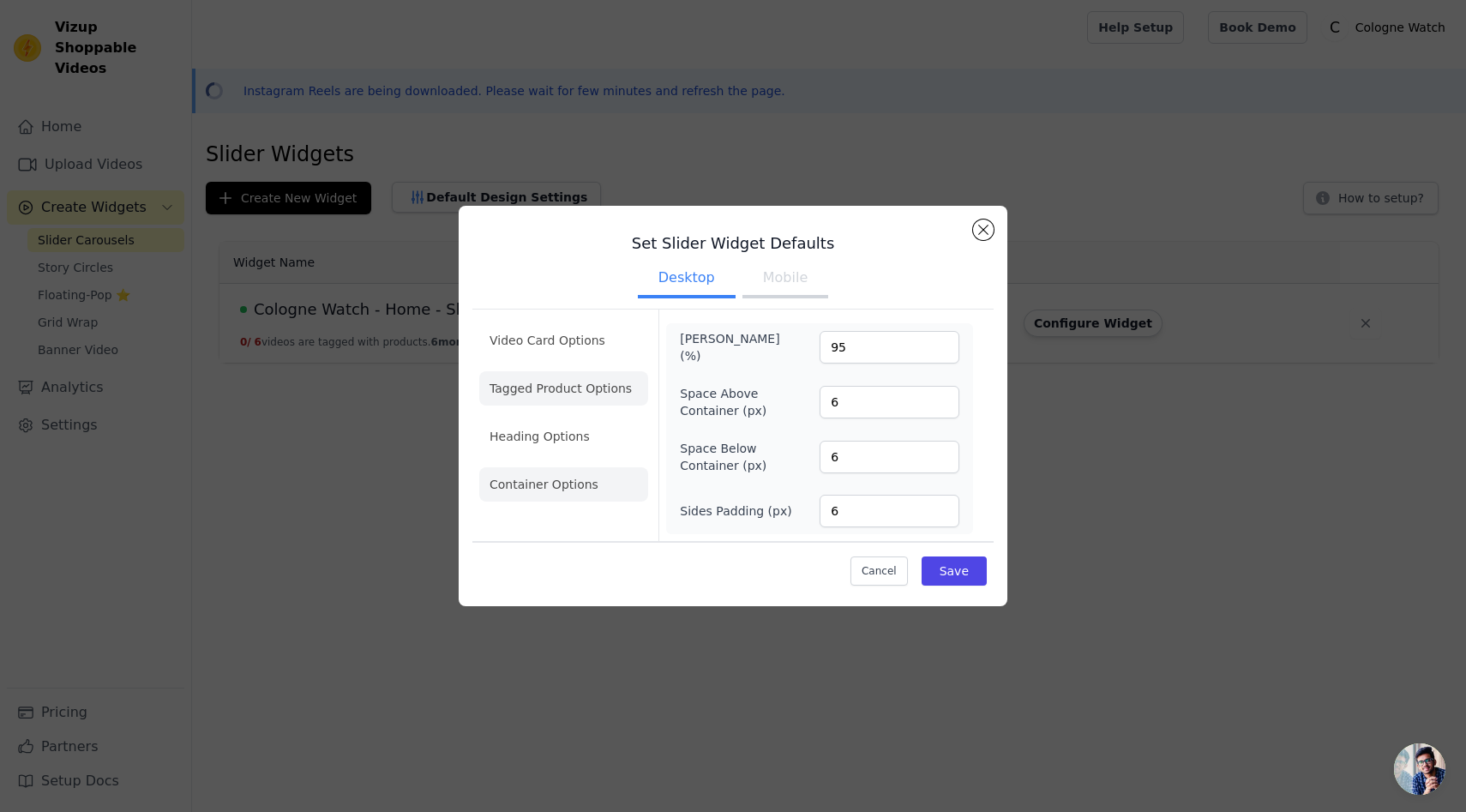
click at [574, 401] on li "Tagged Product Options" at bounding box center [564, 388] width 169 height 34
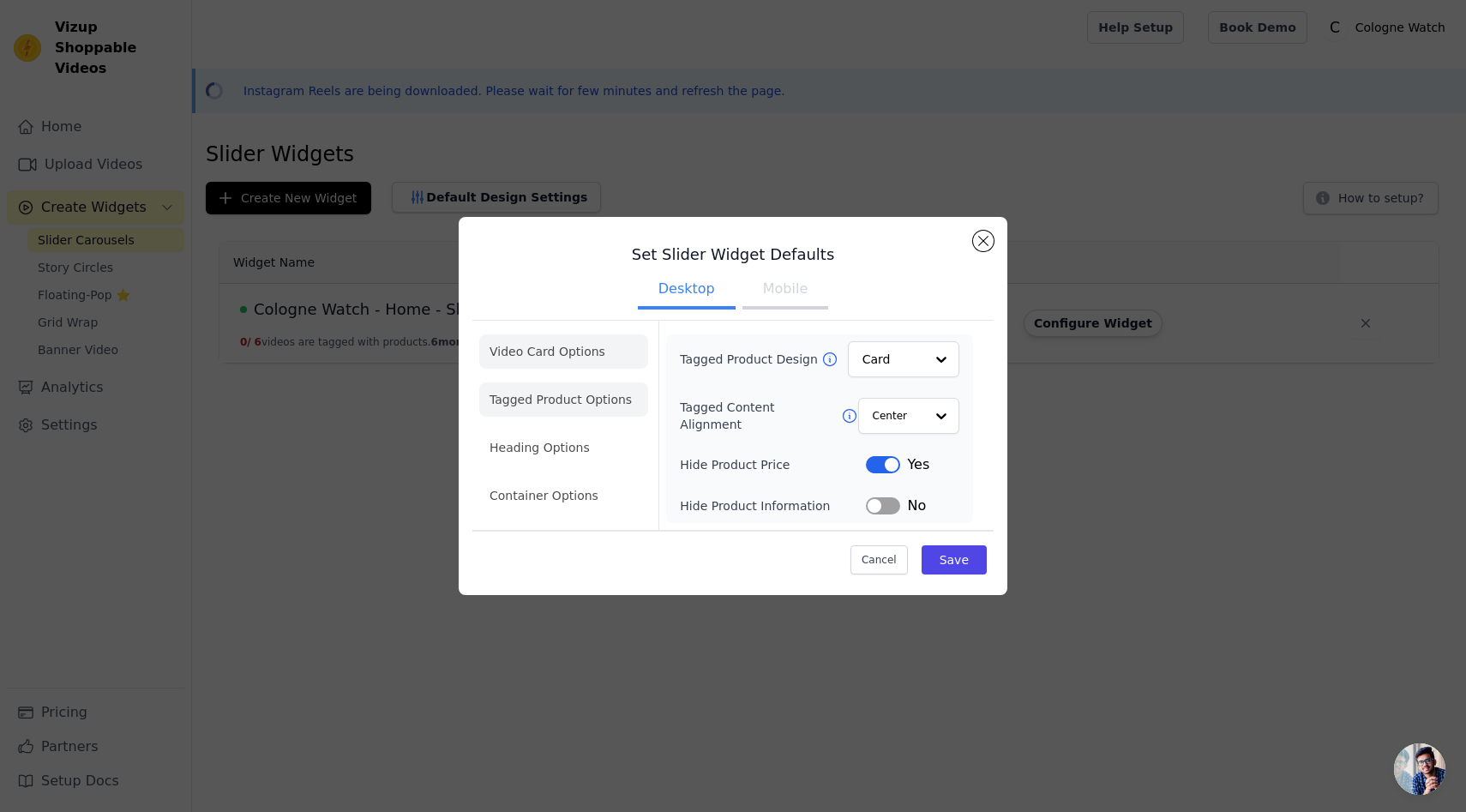
click at [572, 359] on li "Video Card Options" at bounding box center [564, 351] width 169 height 34
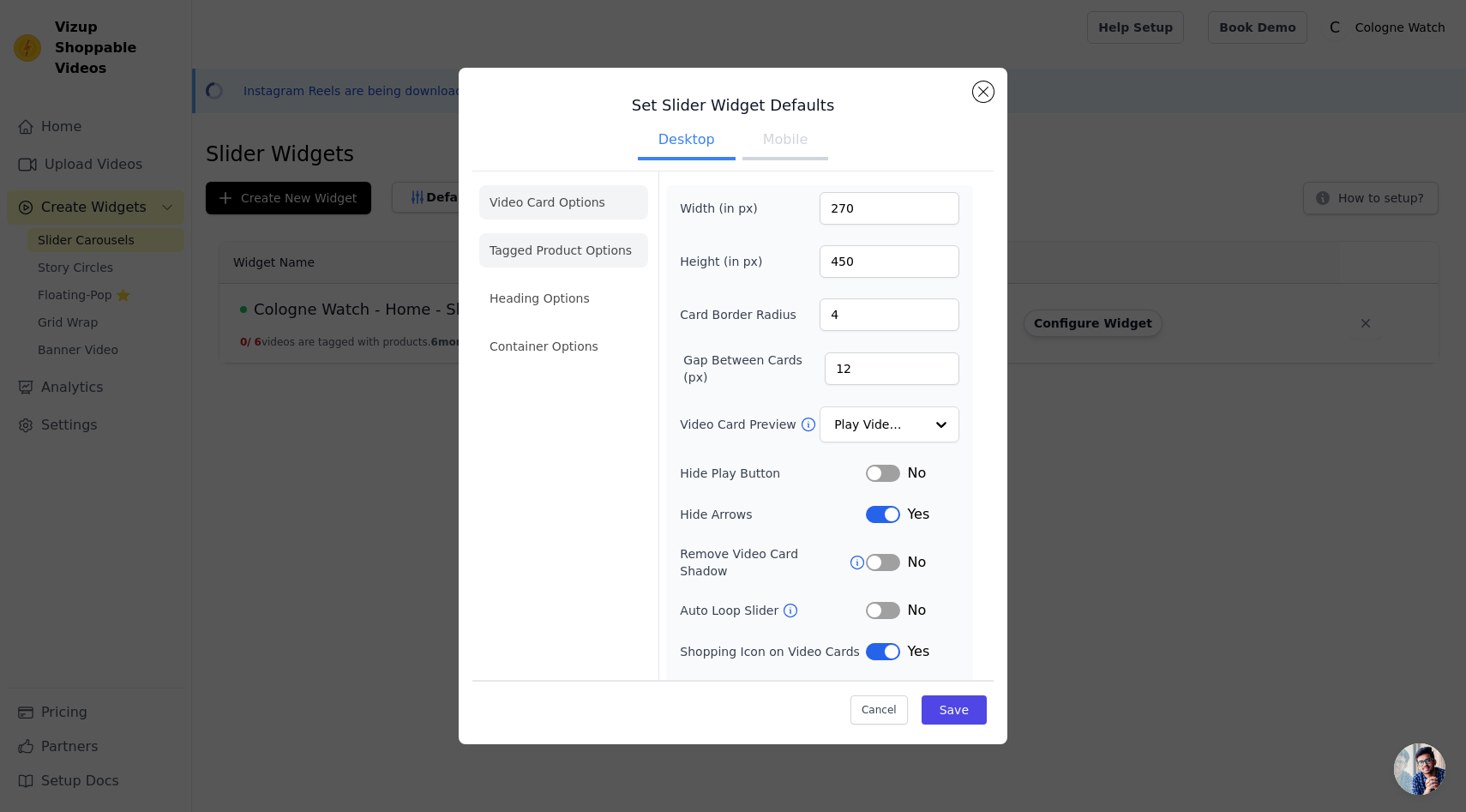
click at [565, 239] on li "Tagged Product Options" at bounding box center [564, 250] width 169 height 34
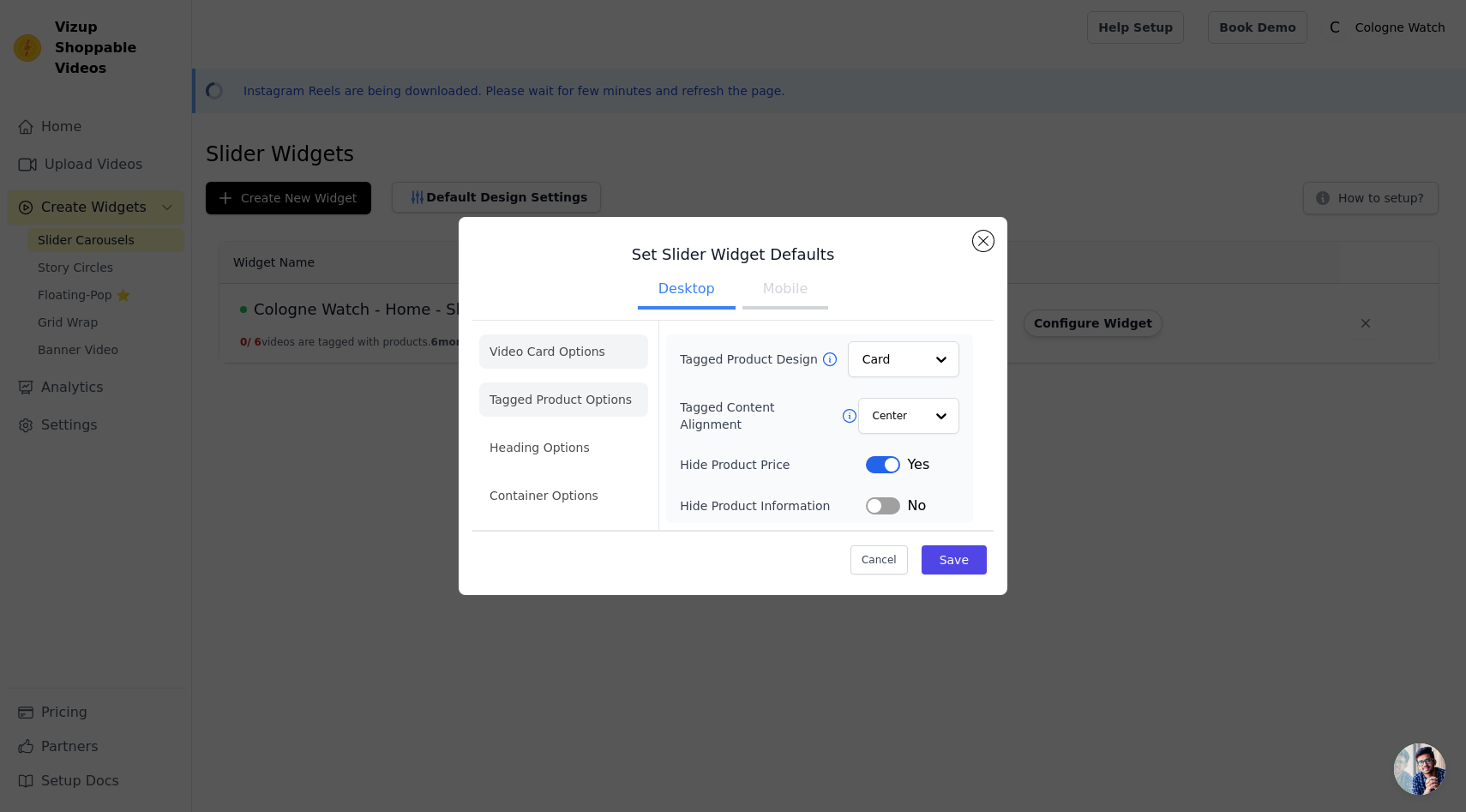
click at [579, 357] on li "Video Card Options" at bounding box center [564, 351] width 169 height 34
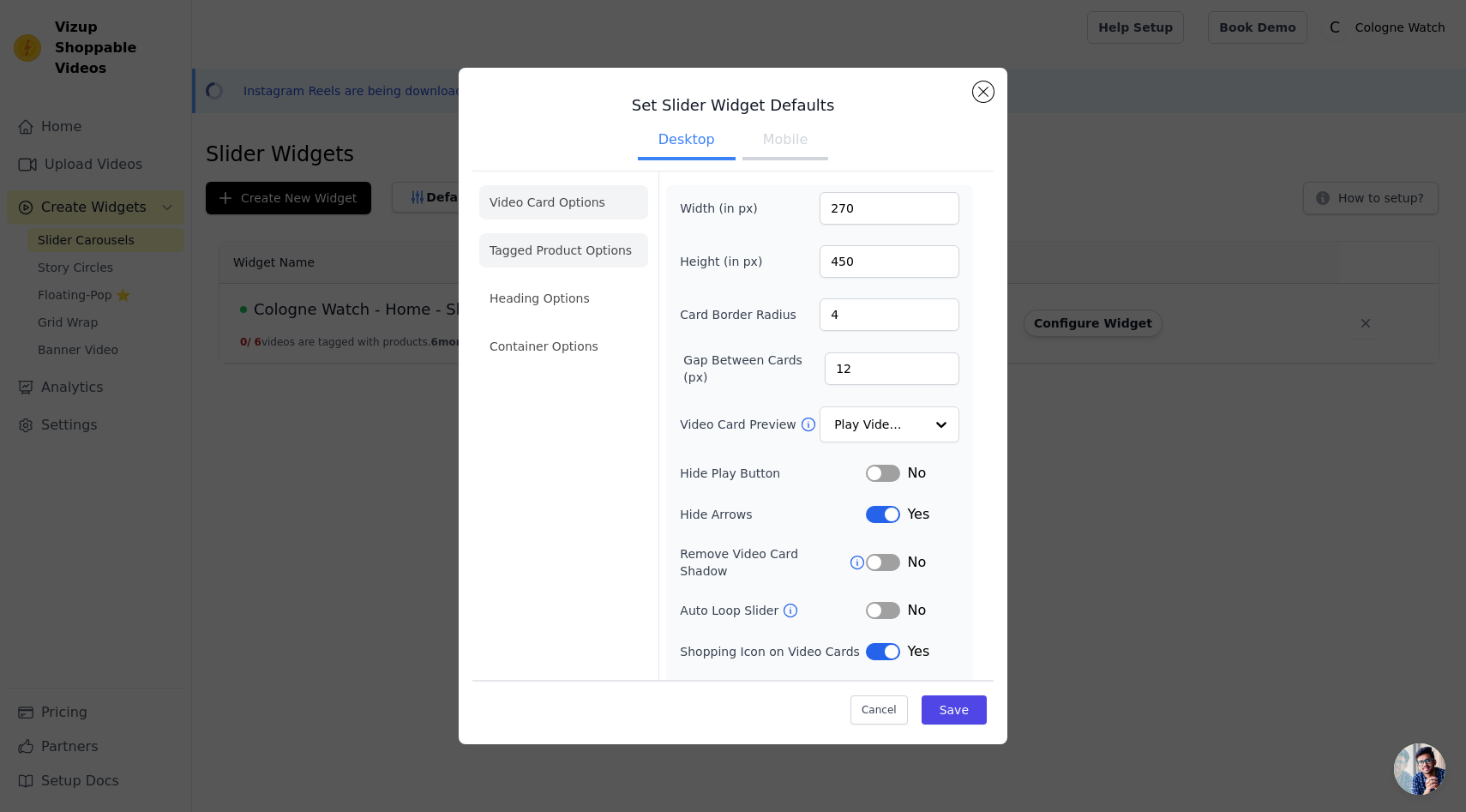
click at [573, 243] on li "Tagged Product Options" at bounding box center [564, 250] width 169 height 34
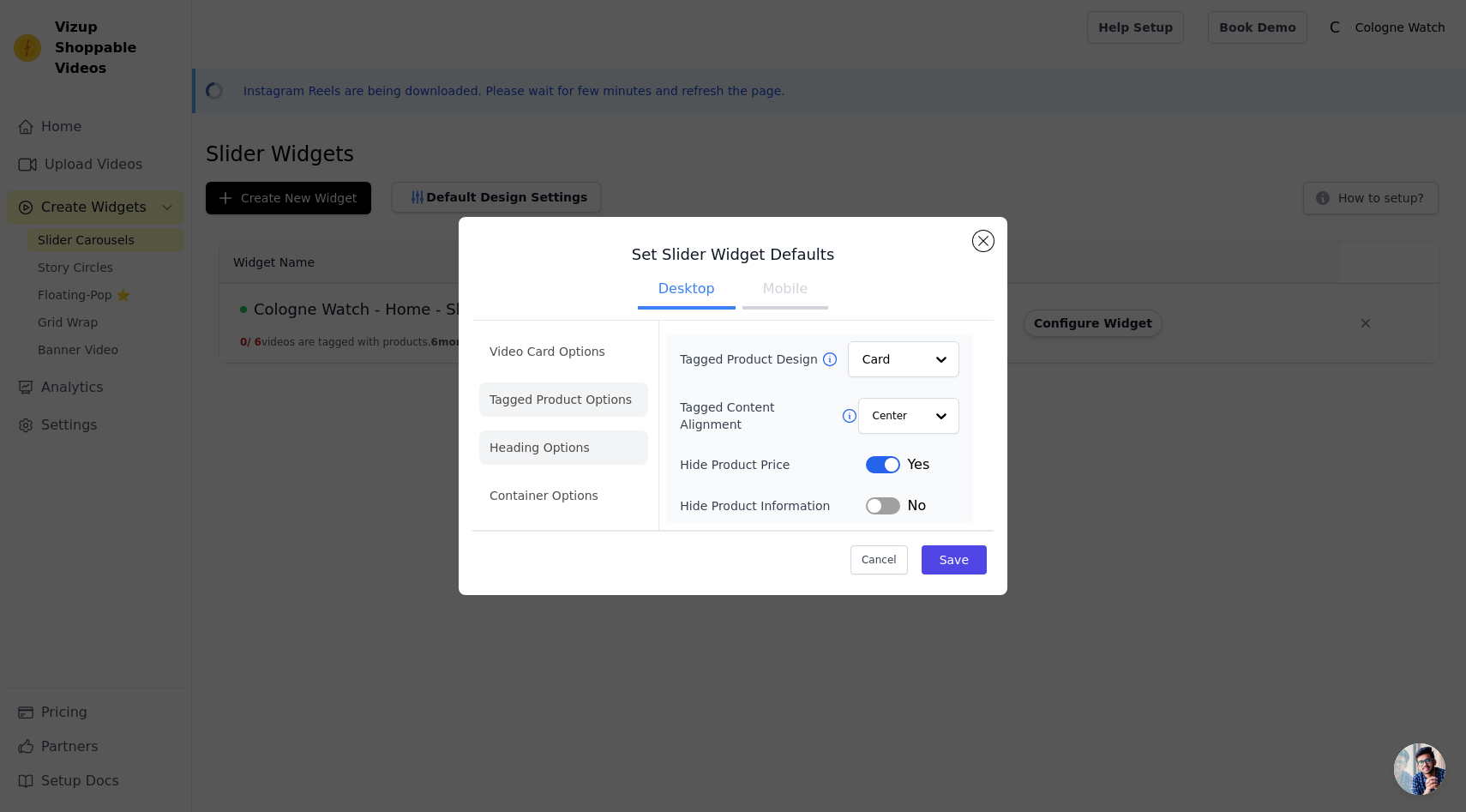
click at [534, 441] on li "Heading Options" at bounding box center [564, 447] width 169 height 34
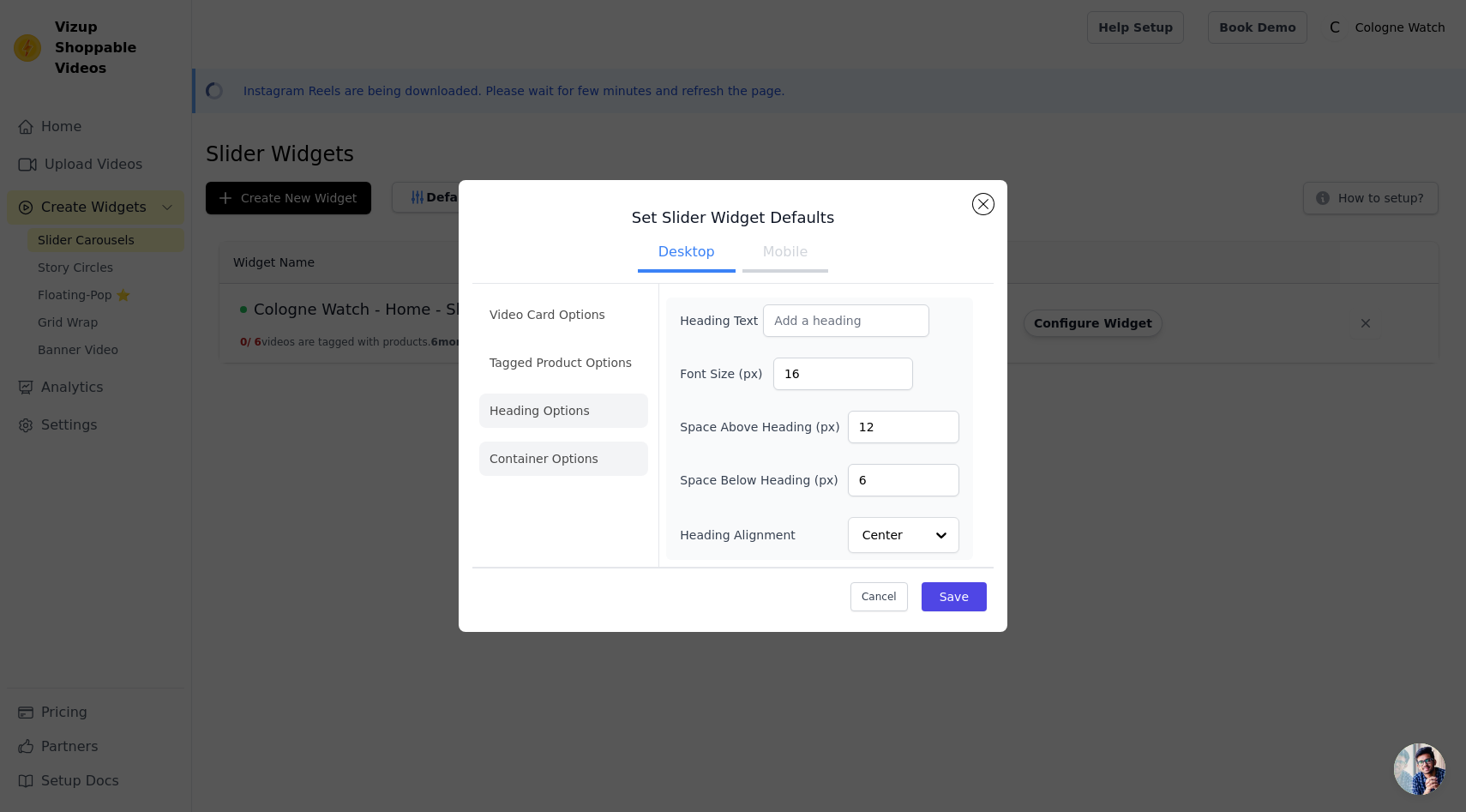
click at [538, 471] on li "Container Options" at bounding box center [564, 458] width 169 height 34
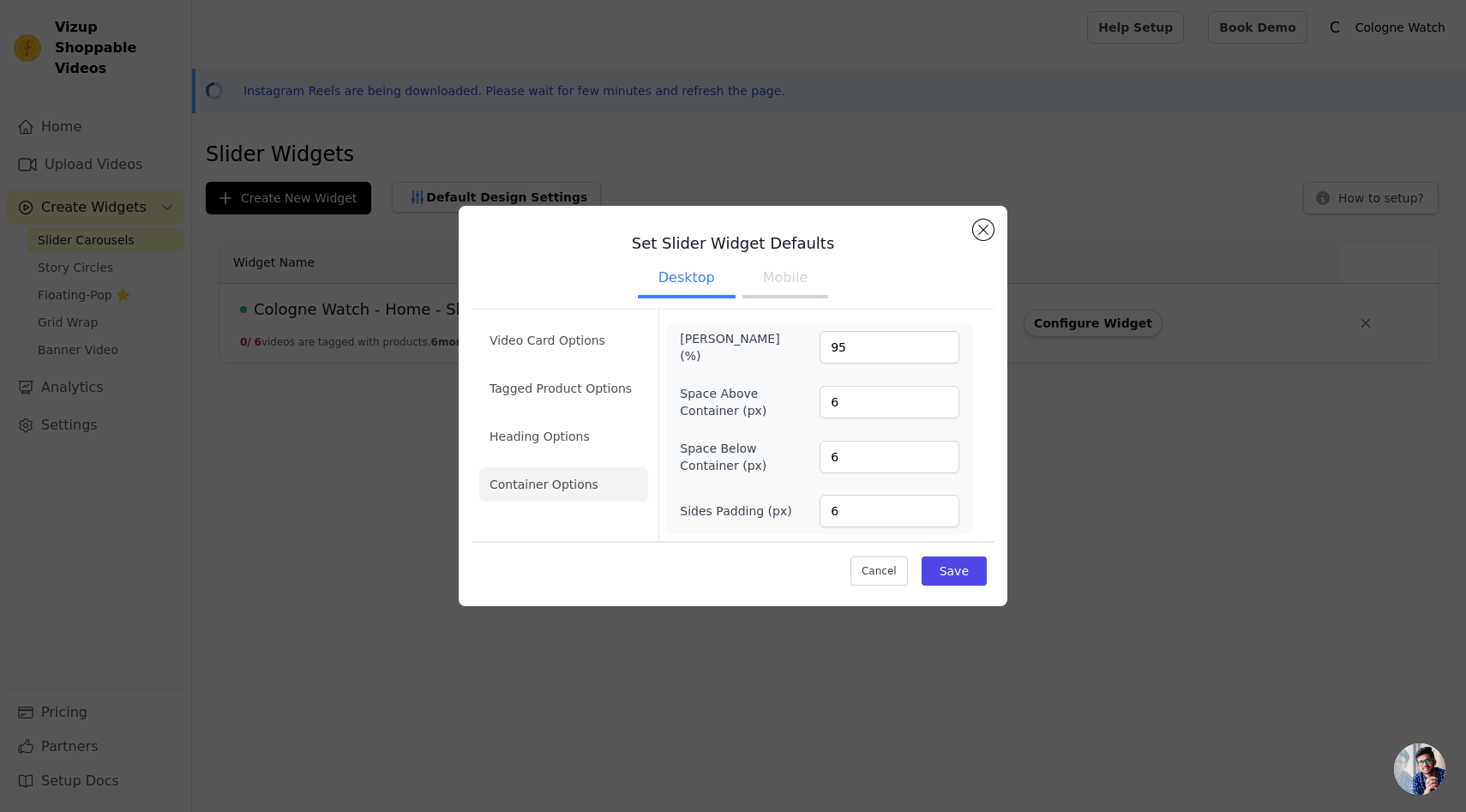
click at [888, 592] on div "Set Slider Widget Defaults Desktop Mobile Video Card Options Tagged Product Opt…" at bounding box center [733, 406] width 549 height 401
click at [876, 578] on button "Cancel" at bounding box center [880, 570] width 58 height 29
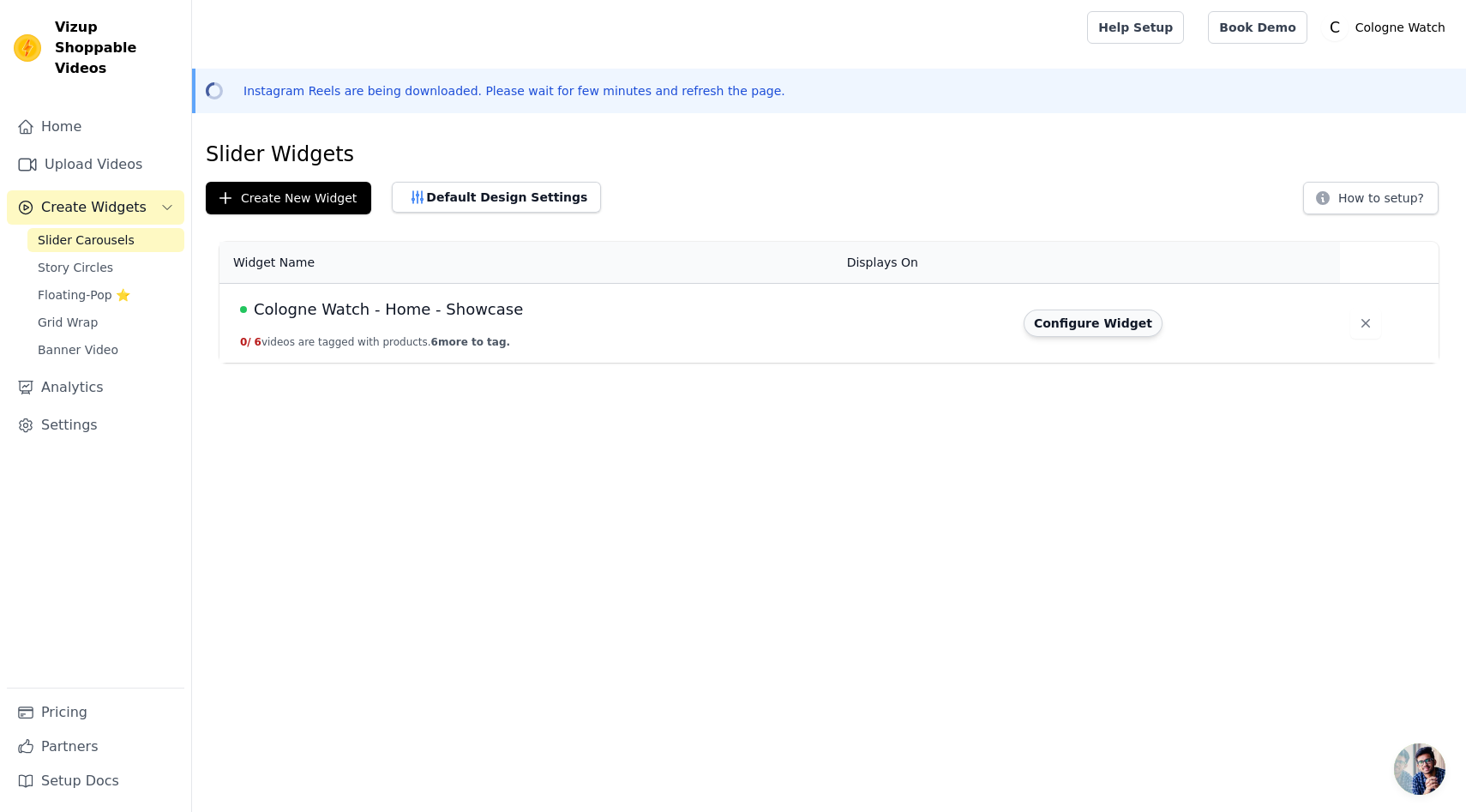
click at [1098, 316] on button "Configure Widget" at bounding box center [1093, 323] width 139 height 27
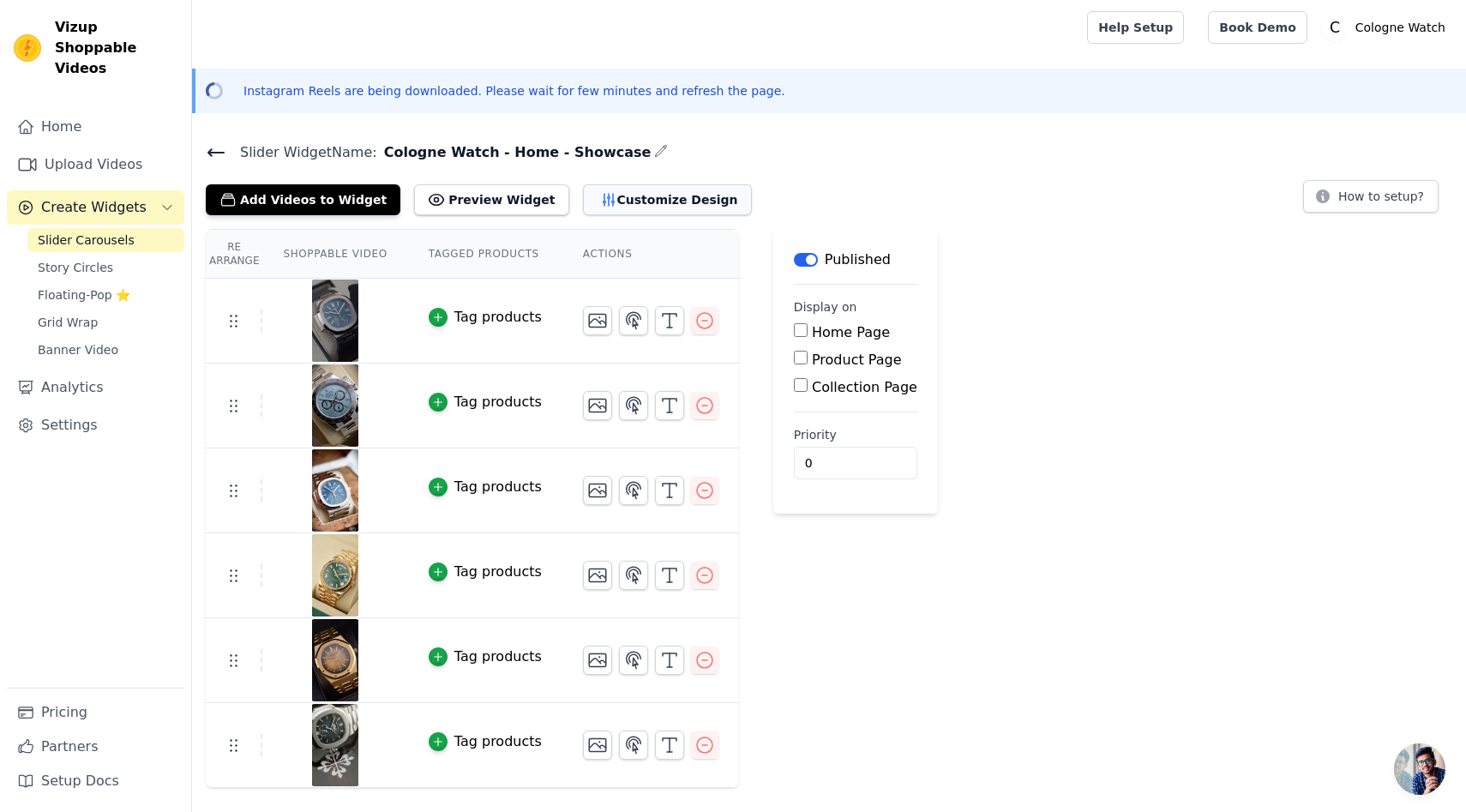
click at [601, 204] on button "Customize Design" at bounding box center [667, 200] width 169 height 31
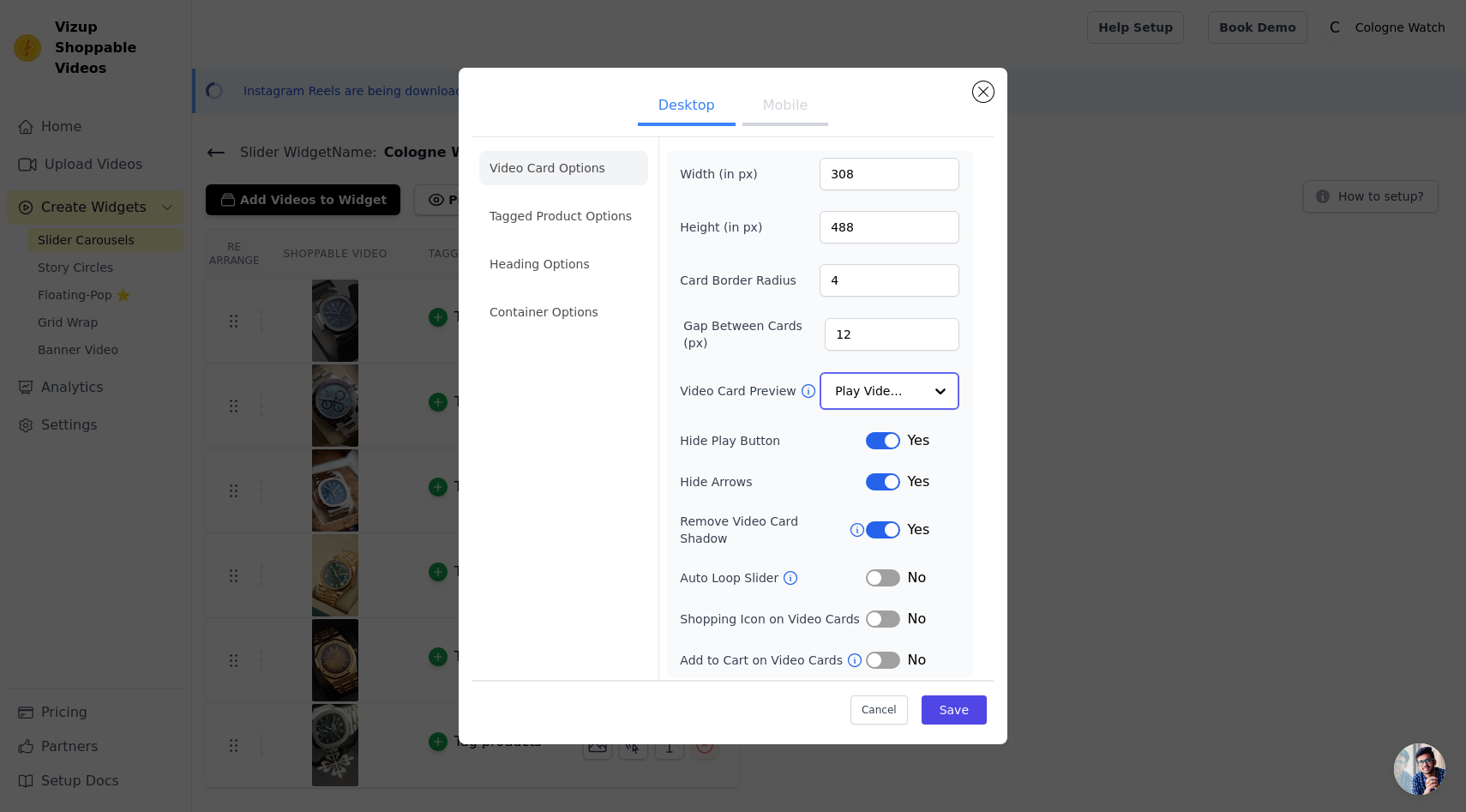
click at [899, 401] on input "Video Card Preview" at bounding box center [879, 390] width 88 height 34
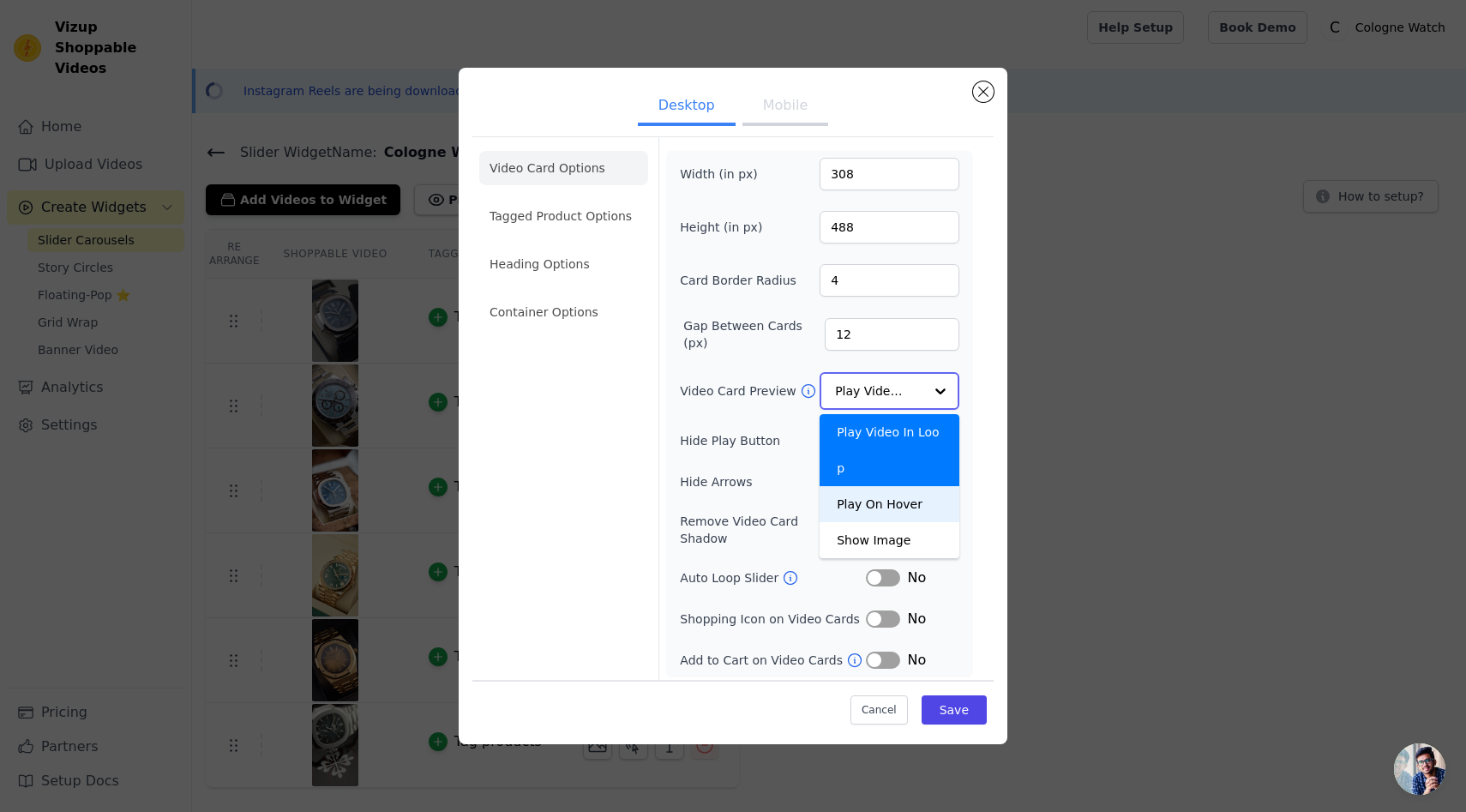
click at [918, 486] on div "Play On Hover" at bounding box center [890, 504] width 140 height 36
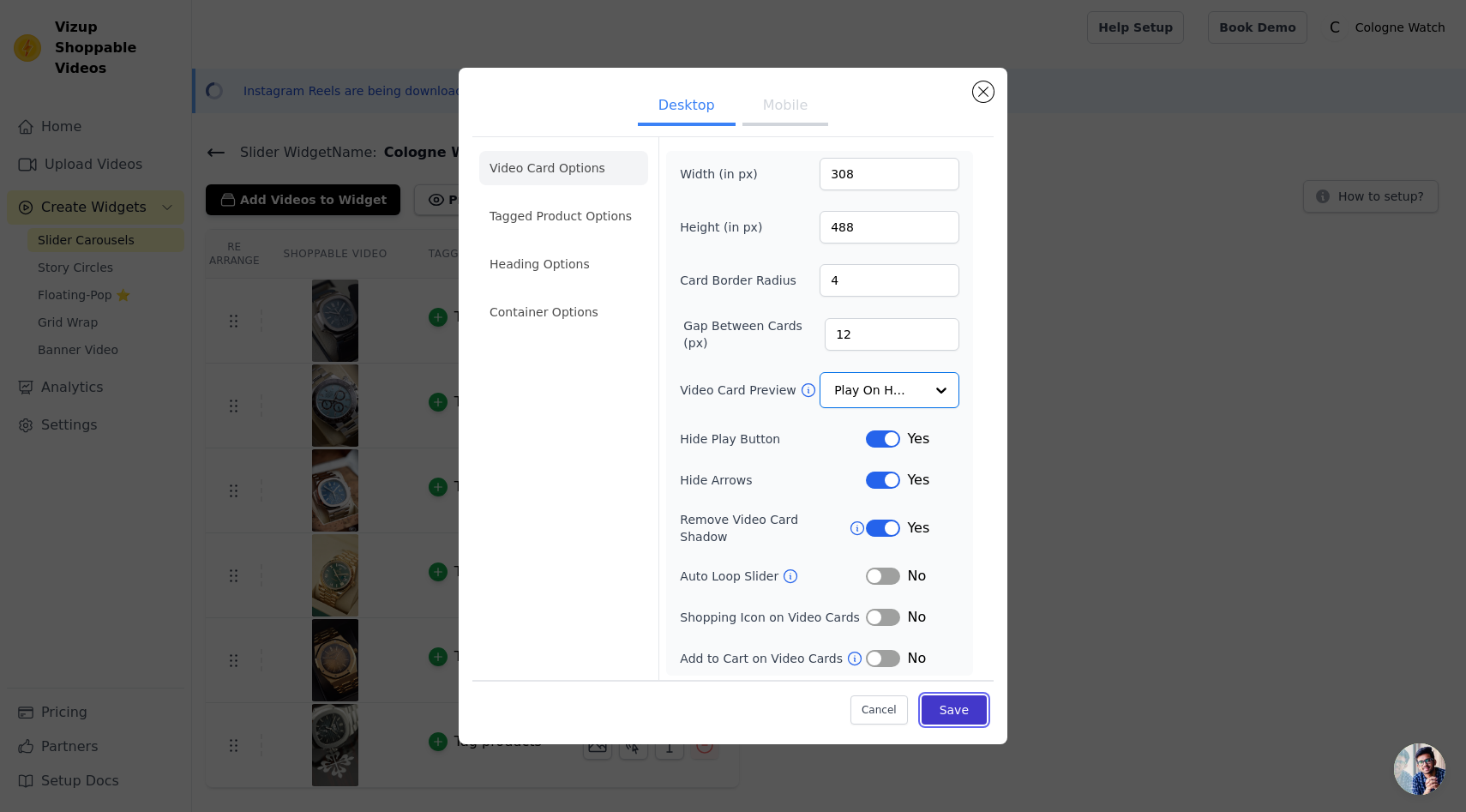
click at [964, 708] on button "Save" at bounding box center [954, 709] width 65 height 29
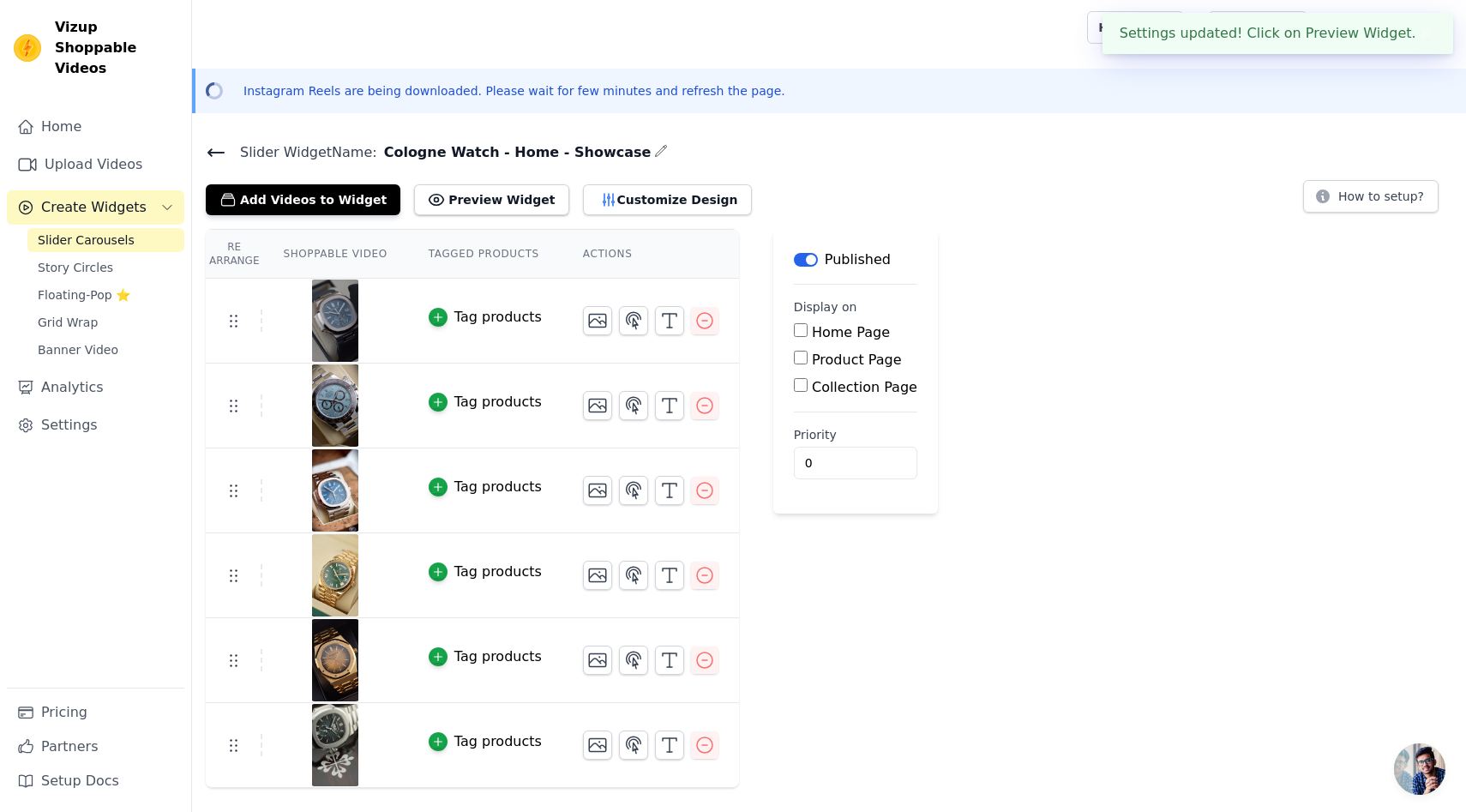
drag, startPoint x: 1361, startPoint y: 164, endPoint x: 1349, endPoint y: 161, distance: 12.4
click at [1360, 162] on div "Slider Widget Name: Cologne Watch - Home - Showcase Add Videos to Widget Previe…" at bounding box center [829, 178] width 1274 height 74
